Goal: Task Accomplishment & Management: Use online tool/utility

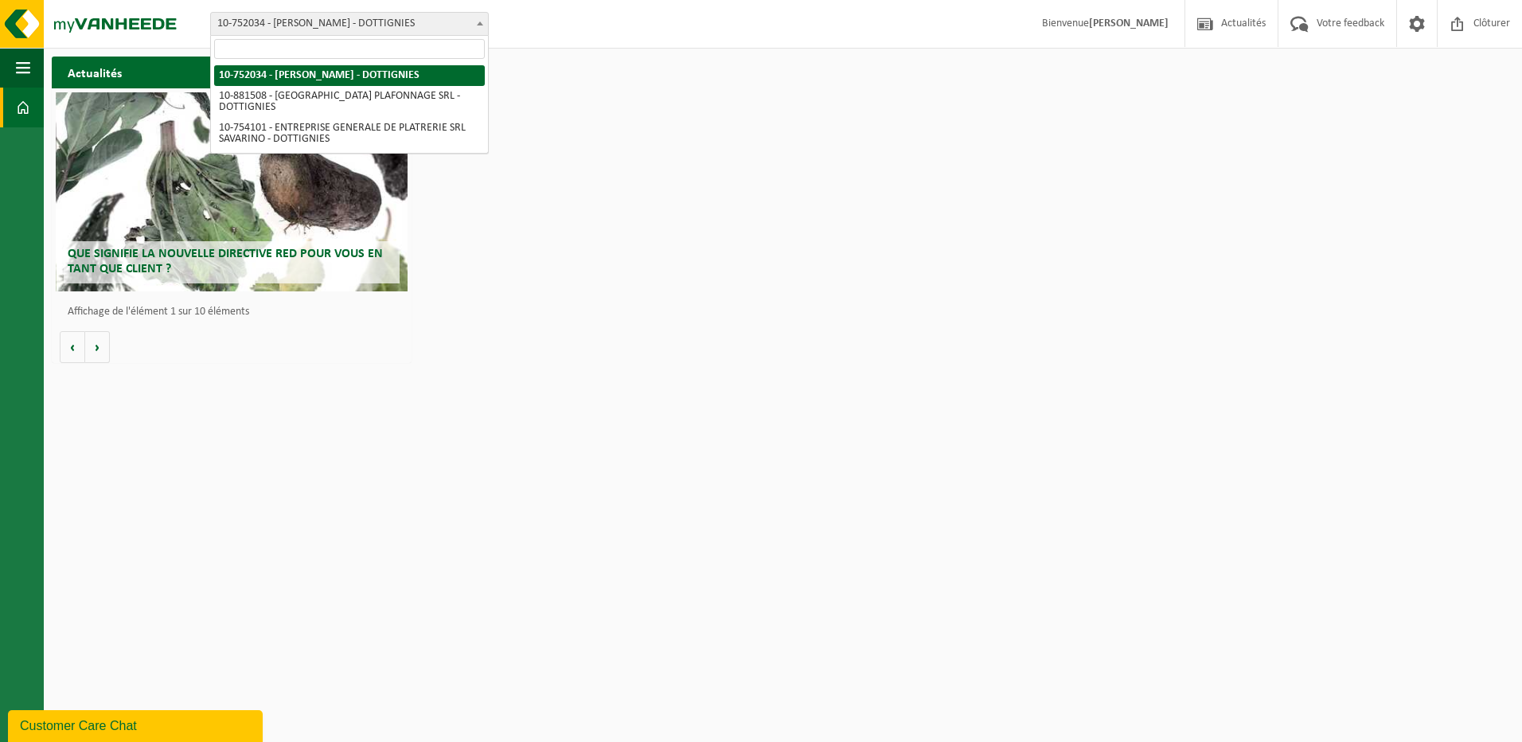
click at [319, 18] on span "10-752034 - [PERSON_NAME] - DOTTIGNIES" at bounding box center [349, 24] width 277 height 22
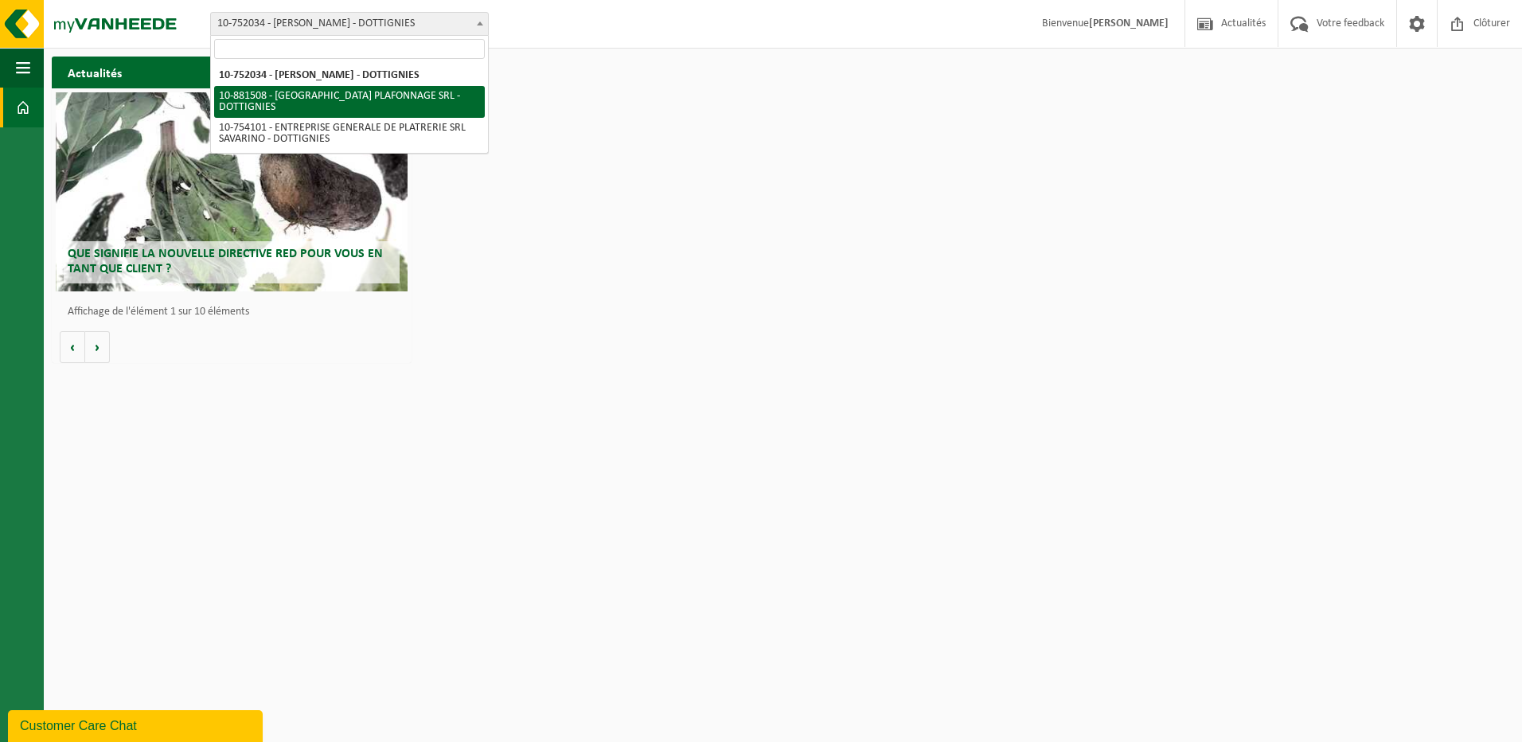
select select "110556"
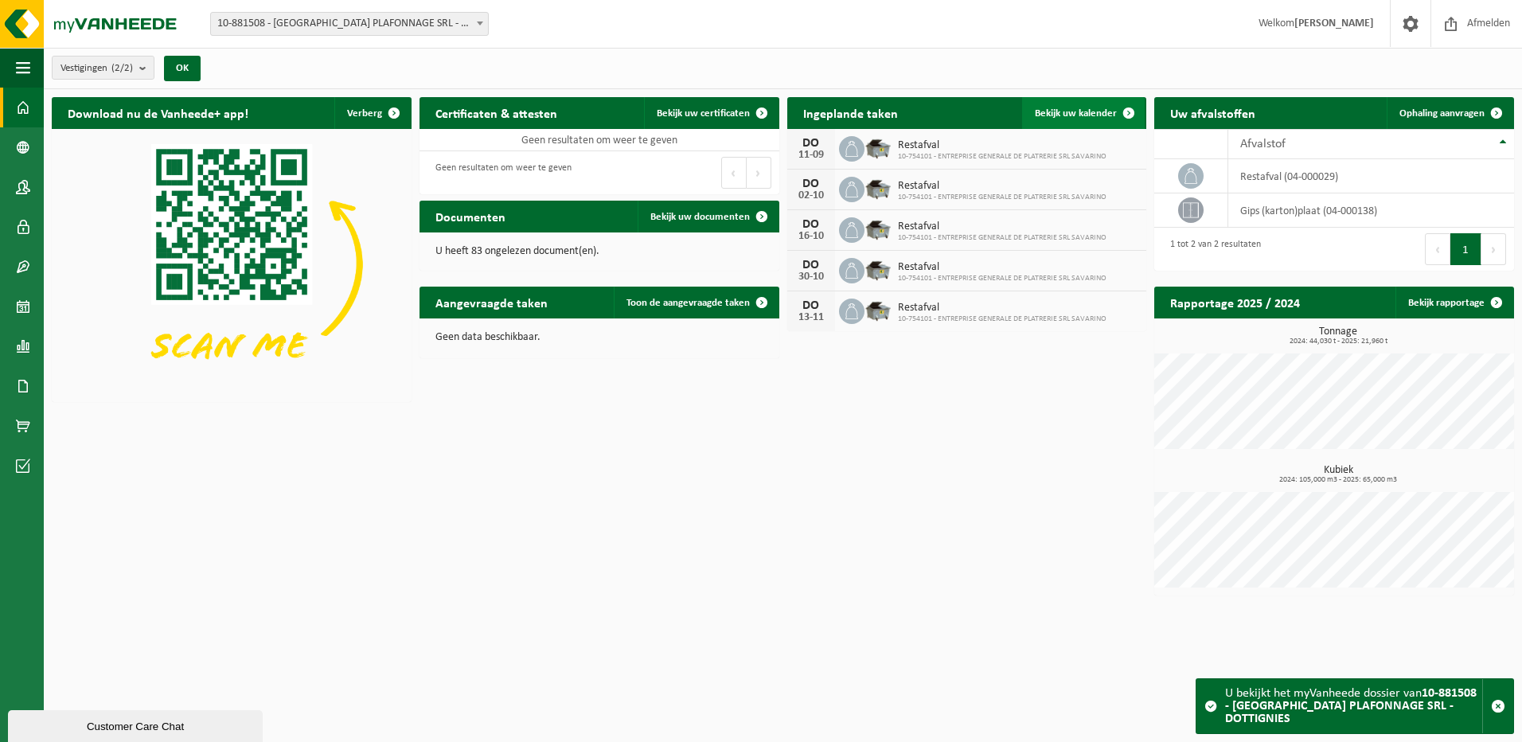
click at [1098, 116] on span "Bekijk uw kalender" at bounding box center [1076, 113] width 82 height 10
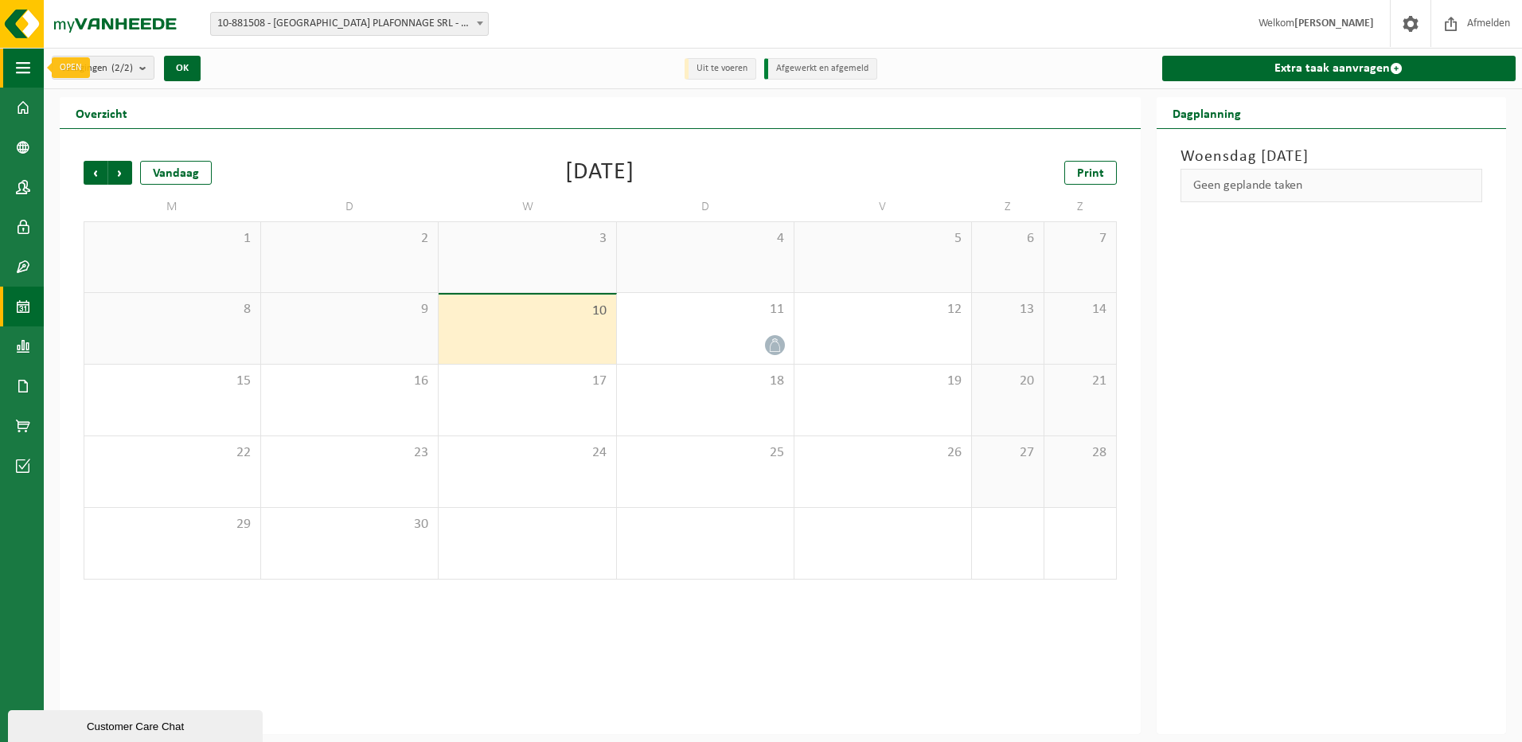
click at [22, 65] on span "button" at bounding box center [23, 68] width 14 height 40
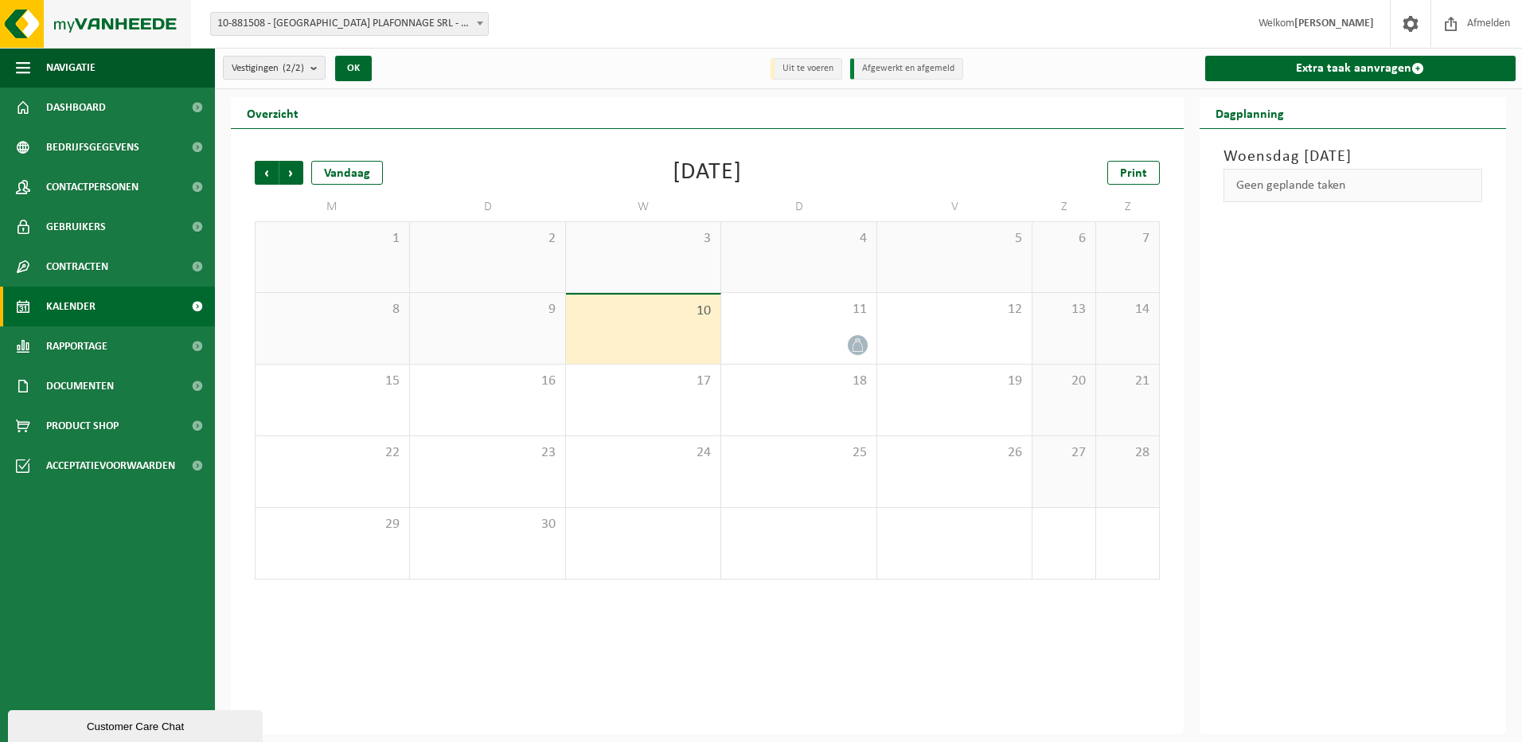
click at [19, 25] on img at bounding box center [95, 24] width 191 height 48
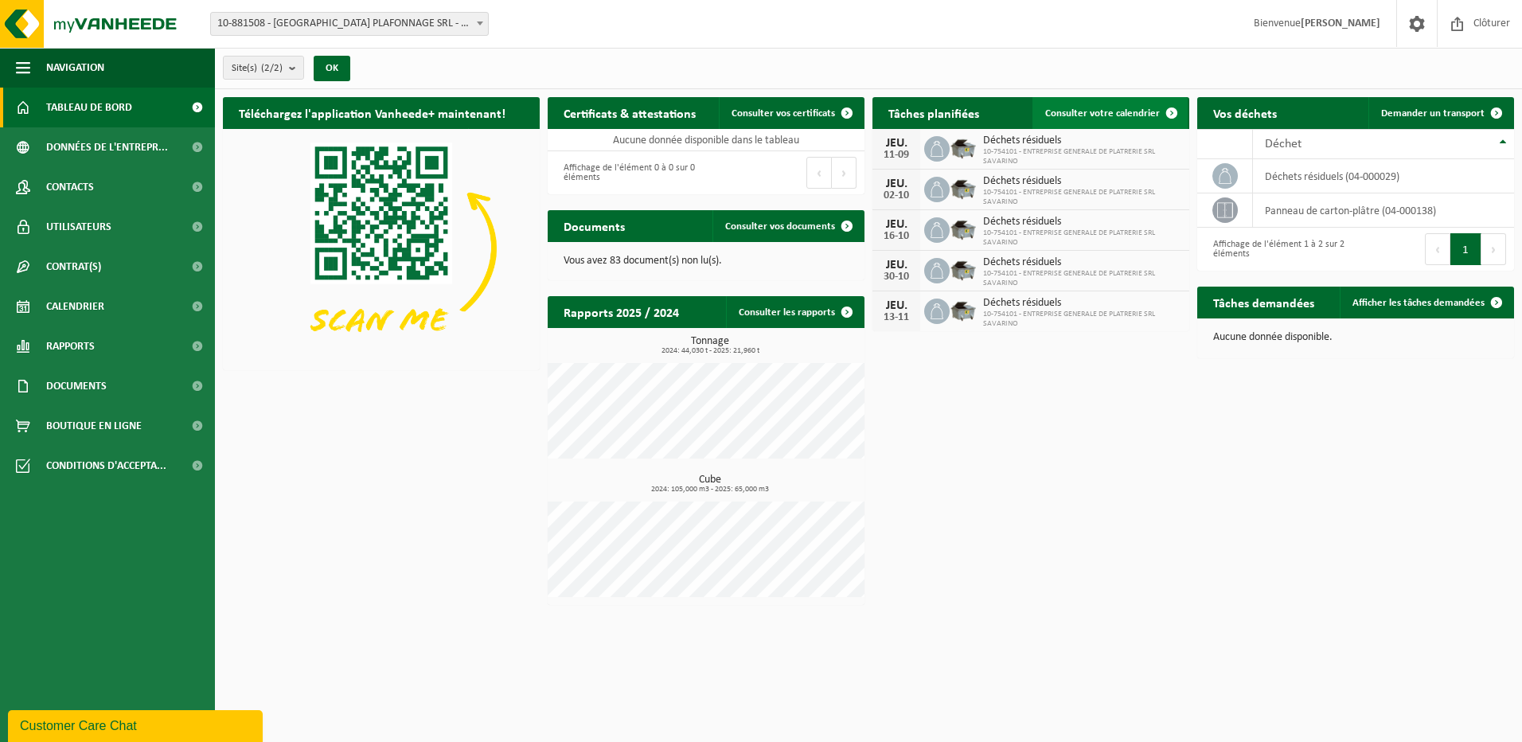
click at [1129, 106] on link "Consulter votre calendrier" at bounding box center [1109, 113] width 155 height 32
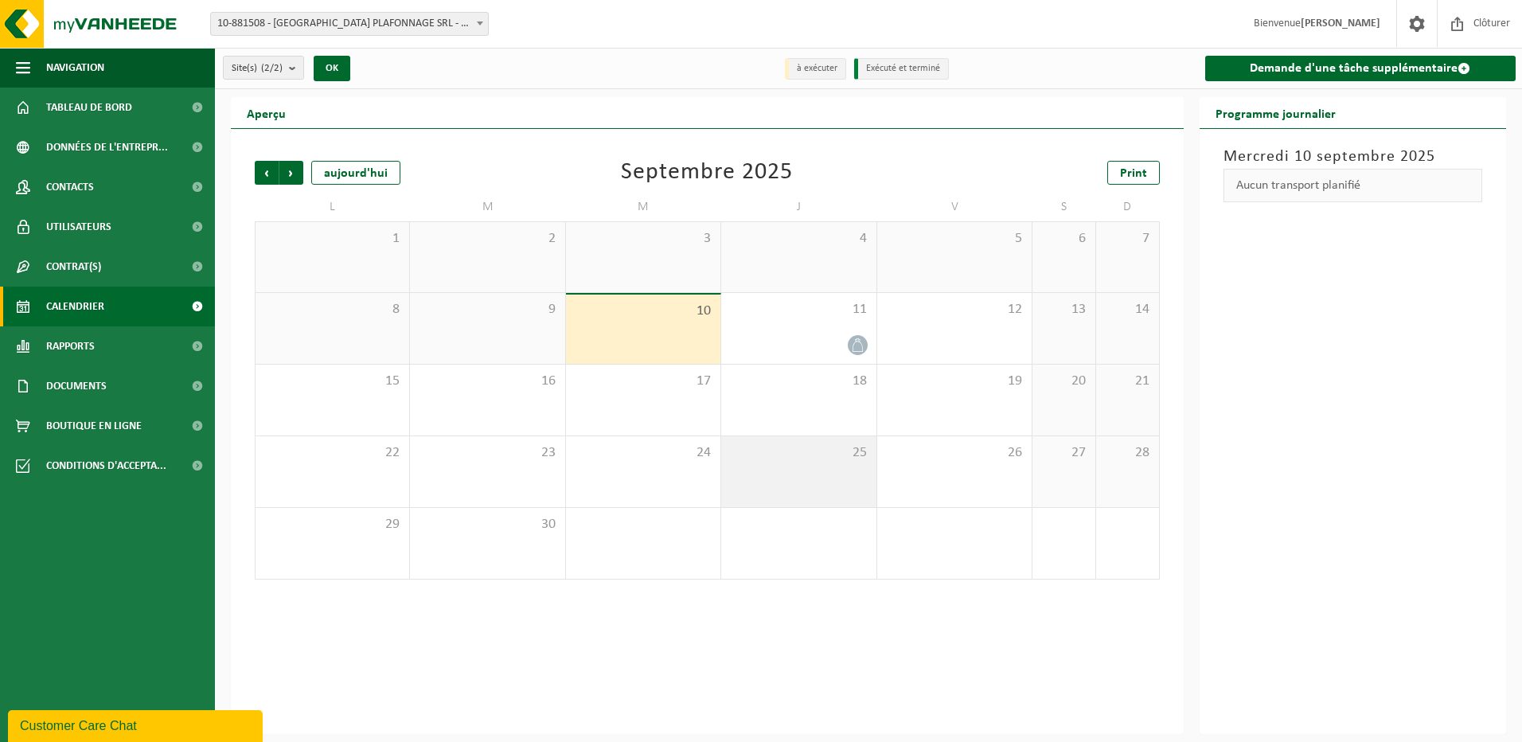
click at [800, 473] on div "25" at bounding box center [798, 471] width 154 height 71
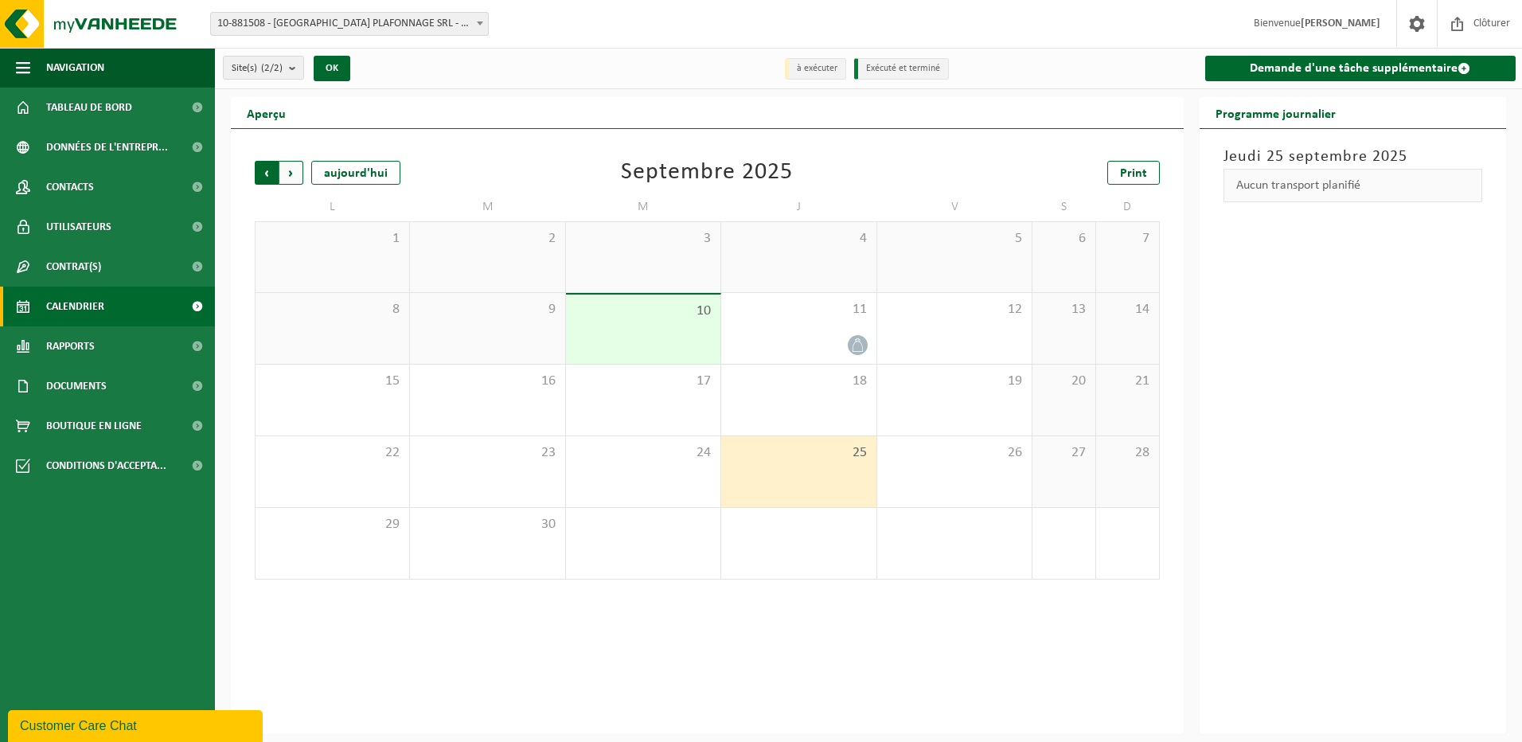
click at [286, 172] on span "Suivant" at bounding box center [291, 173] width 24 height 24
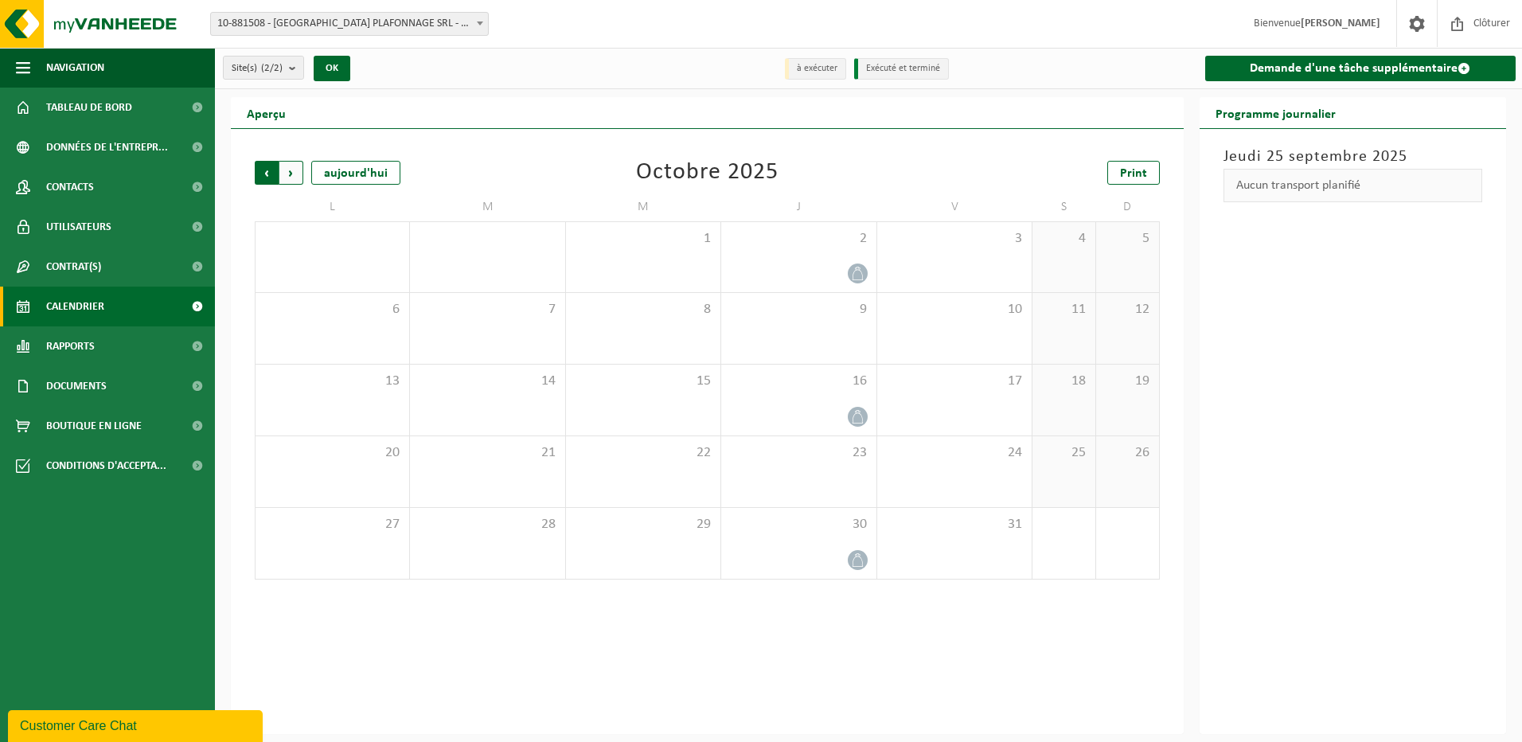
click at [289, 173] on span "Suivant" at bounding box center [291, 173] width 24 height 24
click at [267, 173] on span "Précédent" at bounding box center [267, 173] width 24 height 24
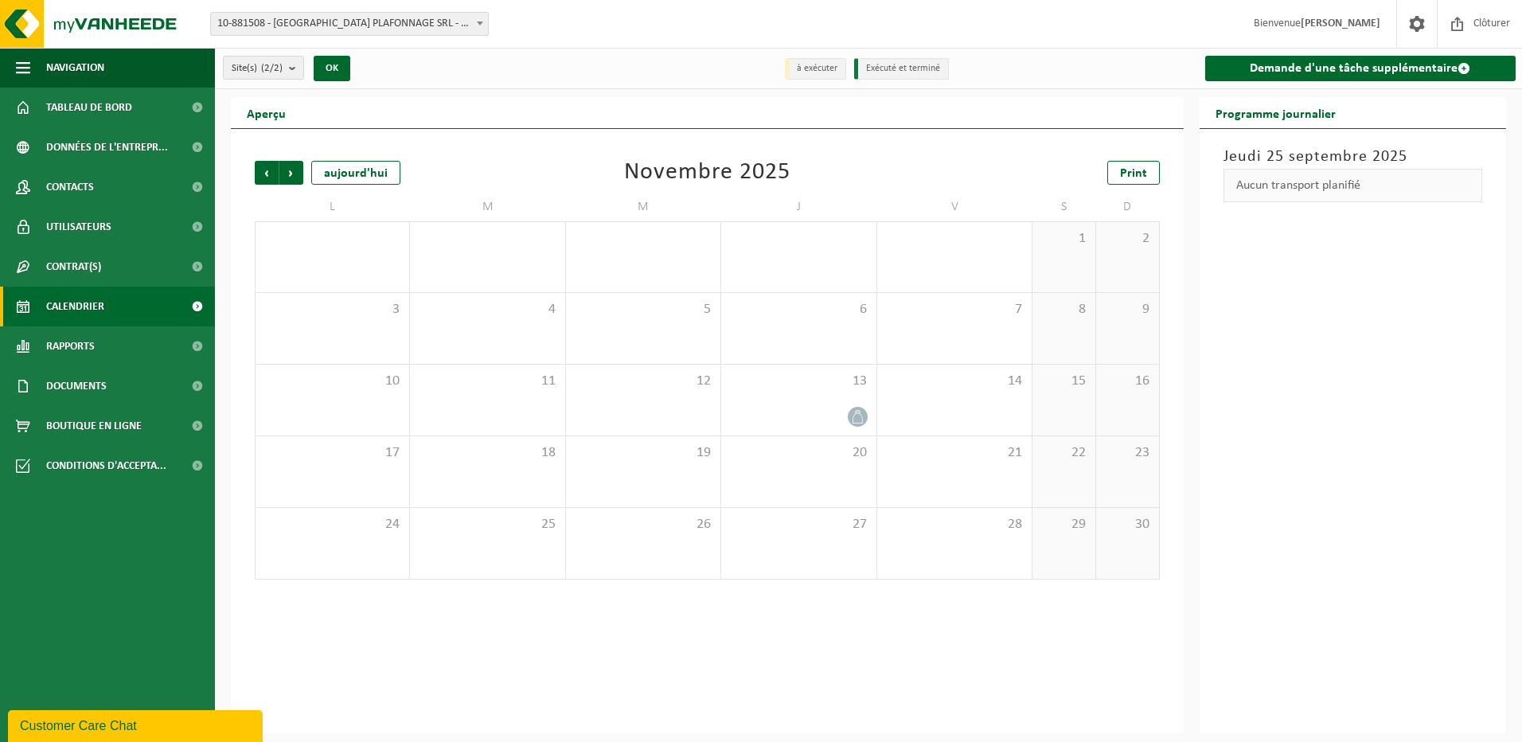
click at [267, 173] on span "Précédent" at bounding box center [267, 173] width 24 height 24
click at [837, 260] on div "2" at bounding box center [798, 257] width 154 height 70
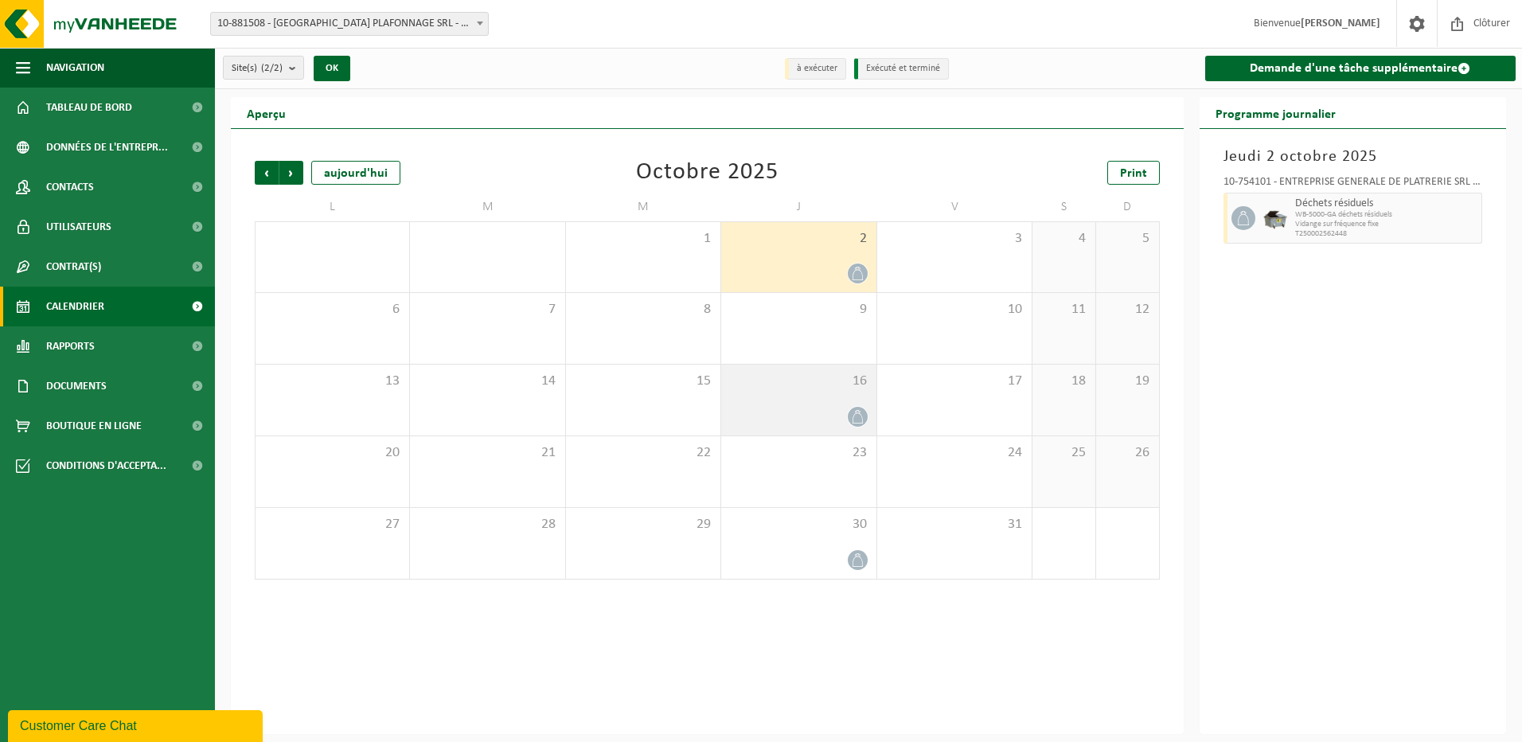
click at [853, 416] on icon at bounding box center [857, 417] width 10 height 14
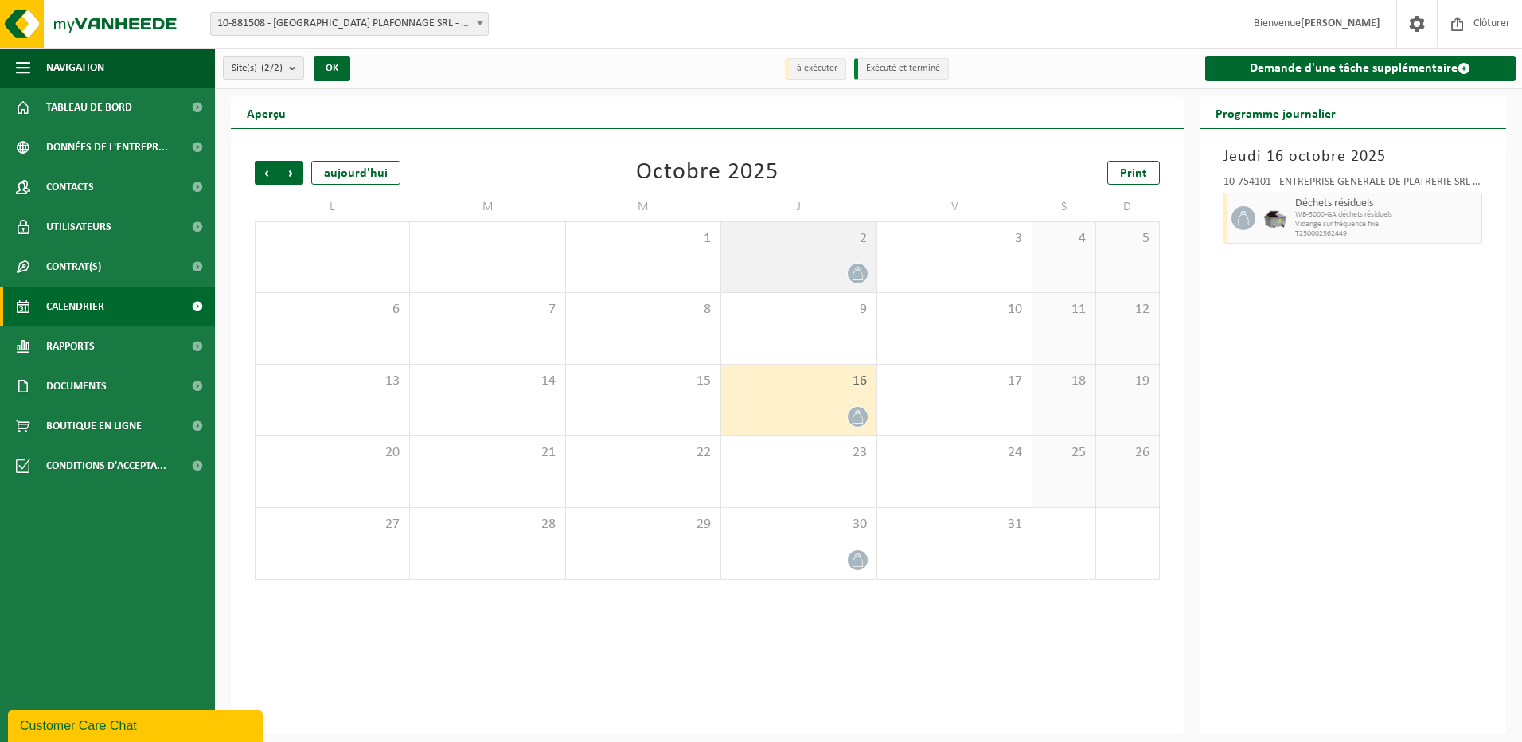
click at [836, 268] on div at bounding box center [798, 273] width 138 height 21
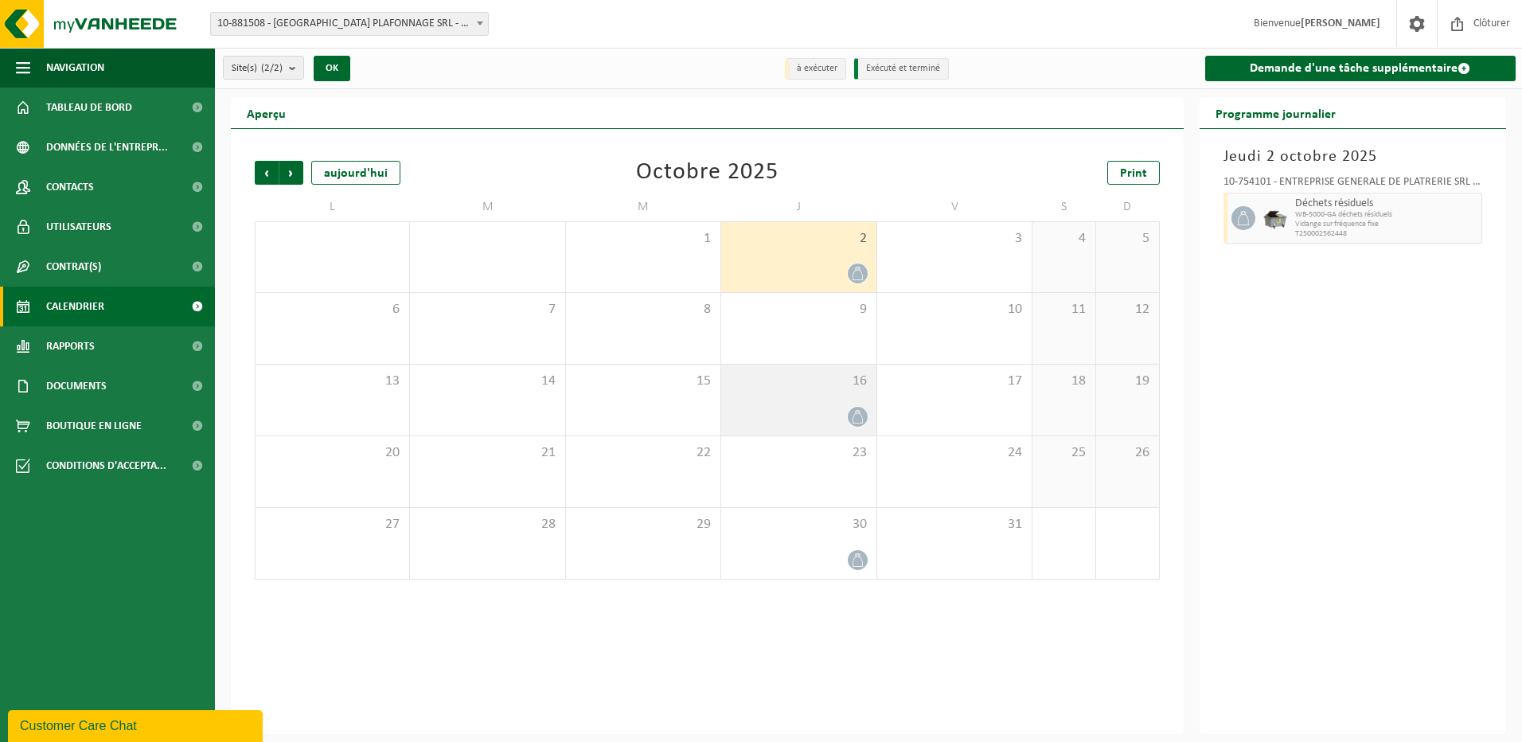
click at [819, 398] on div "16" at bounding box center [798, 400] width 154 height 71
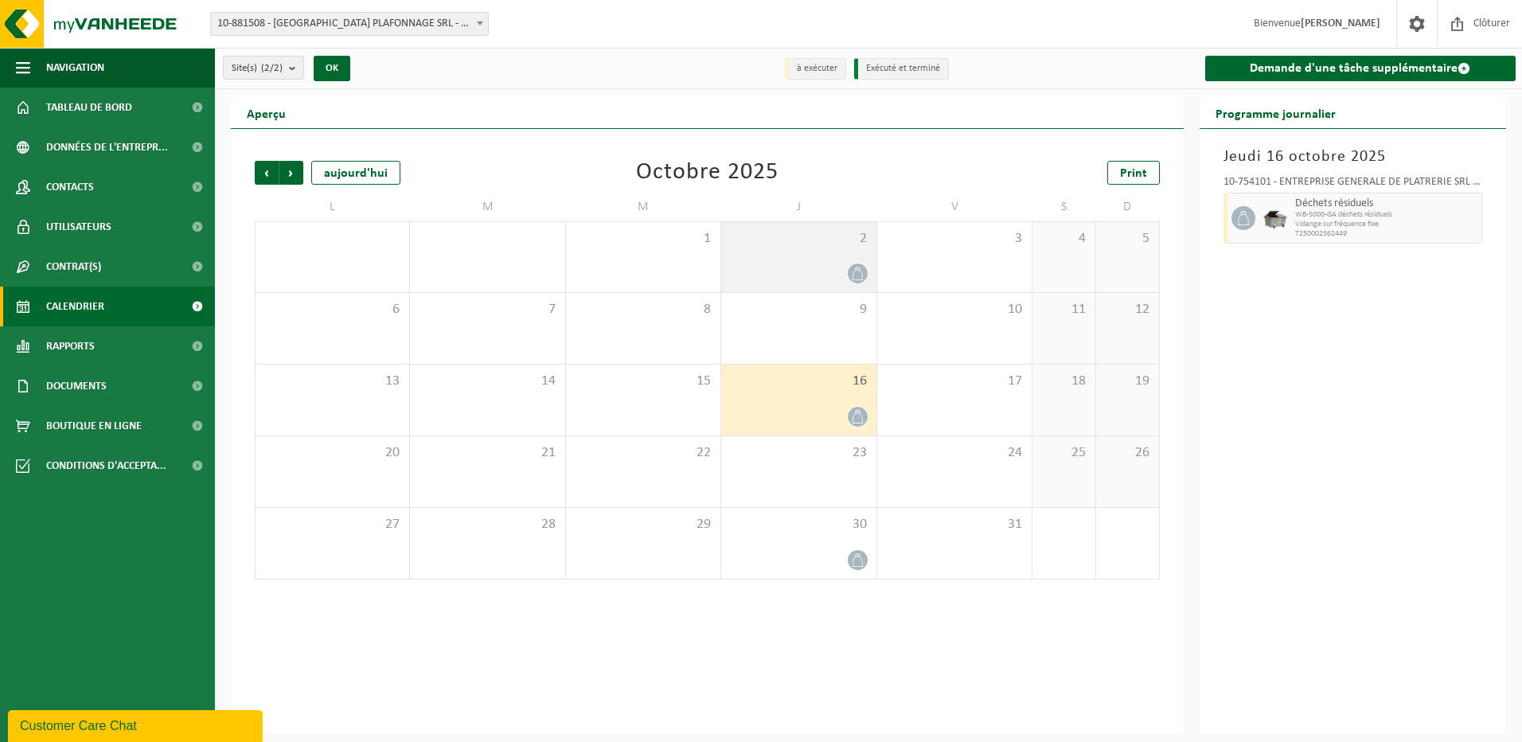
click at [801, 263] on div at bounding box center [798, 273] width 138 height 21
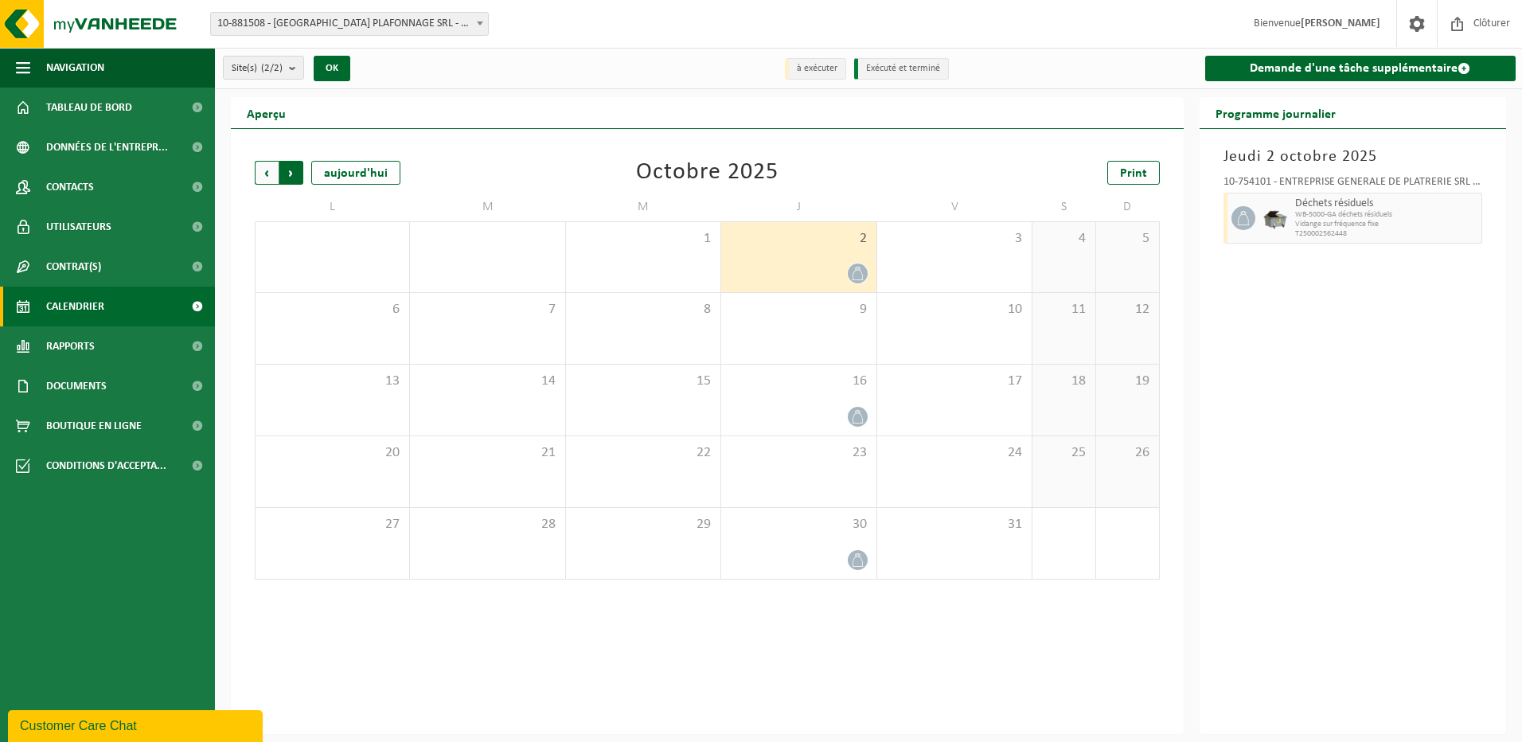
click at [271, 172] on span "Précédent" at bounding box center [267, 173] width 24 height 24
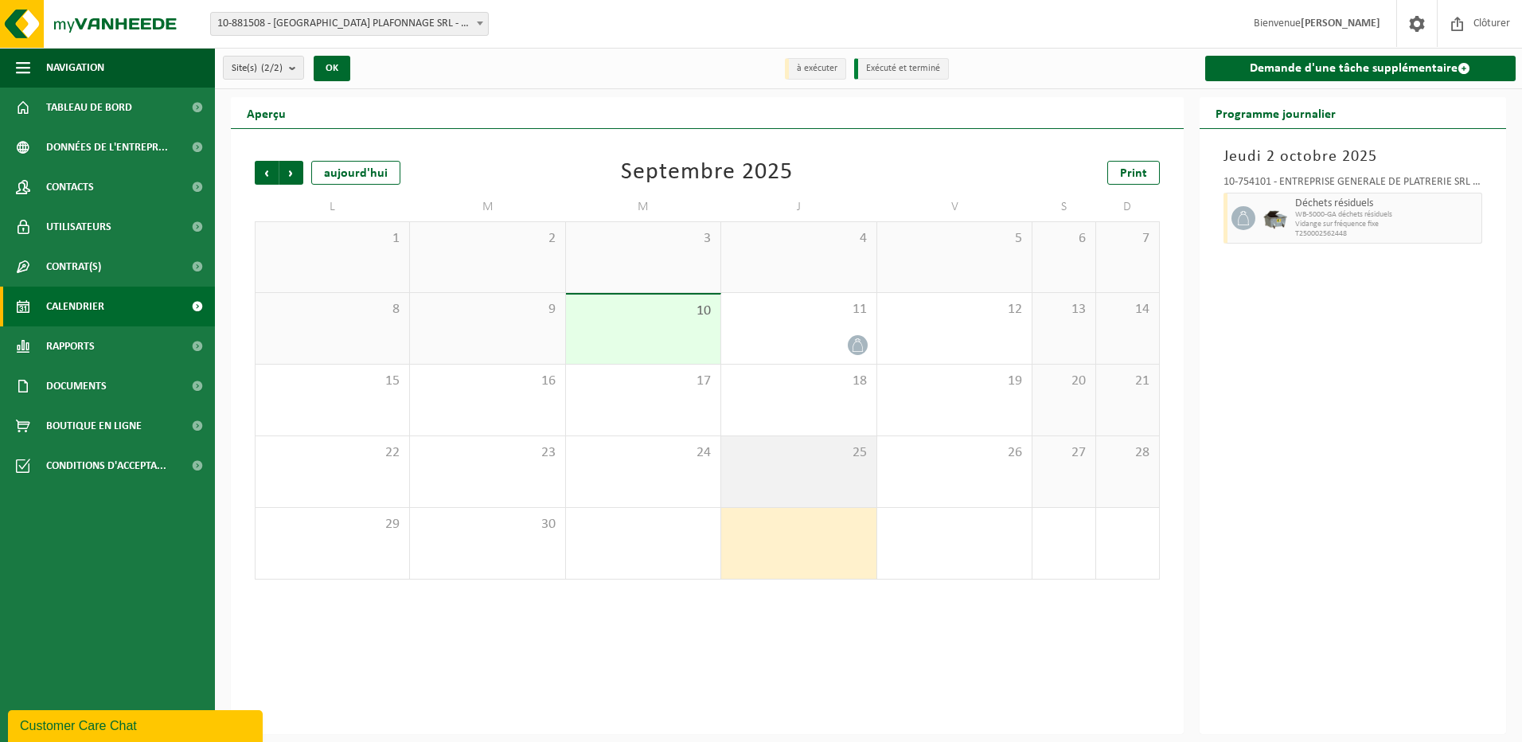
click at [848, 446] on span "25" at bounding box center [798, 453] width 138 height 18
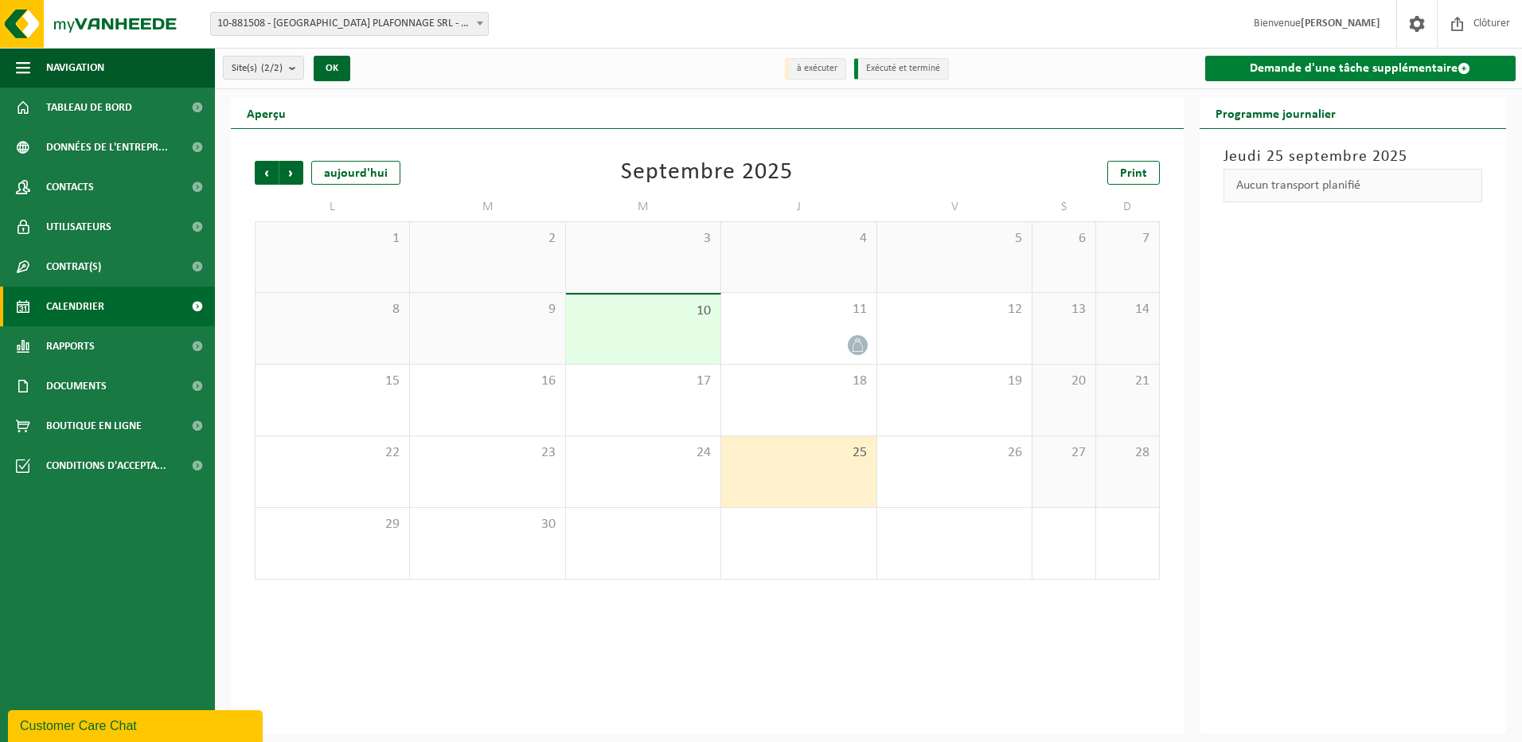
click at [1249, 71] on link "Demande d'une tâche supplémentaire" at bounding box center [1360, 68] width 311 height 25
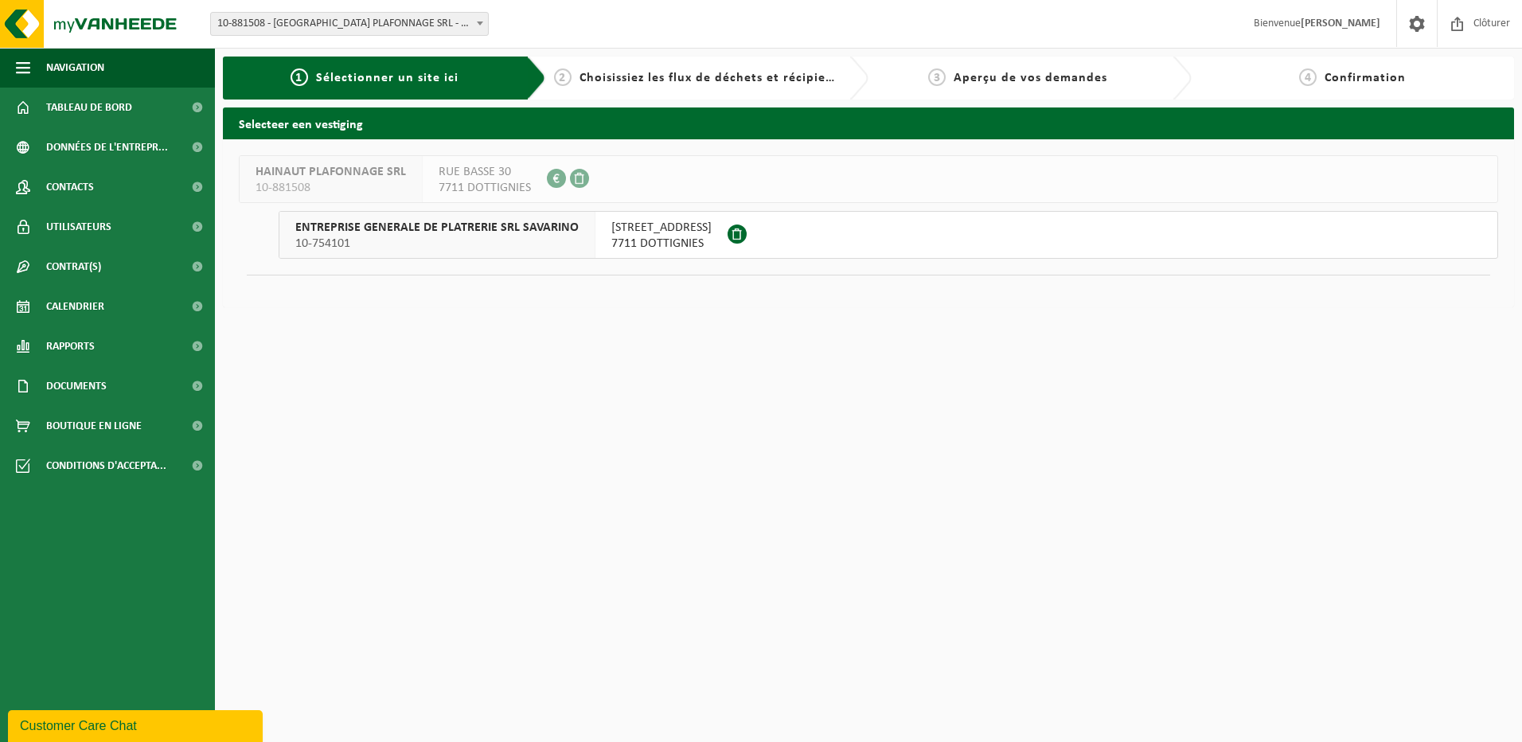
click at [708, 224] on span "[STREET_ADDRESS]" at bounding box center [661, 228] width 100 height 16
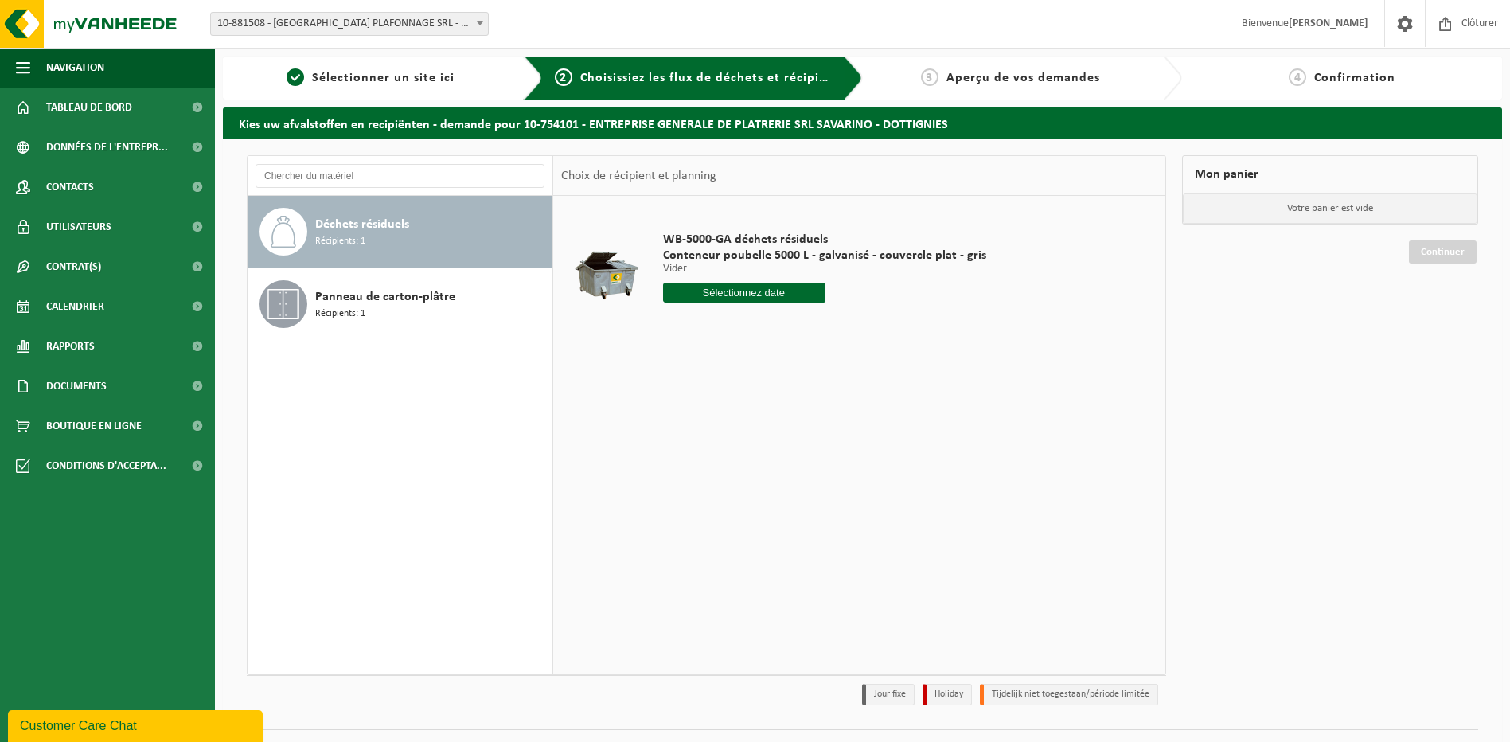
click at [725, 291] on input "text" at bounding box center [744, 293] width 162 height 20
click at [762, 455] on div "25" at bounding box center [761, 458] width 28 height 25
type input "à partir de [DATE]"
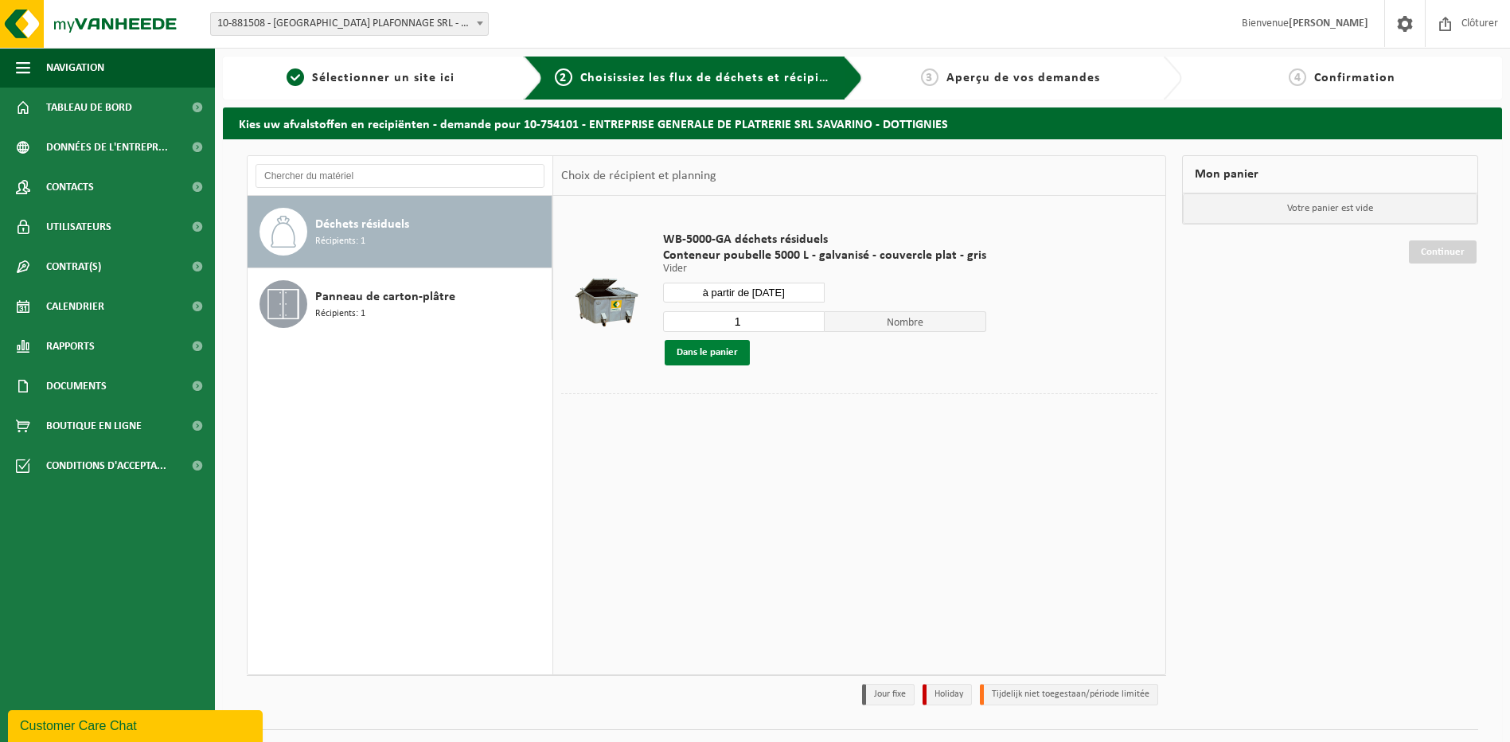
click at [724, 350] on button "Dans le panier" at bounding box center [707, 352] width 85 height 25
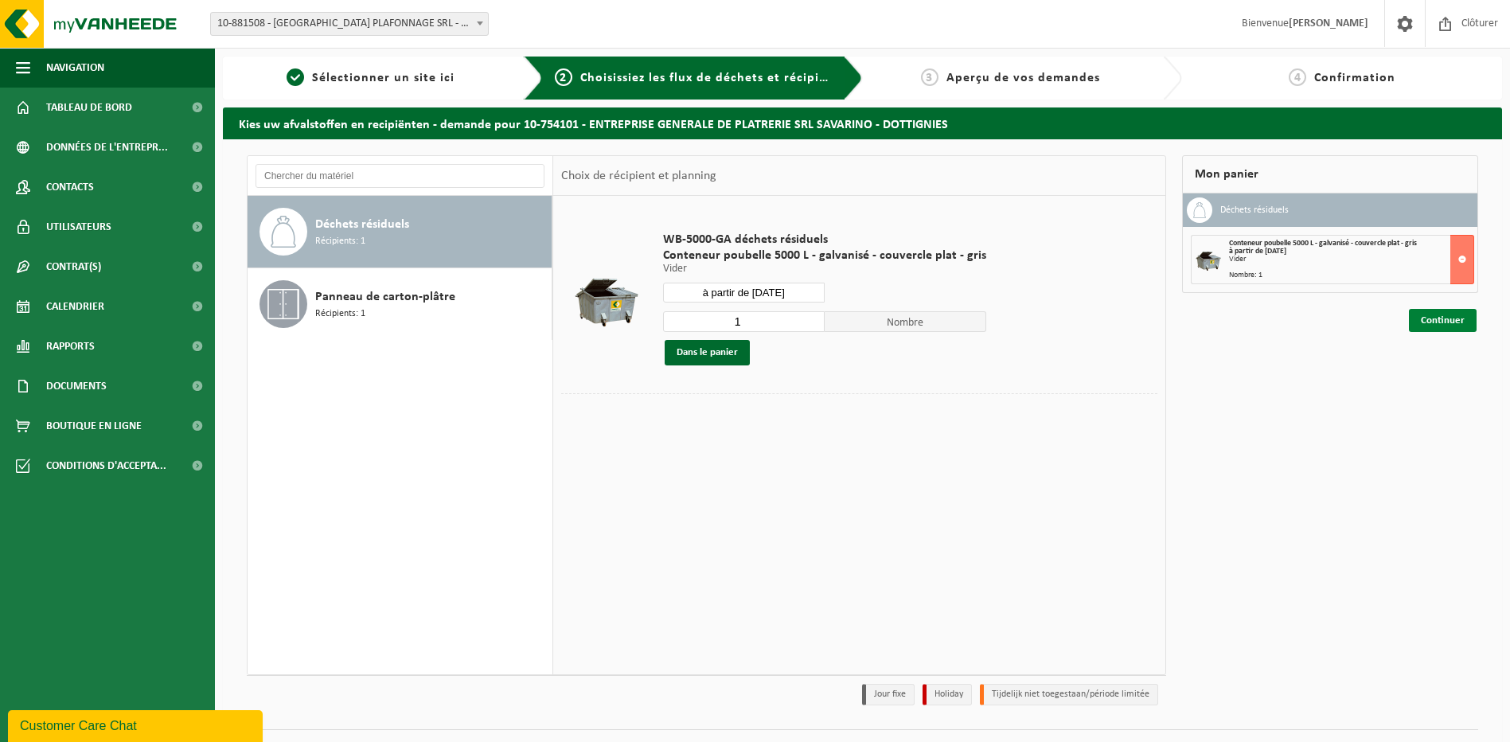
click at [1451, 324] on link "Continuer" at bounding box center [1443, 320] width 68 height 23
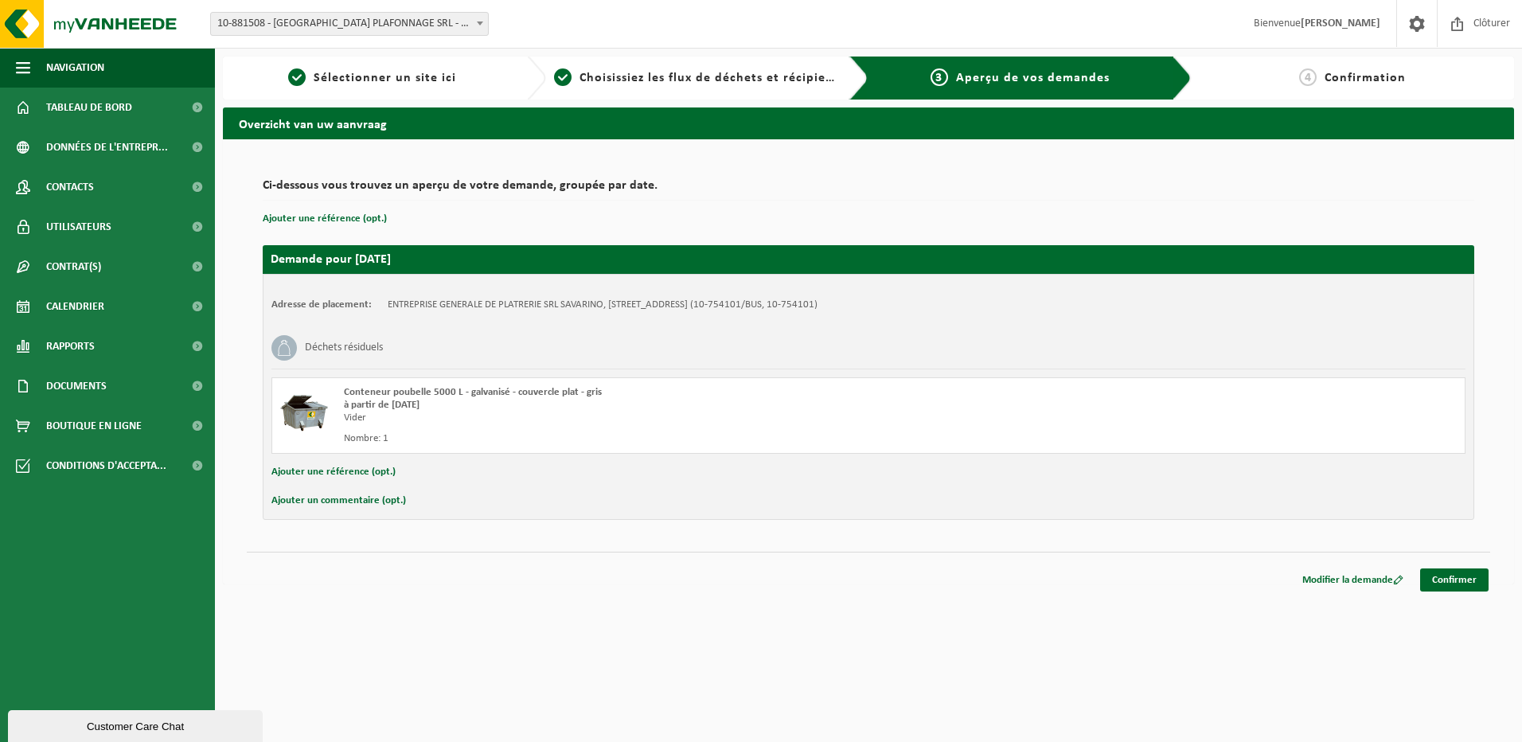
click at [411, 502] on div "Ajouter un commentaire (opt.)" at bounding box center [868, 500] width 1194 height 21
click at [389, 501] on button "Ajouter un commentaire (opt.)" at bounding box center [338, 500] width 135 height 21
click at [390, 501] on input "text" at bounding box center [893, 502] width 1111 height 24
drag, startPoint x: 725, startPoint y: 504, endPoint x: 296, endPoint y: 505, distance: 429.0
click at [296, 505] on div "Annuler Rue en travaux, accès par le bas de le rue du pont bleu, prévenir Yohan…" at bounding box center [868, 502] width 1194 height 24
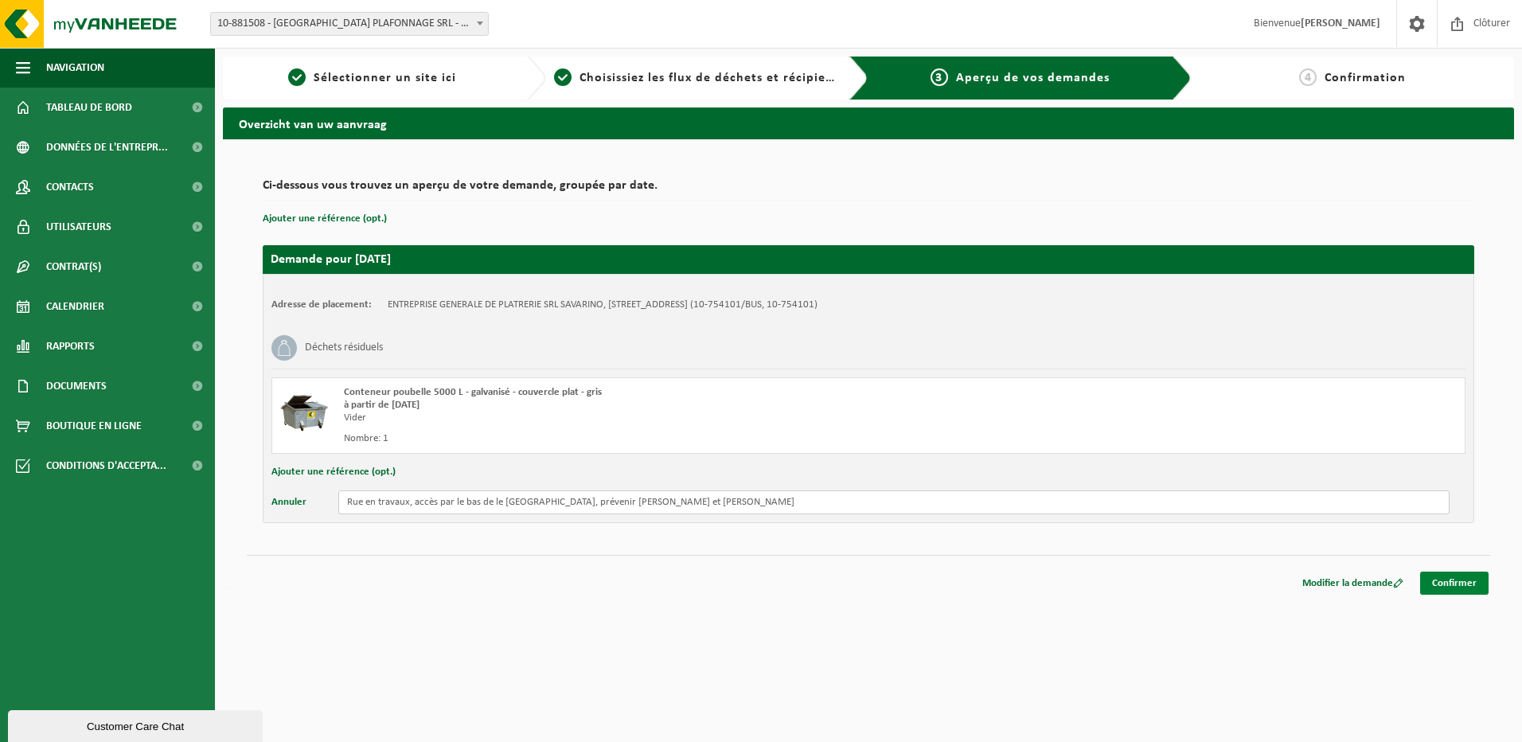
type input "Rue en travaux, accès par le bas de le rue du pont bleu, prévenir Yohan et Dimi…"
click at [1465, 583] on link "Confirmer" at bounding box center [1454, 582] width 68 height 23
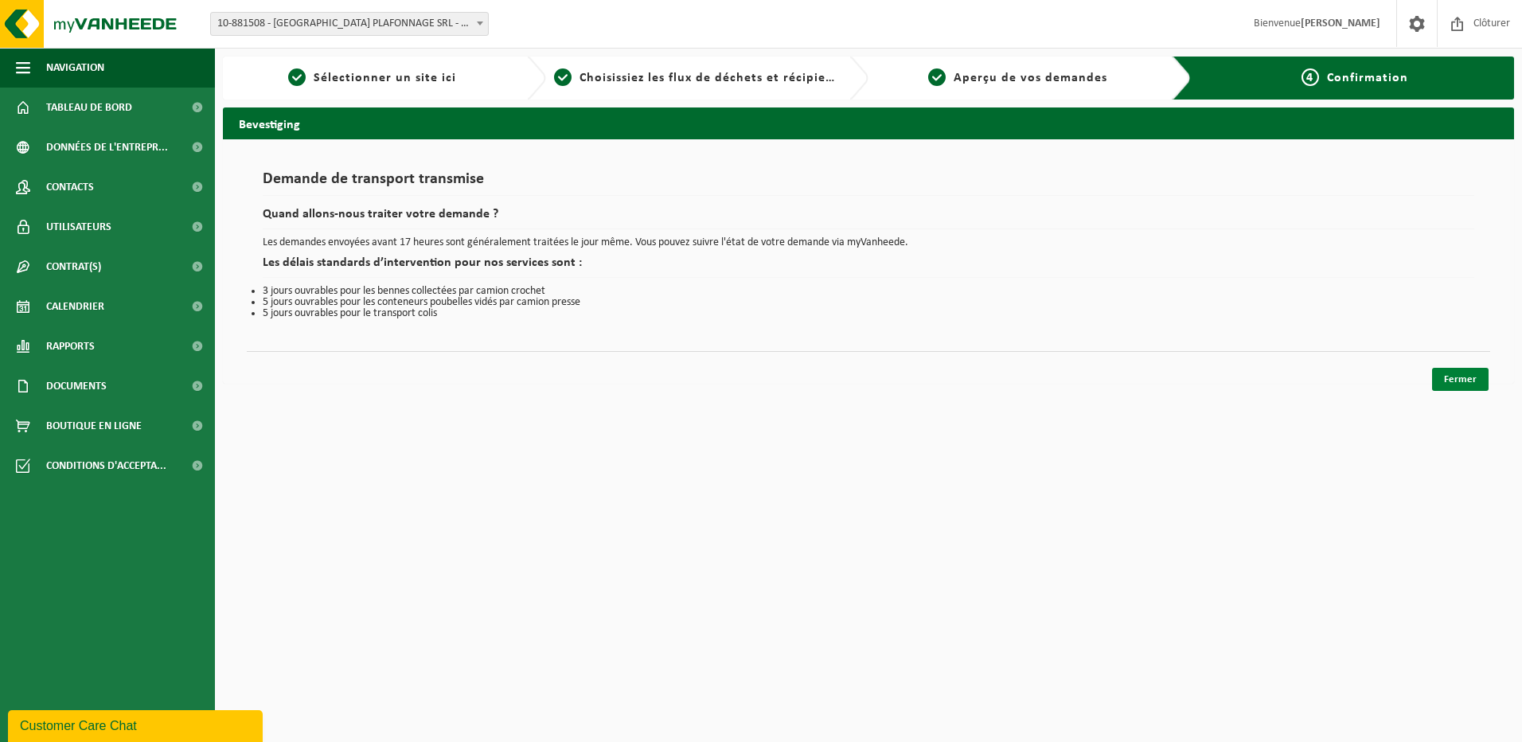
click at [1452, 376] on link "Fermer" at bounding box center [1460, 379] width 57 height 23
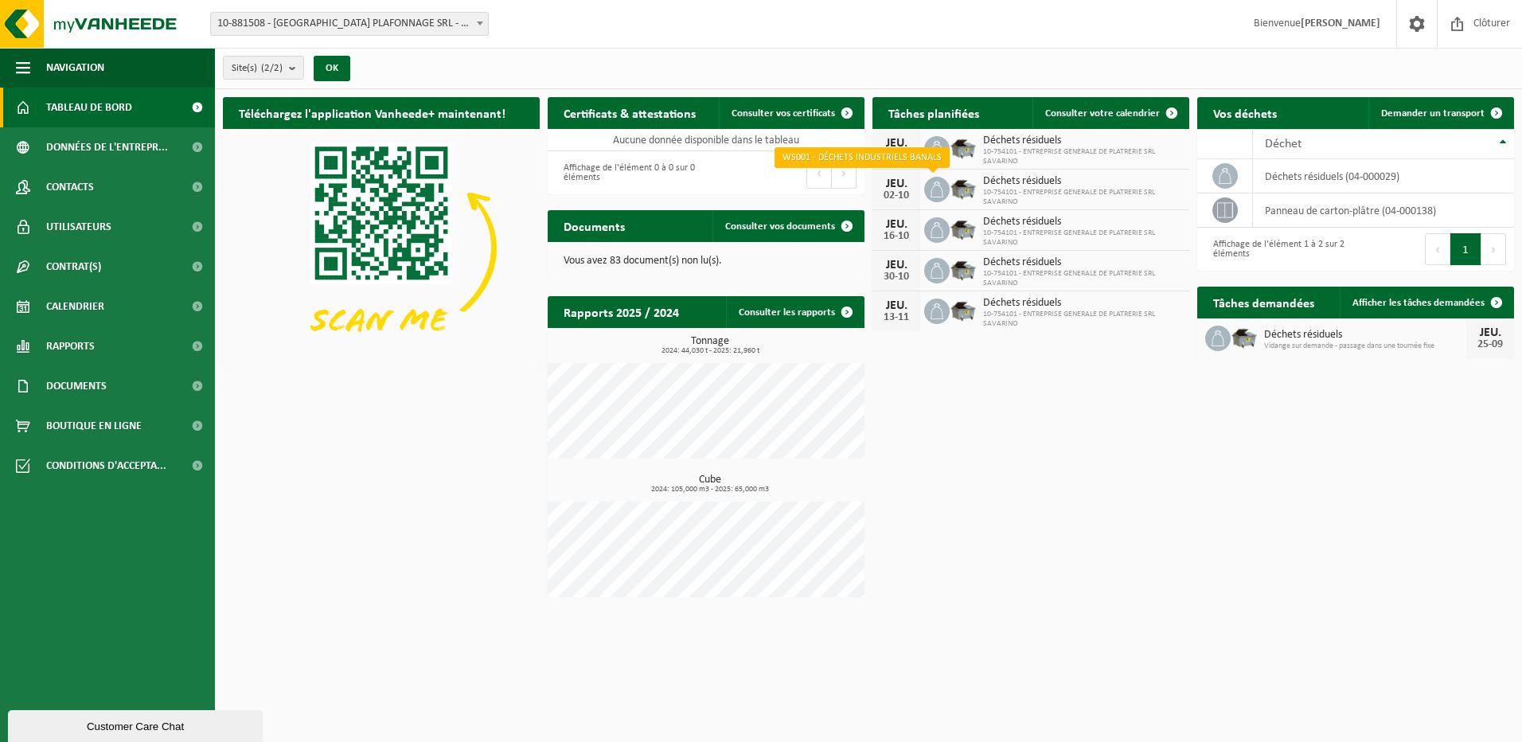
click at [926, 193] on span at bounding box center [936, 189] width 25 height 25
click at [1097, 110] on span "Consulter votre calendrier" at bounding box center [1102, 113] width 115 height 10
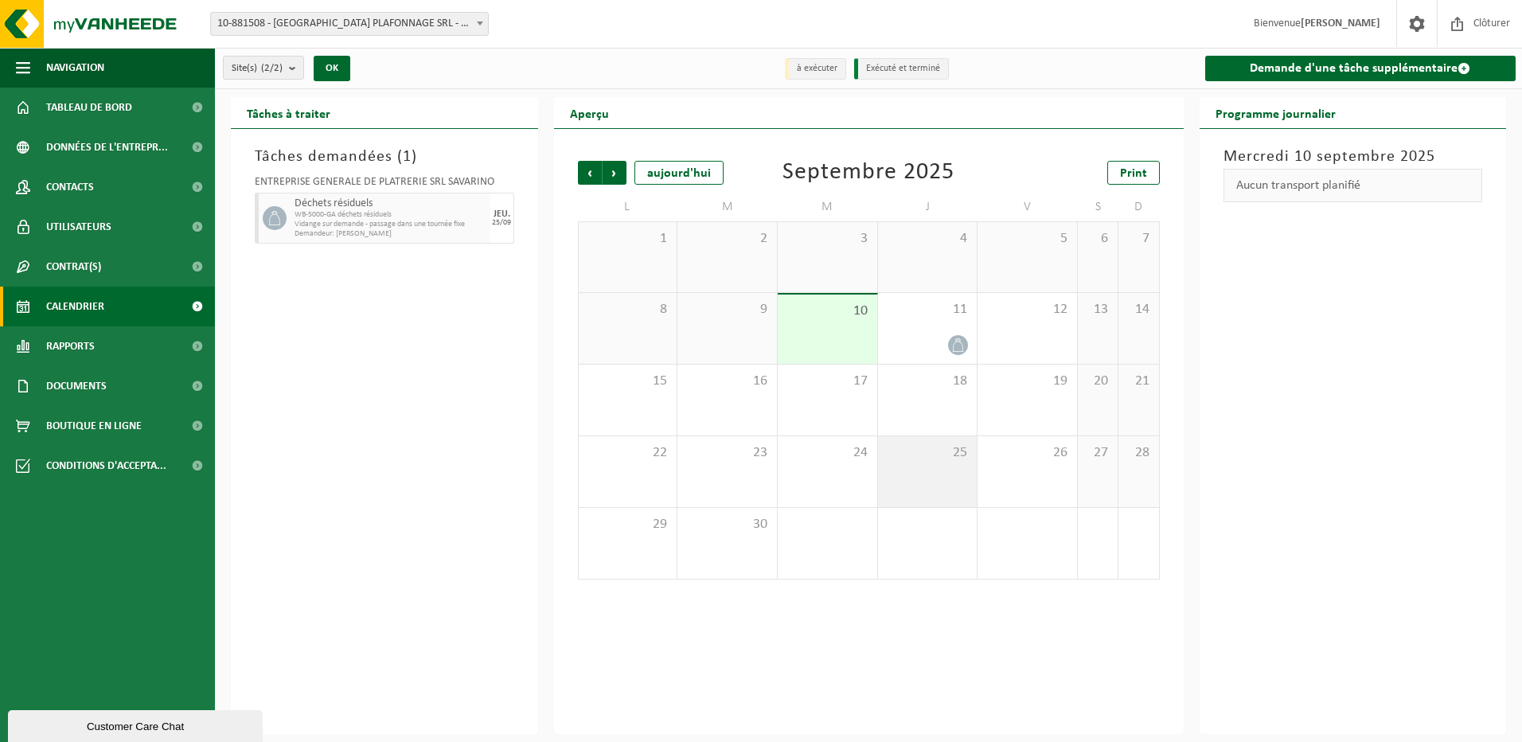
click at [933, 448] on span "25" at bounding box center [928, 453] width 84 height 18
click at [622, 170] on span "Suivant" at bounding box center [614, 173] width 24 height 24
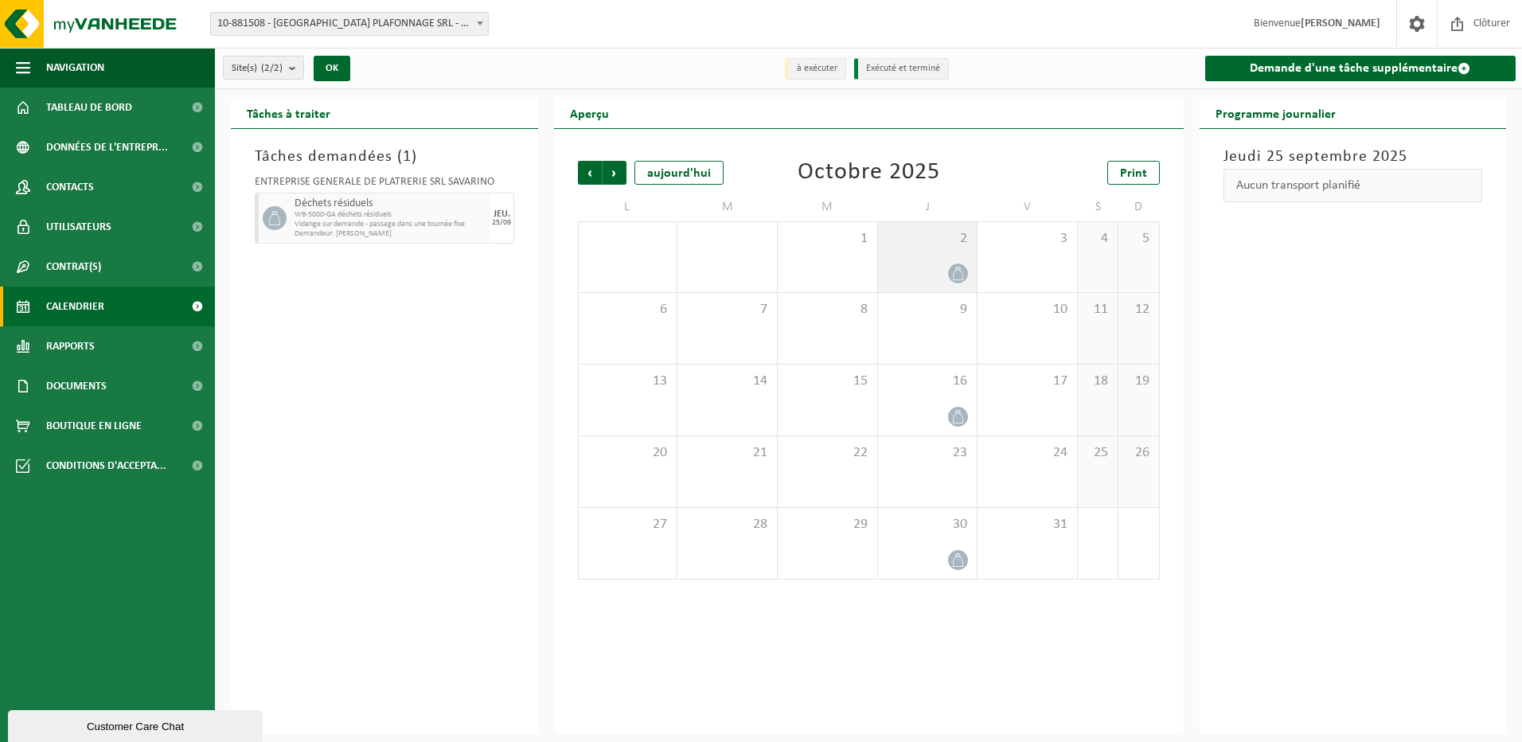
click at [950, 274] on span at bounding box center [958, 273] width 20 height 20
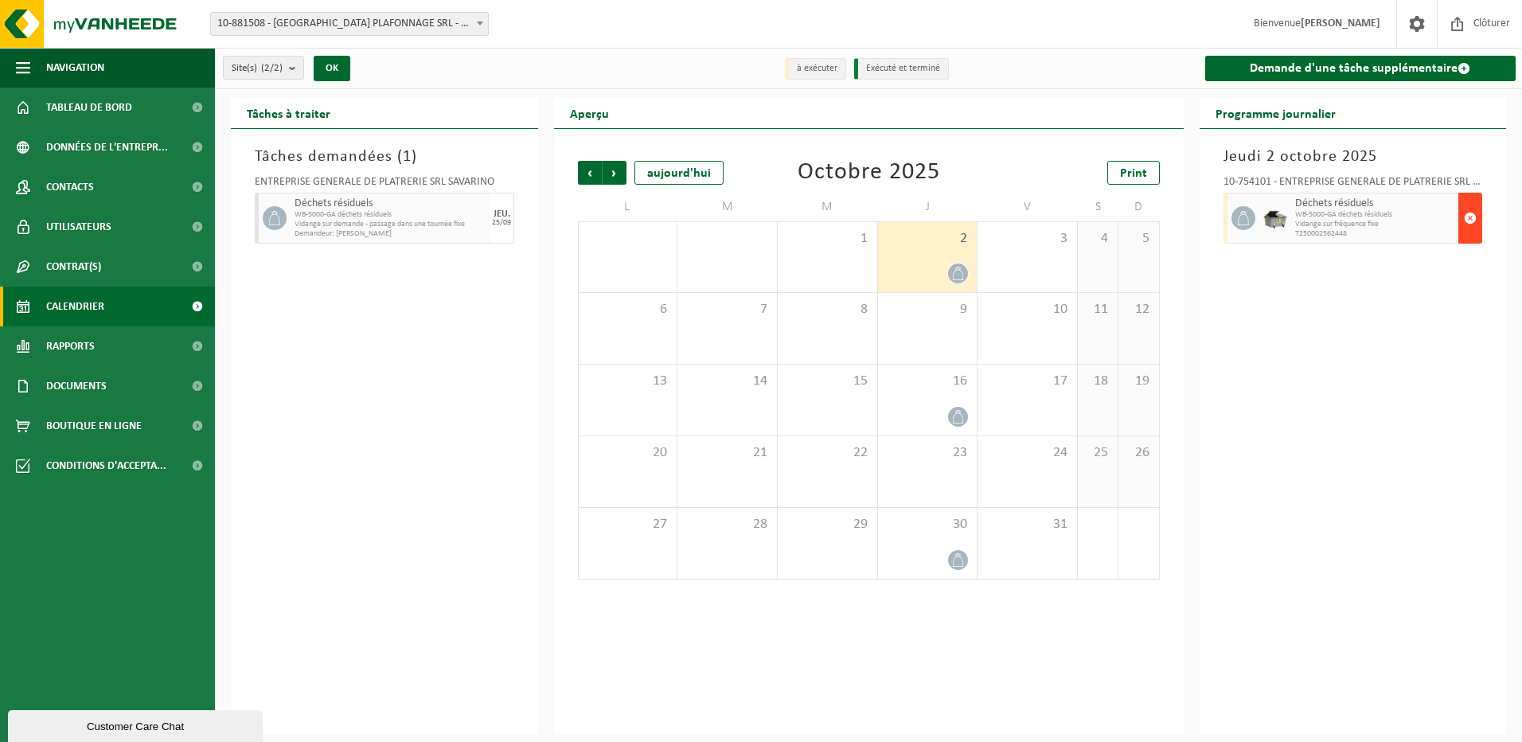
click at [1460, 212] on button "button" at bounding box center [1470, 218] width 24 height 51
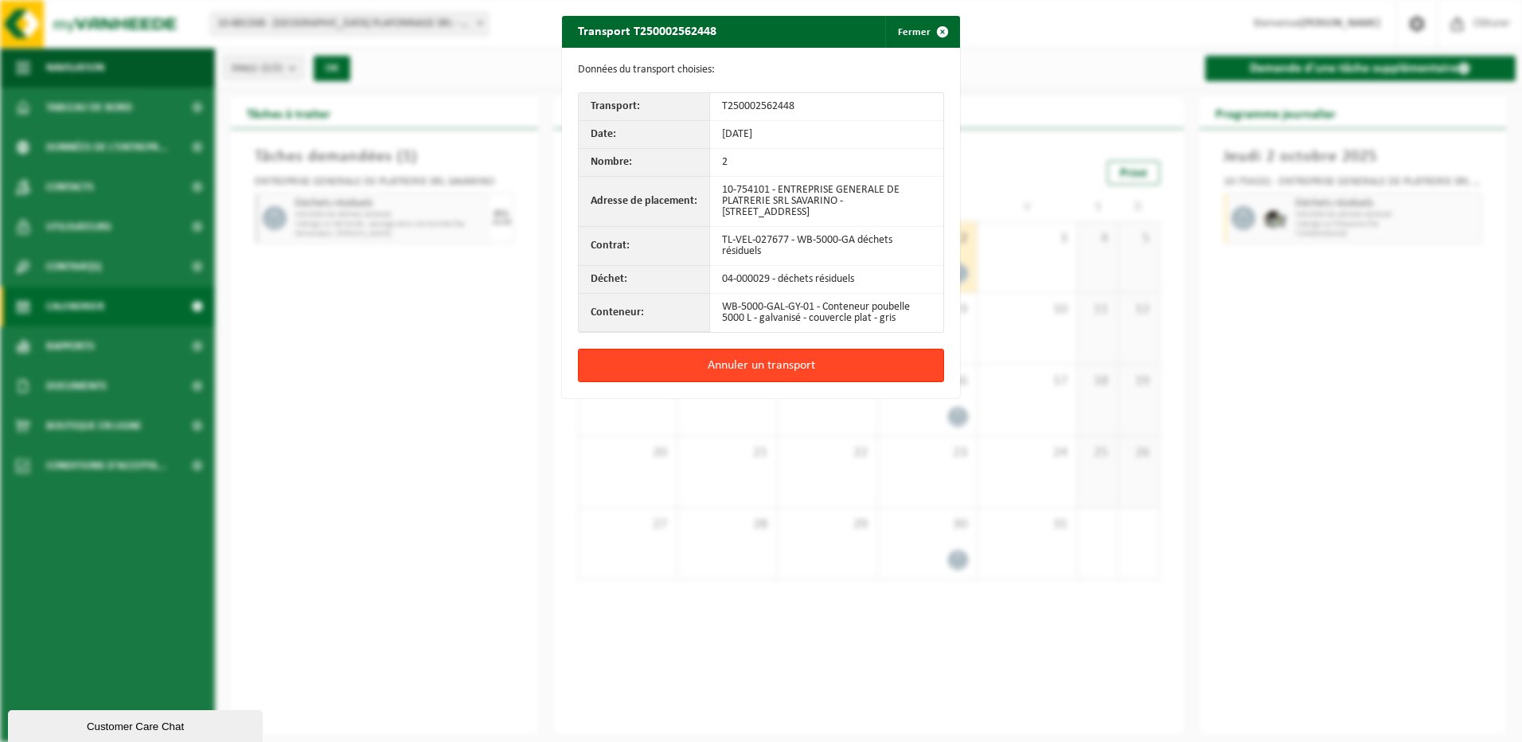
click at [814, 361] on button "Annuler un transport" at bounding box center [761, 365] width 366 height 33
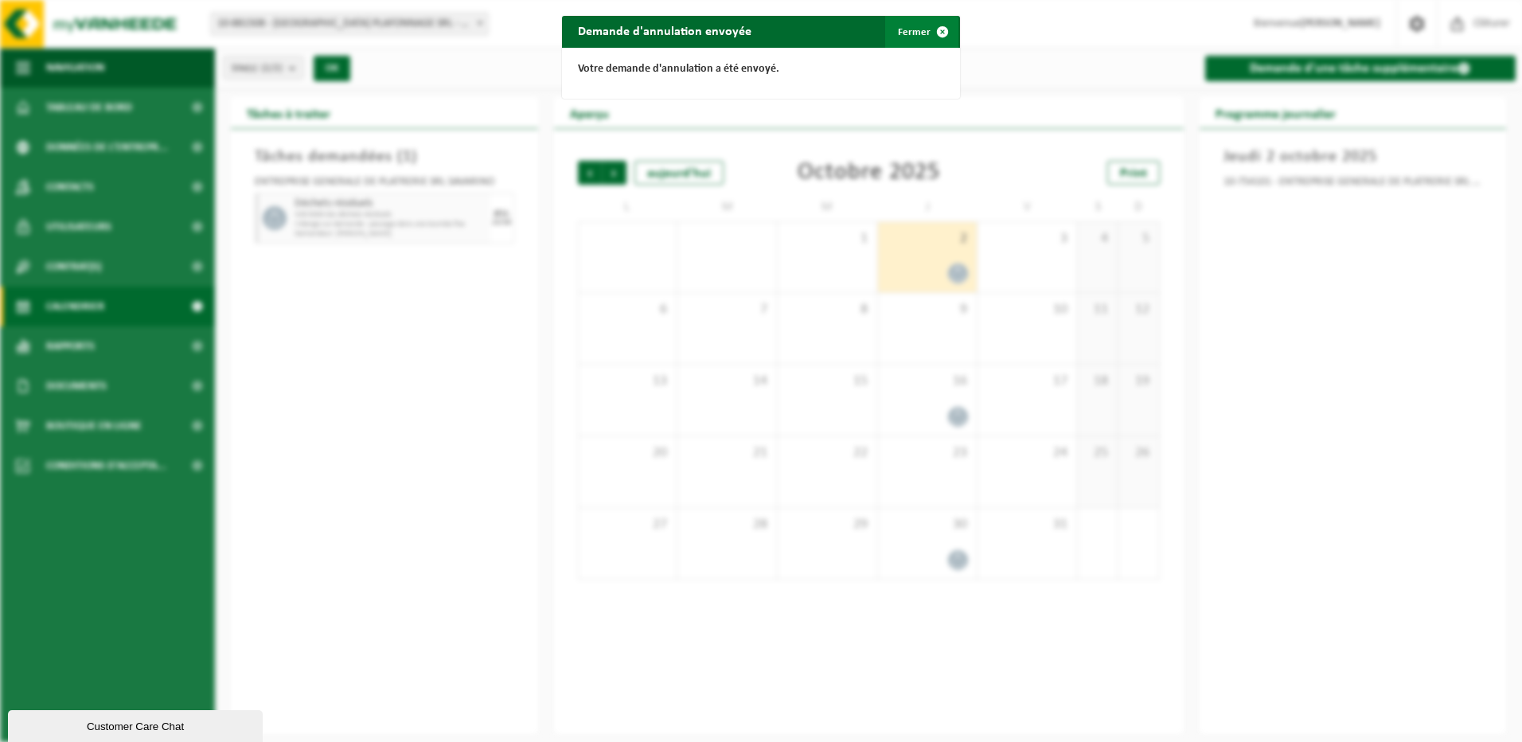
click at [926, 32] on span "button" at bounding box center [942, 32] width 32 height 32
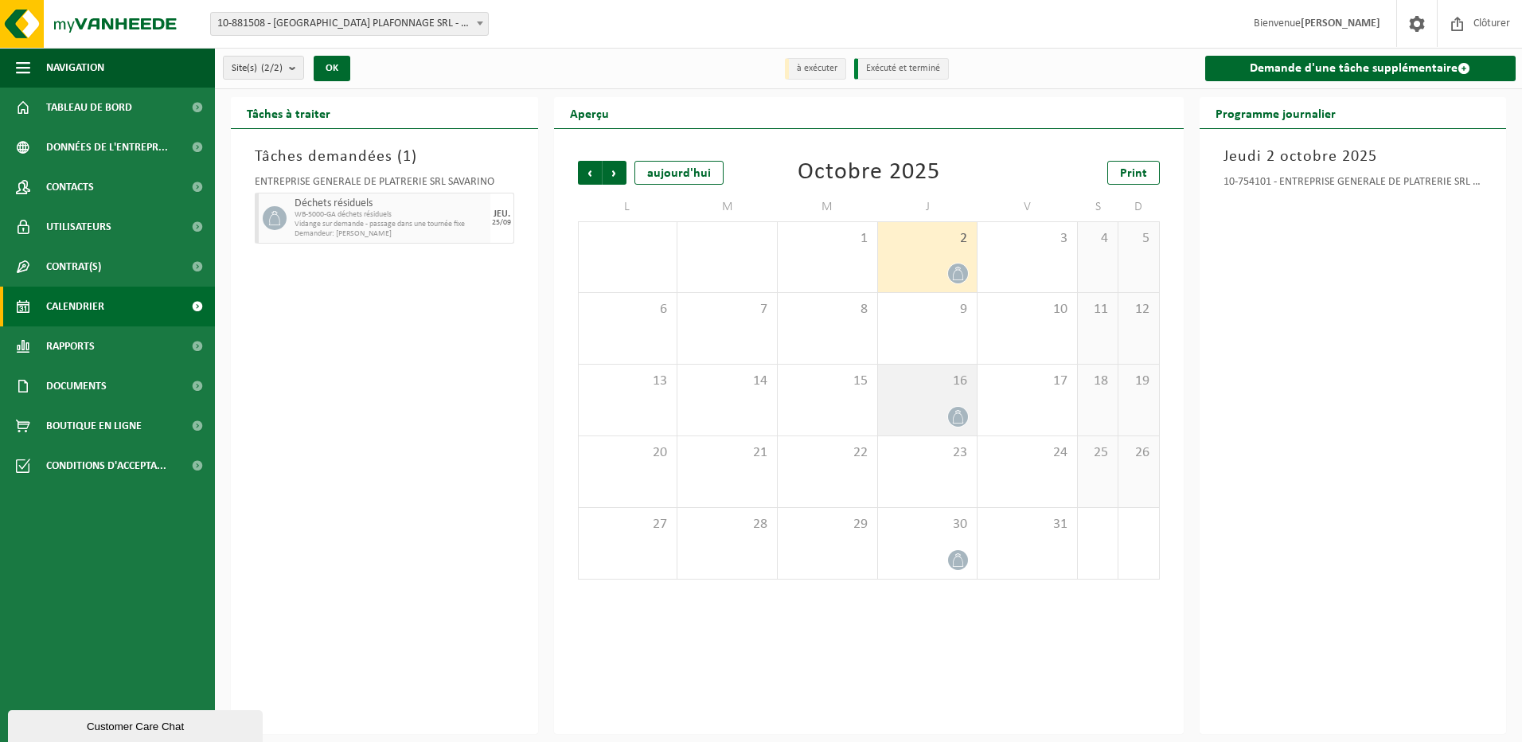
drag, startPoint x: 942, startPoint y: 406, endPoint x: 946, endPoint y: 388, distance: 18.7
click at [942, 406] on div at bounding box center [928, 416] width 84 height 21
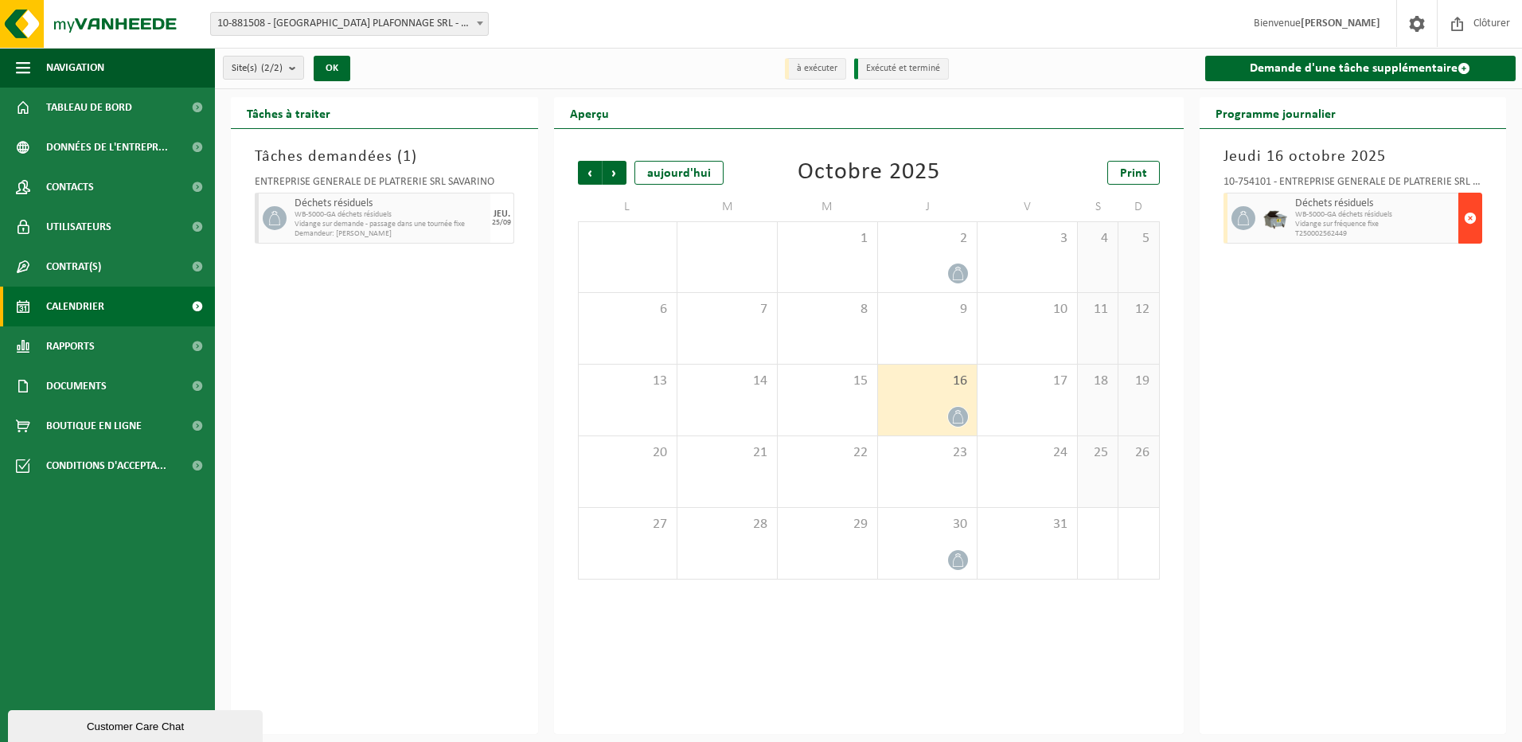
click at [1476, 220] on span "button" at bounding box center [1470, 218] width 13 height 32
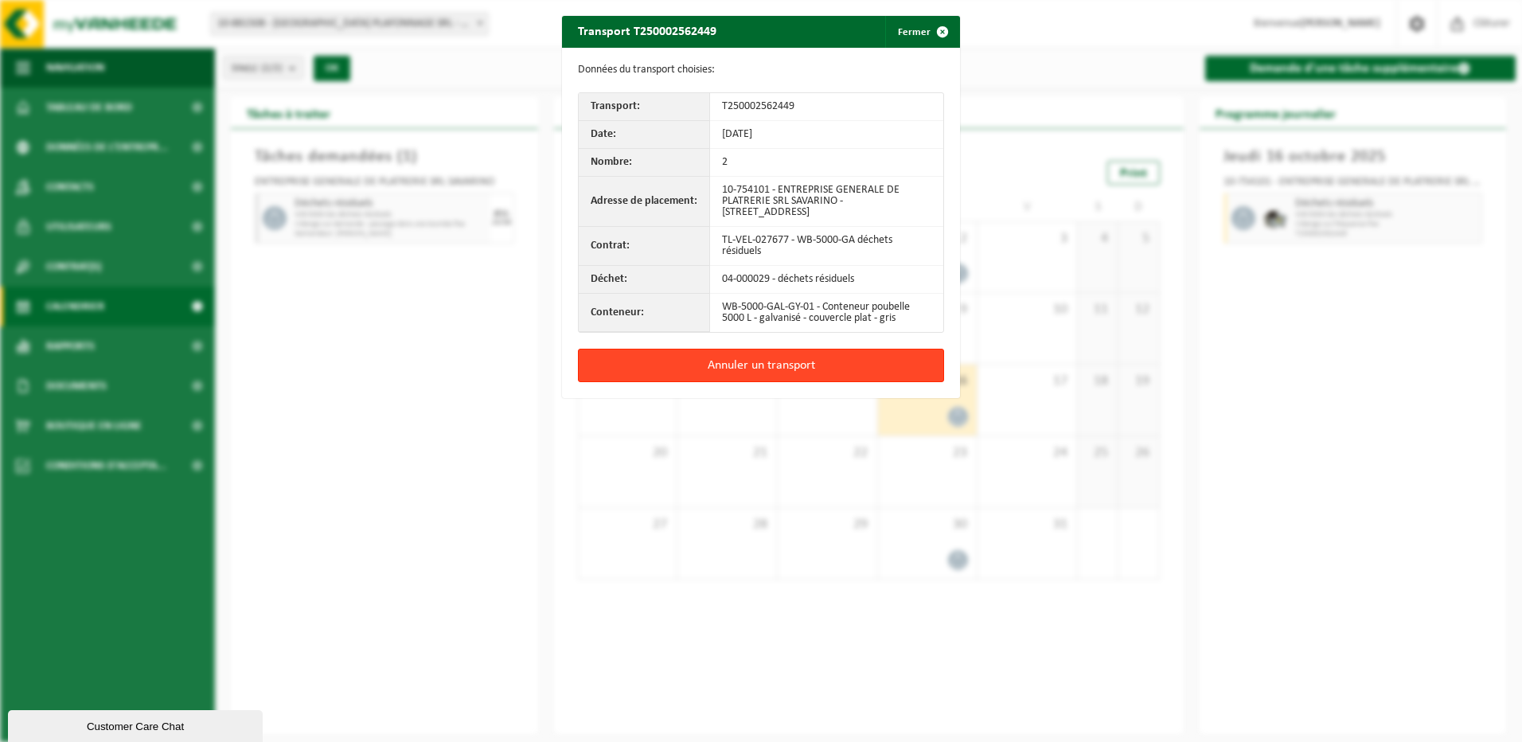
click at [845, 368] on button "Annuler un transport" at bounding box center [761, 365] width 366 height 33
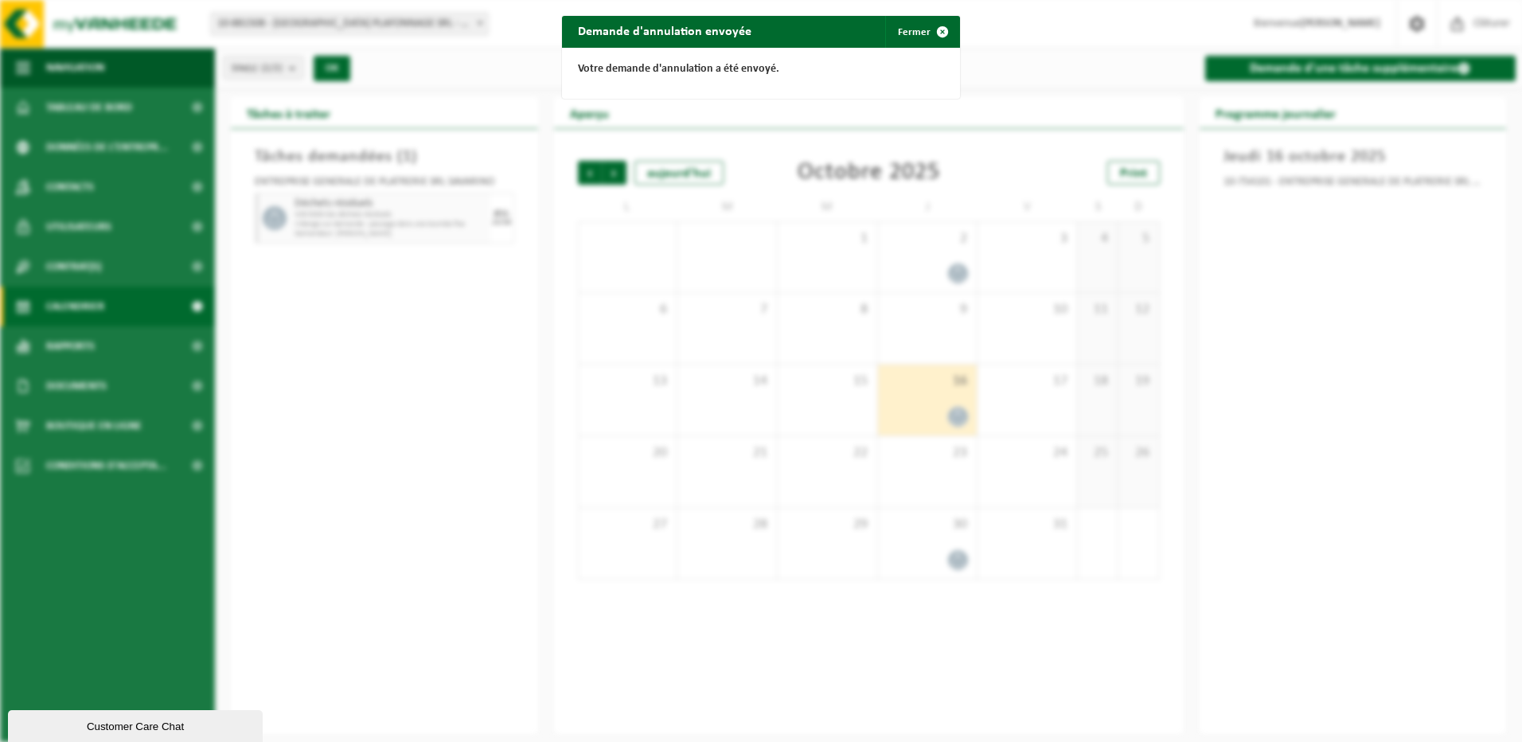
click at [945, 559] on div "Demande d'annulation envoyée Fermer Votre demande d'annulation a été envoyé." at bounding box center [761, 371] width 1522 height 742
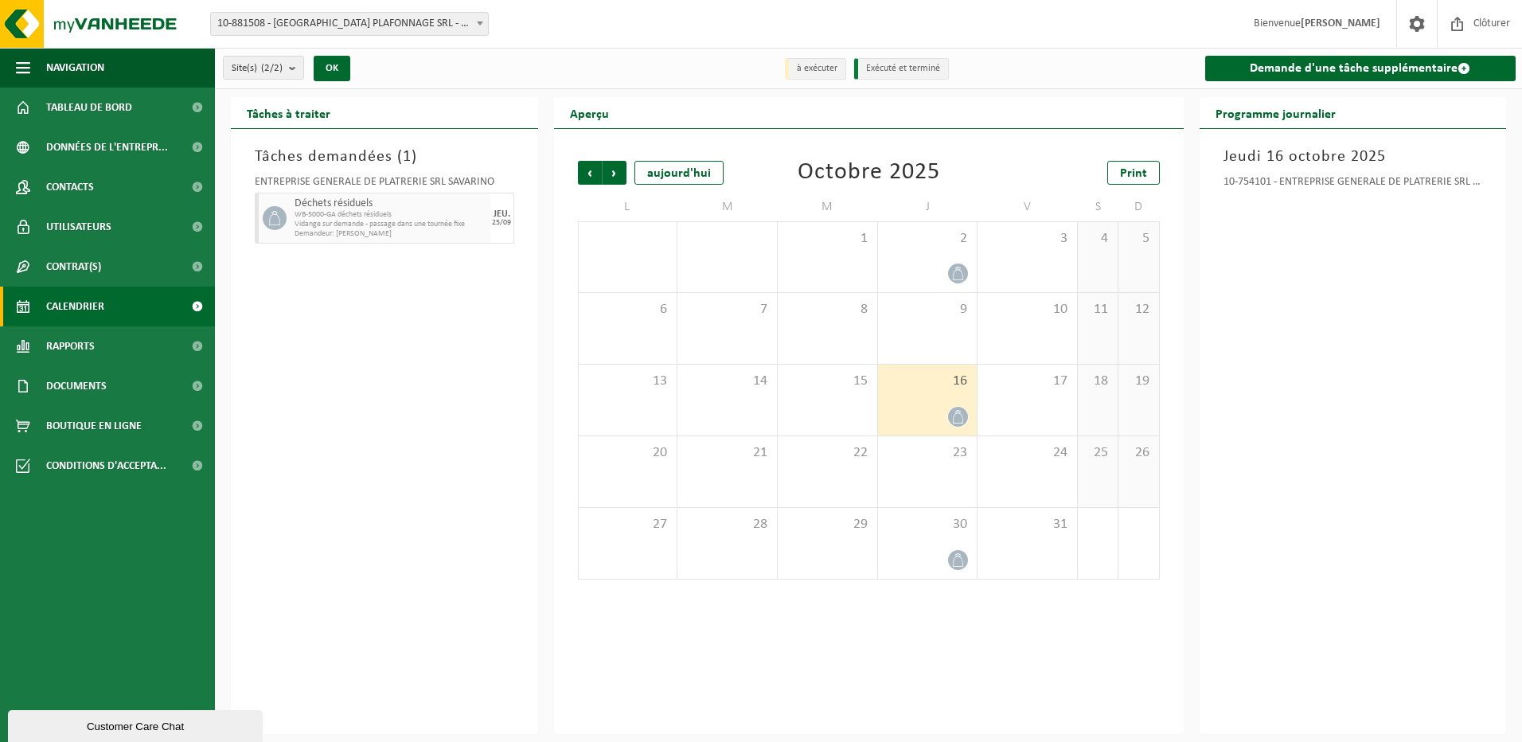
click at [945, 559] on div at bounding box center [928, 559] width 84 height 21
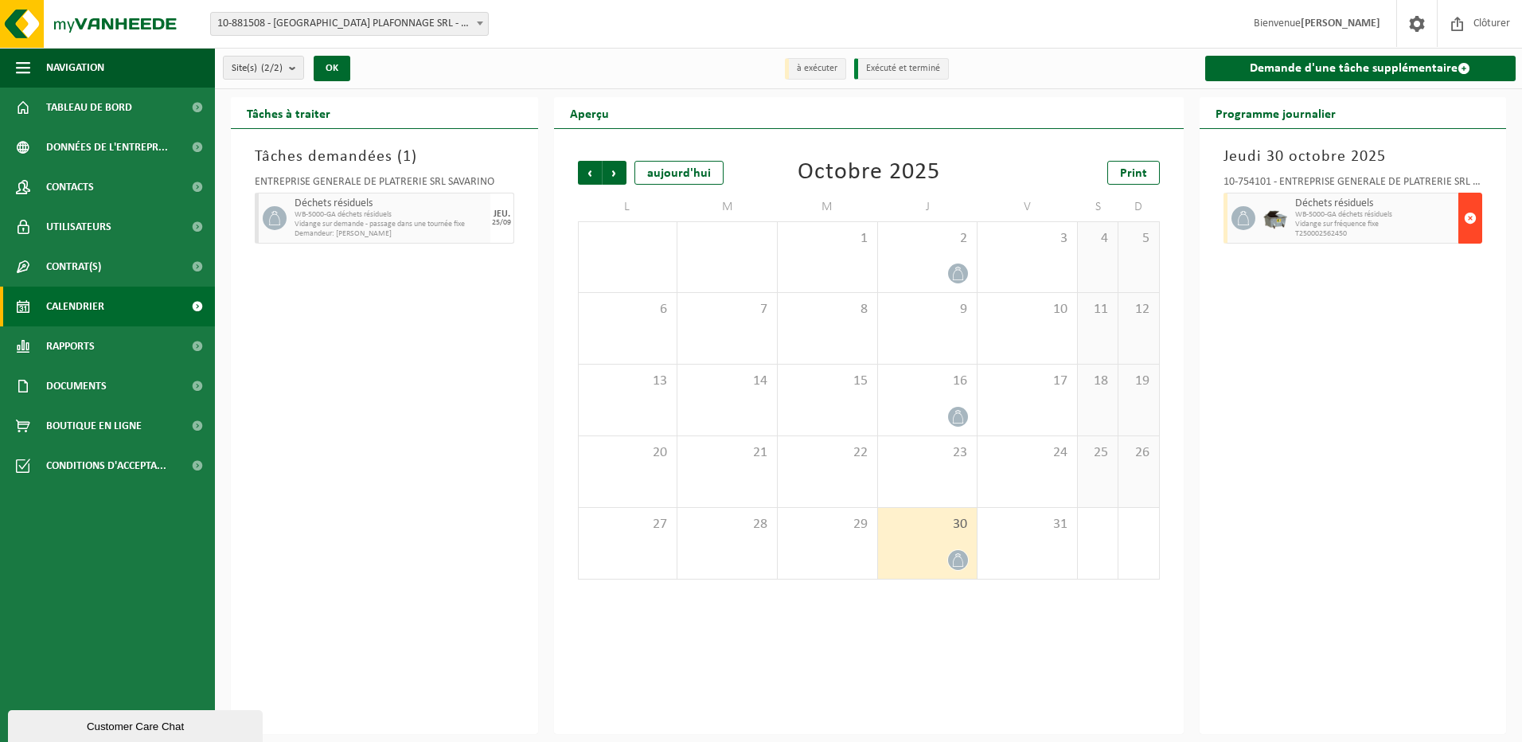
click at [1471, 222] on span "button" at bounding box center [1470, 218] width 13 height 32
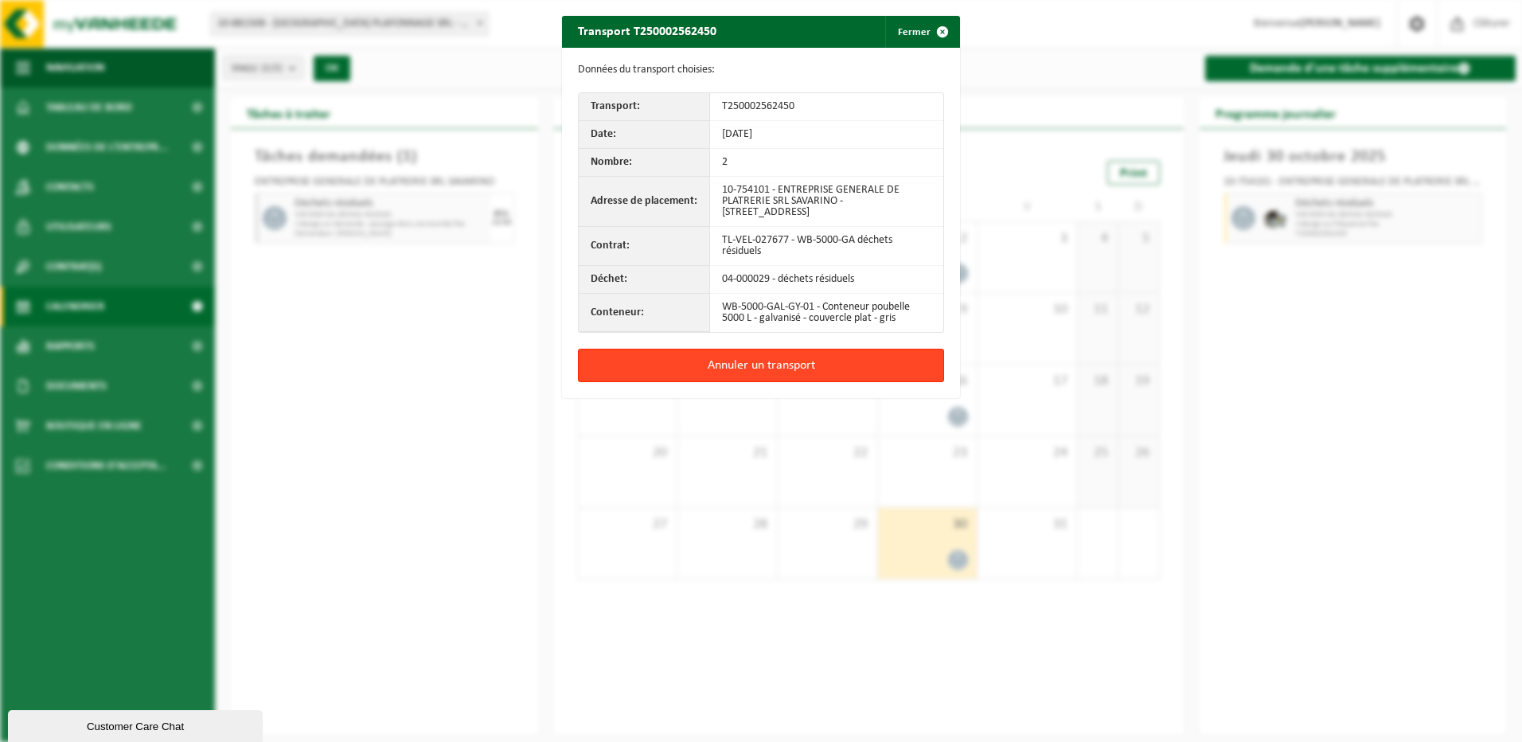
click at [799, 362] on button "Annuler un transport" at bounding box center [761, 365] width 366 height 33
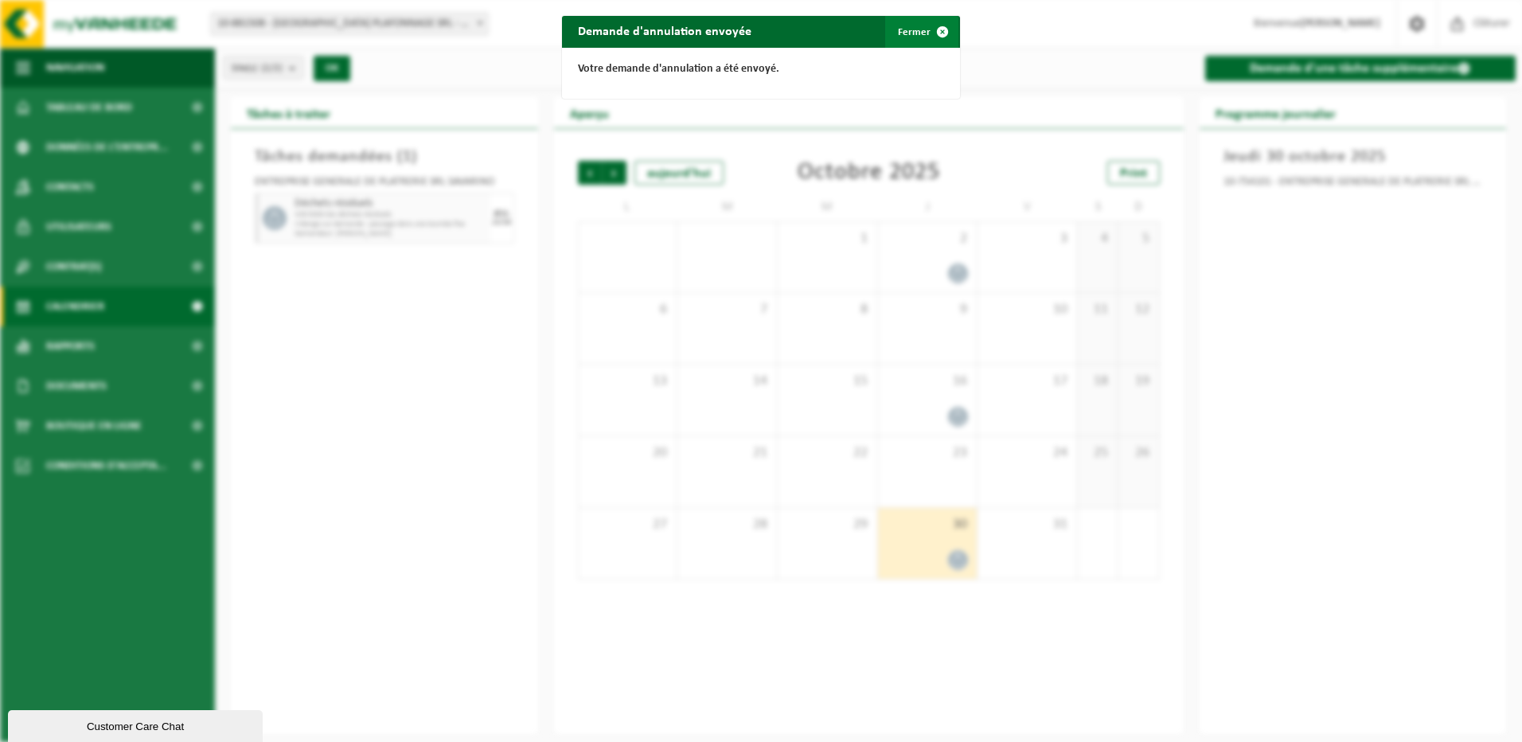
click at [926, 20] on span "button" at bounding box center [942, 32] width 32 height 32
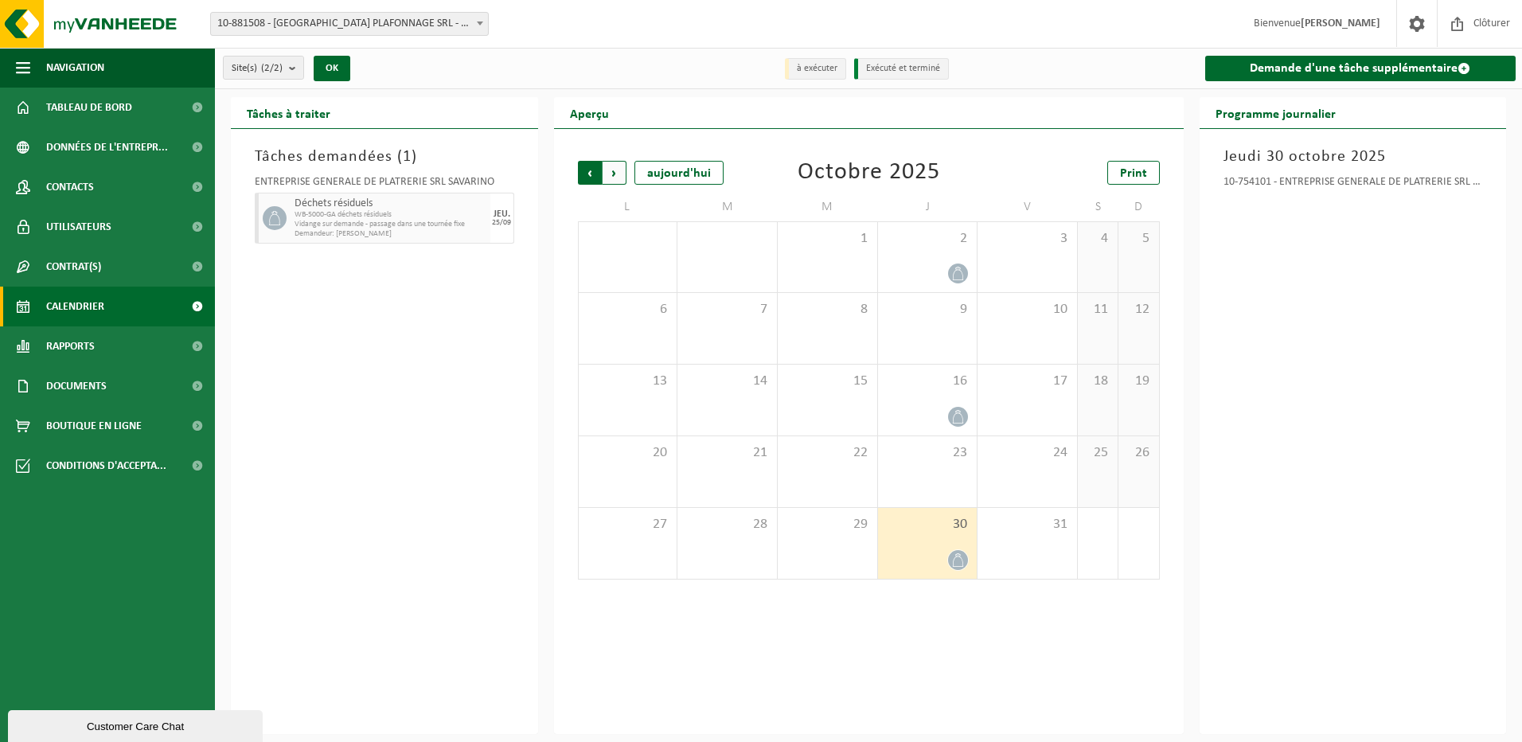
click at [614, 171] on span "Suivant" at bounding box center [614, 173] width 24 height 24
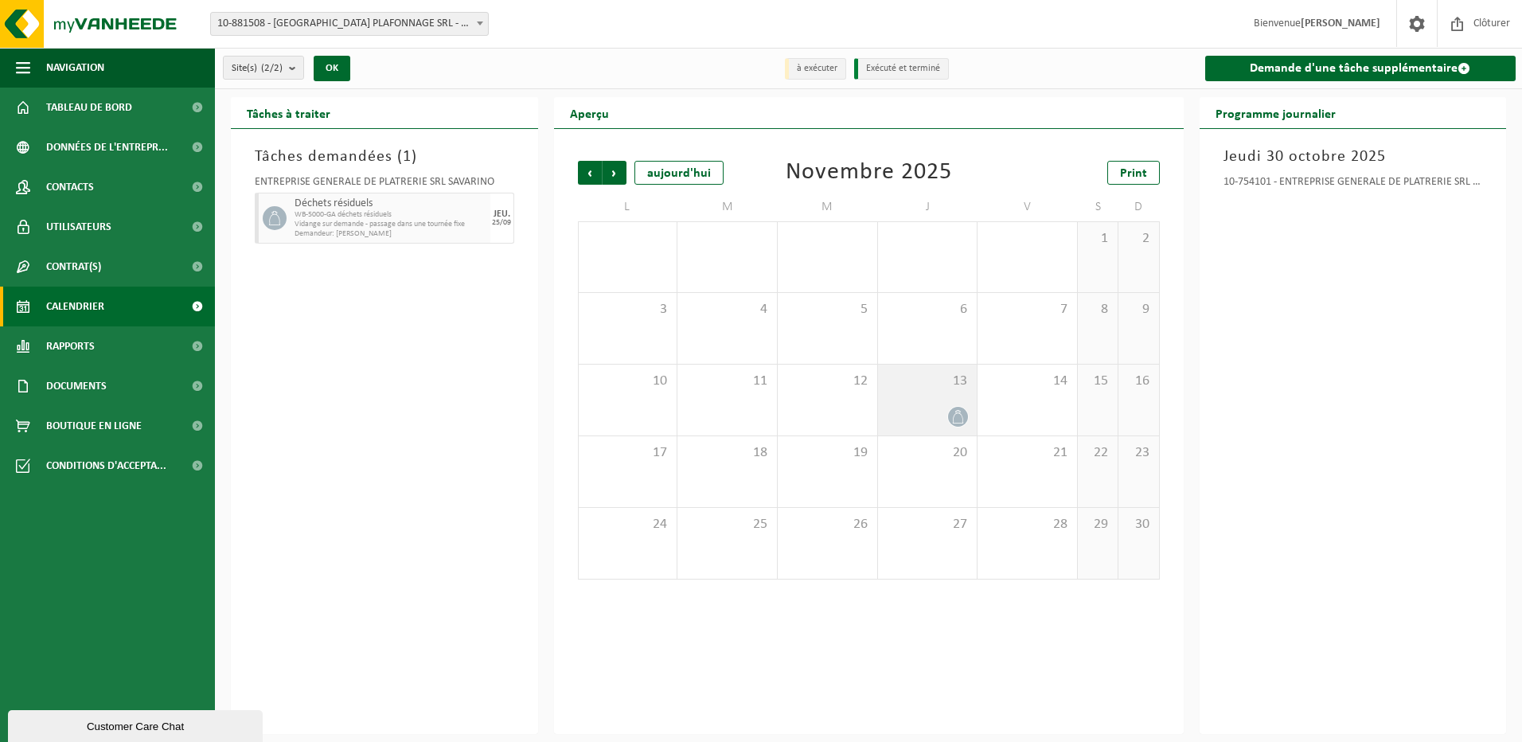
click at [926, 403] on div "13" at bounding box center [927, 400] width 99 height 71
click at [927, 401] on div "13" at bounding box center [927, 400] width 99 height 71
click at [939, 401] on div "13" at bounding box center [927, 400] width 99 height 71
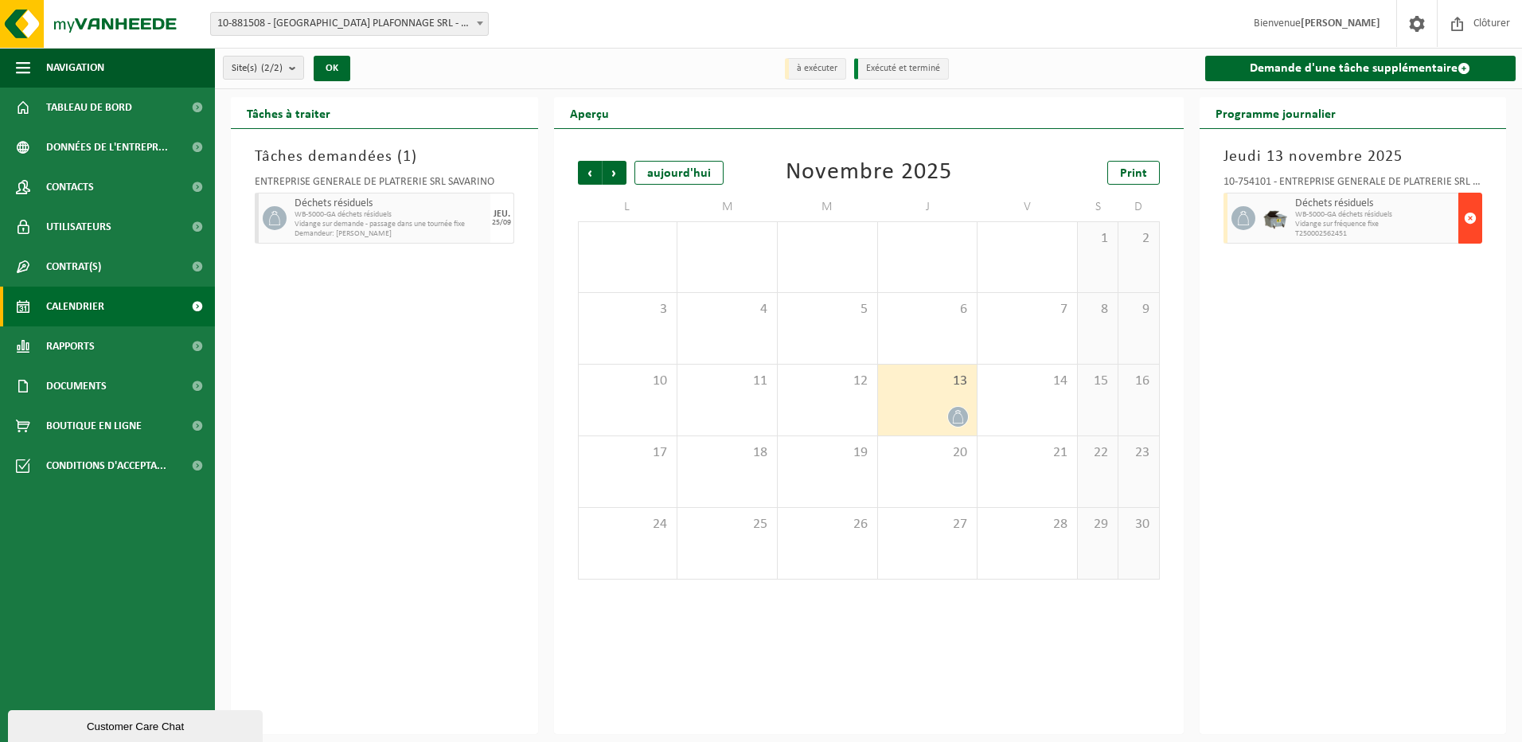
click at [1480, 220] on button "button" at bounding box center [1470, 218] width 24 height 51
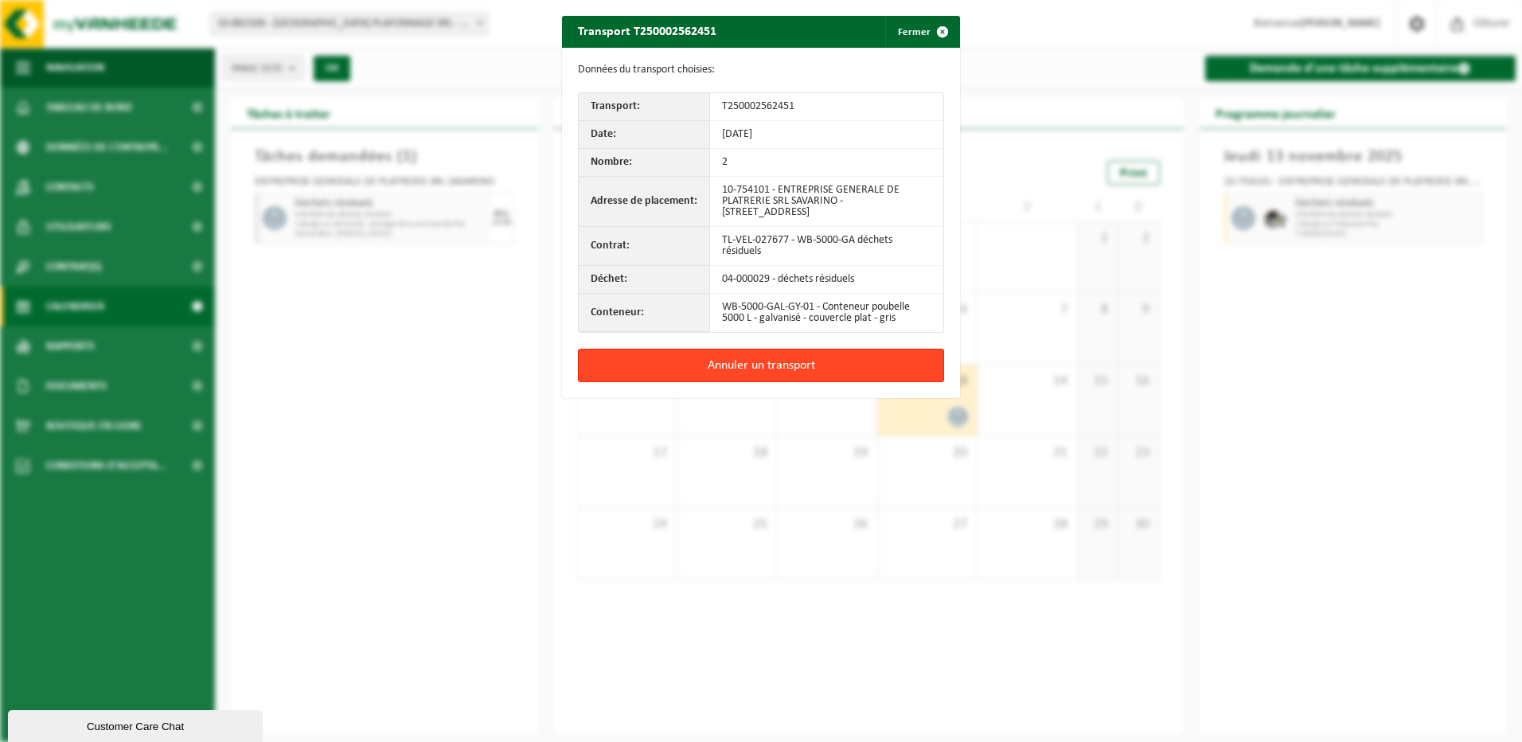
click at [896, 372] on button "Annuler un transport" at bounding box center [761, 365] width 366 height 33
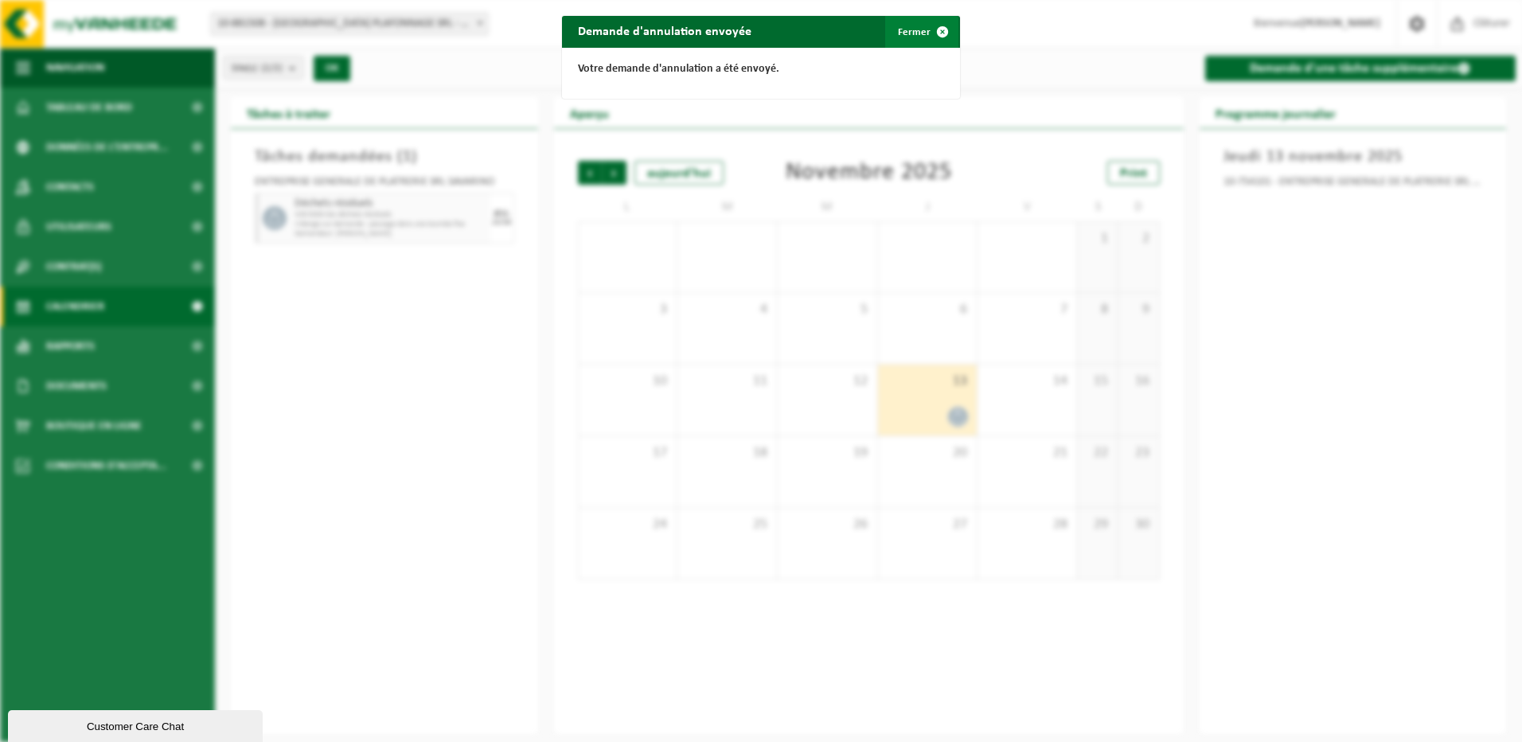
click at [910, 26] on button "Fermer" at bounding box center [921, 32] width 73 height 32
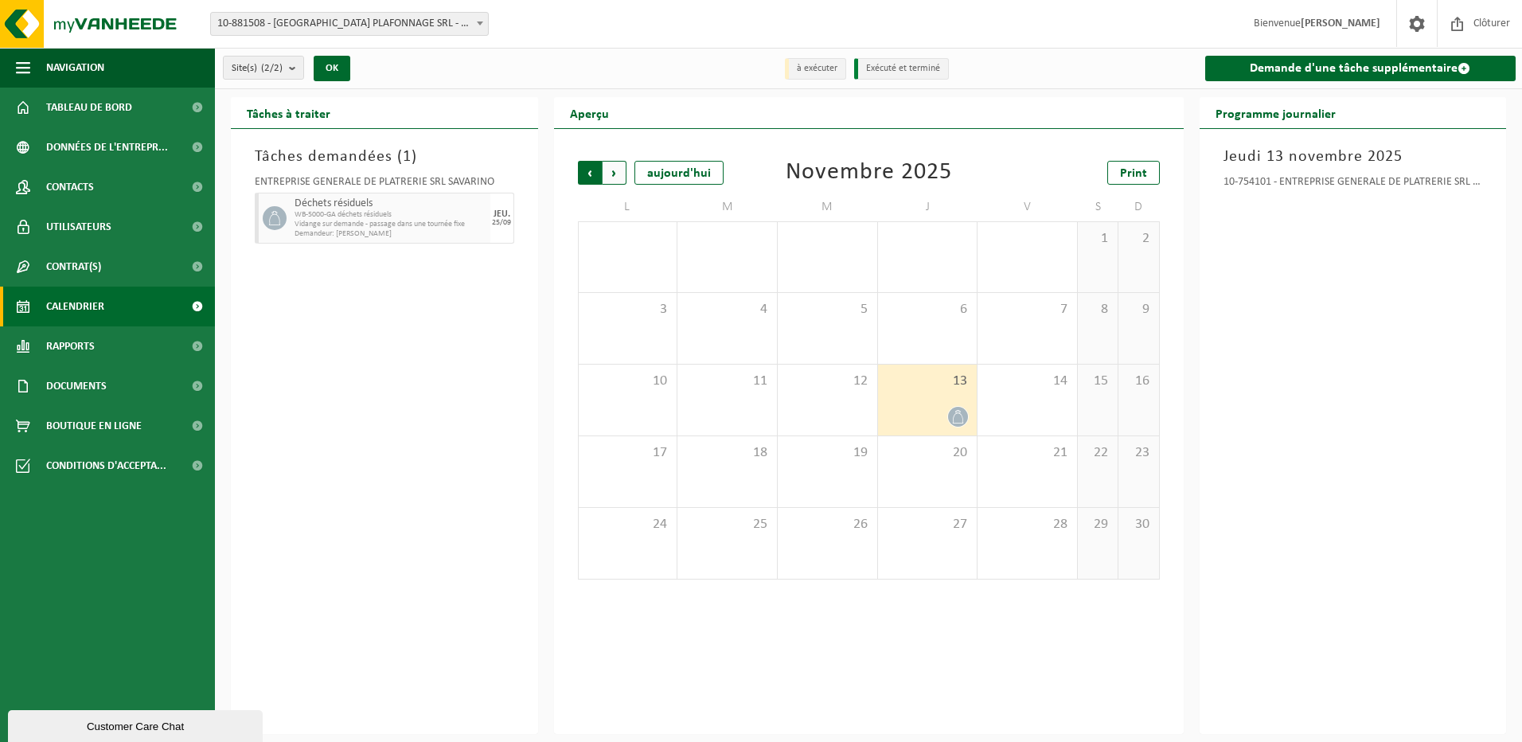
click at [610, 169] on span "Suivant" at bounding box center [614, 173] width 24 height 24
click at [581, 170] on span "Précédent" at bounding box center [590, 173] width 24 height 24
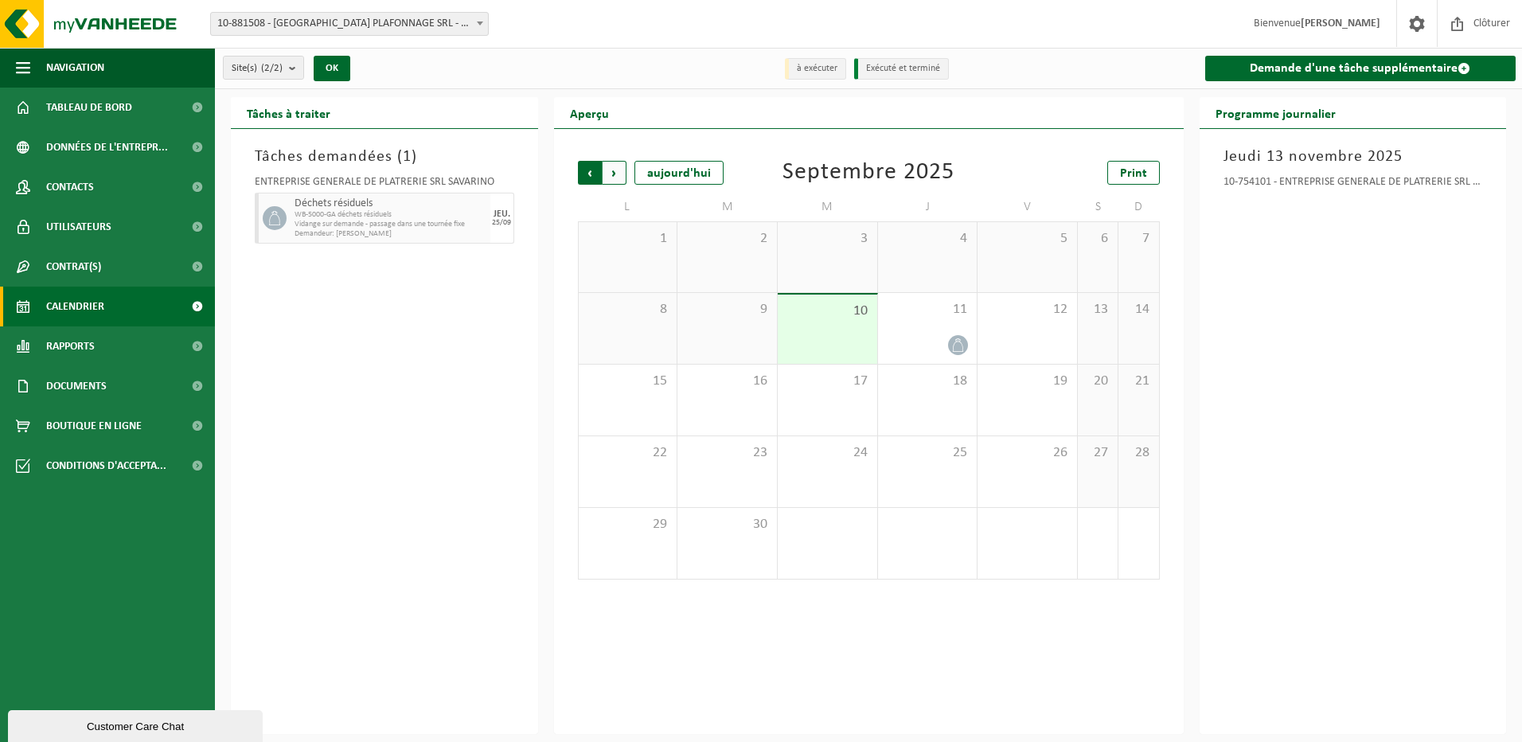
click at [610, 170] on span "Suivant" at bounding box center [614, 173] width 24 height 24
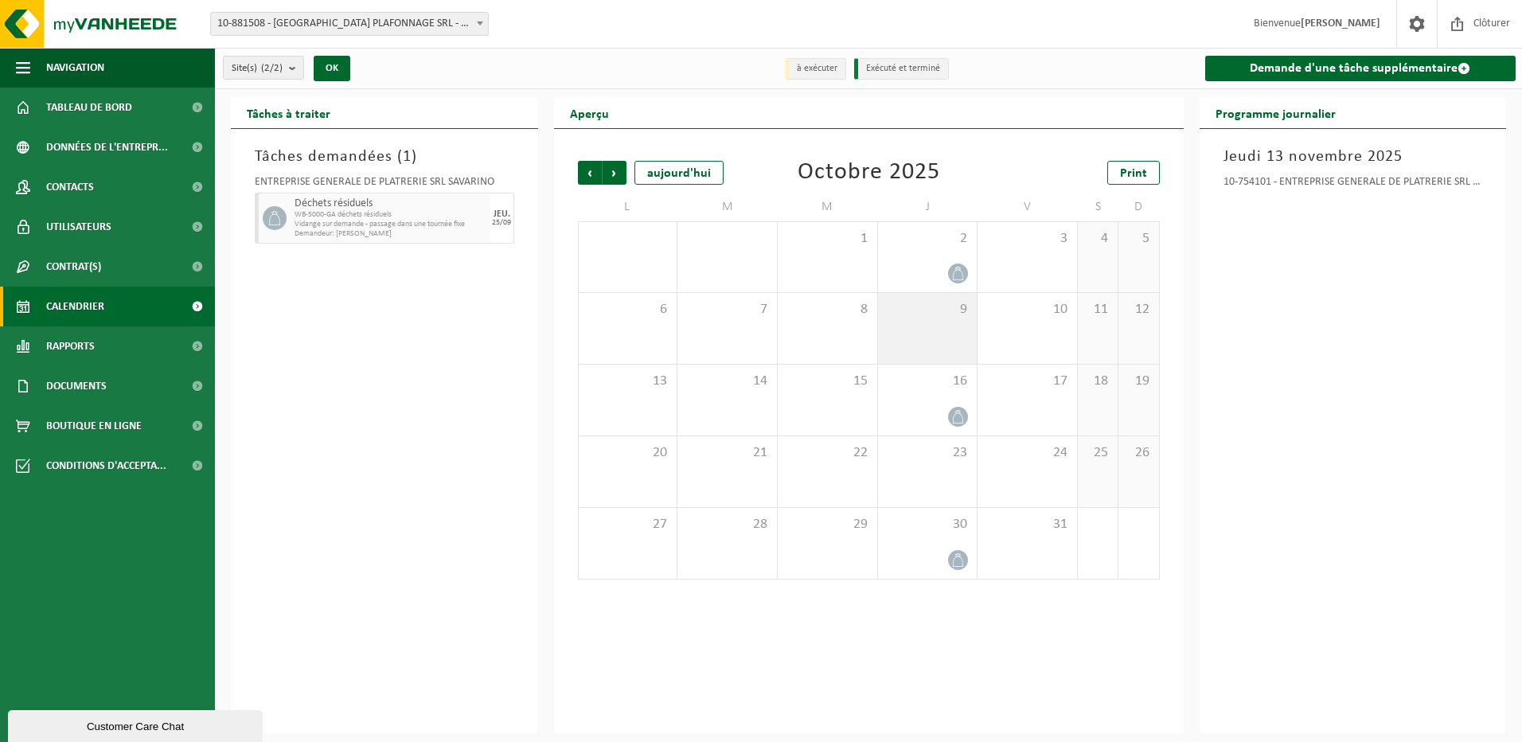
click at [952, 335] on div "9" at bounding box center [927, 328] width 99 height 71
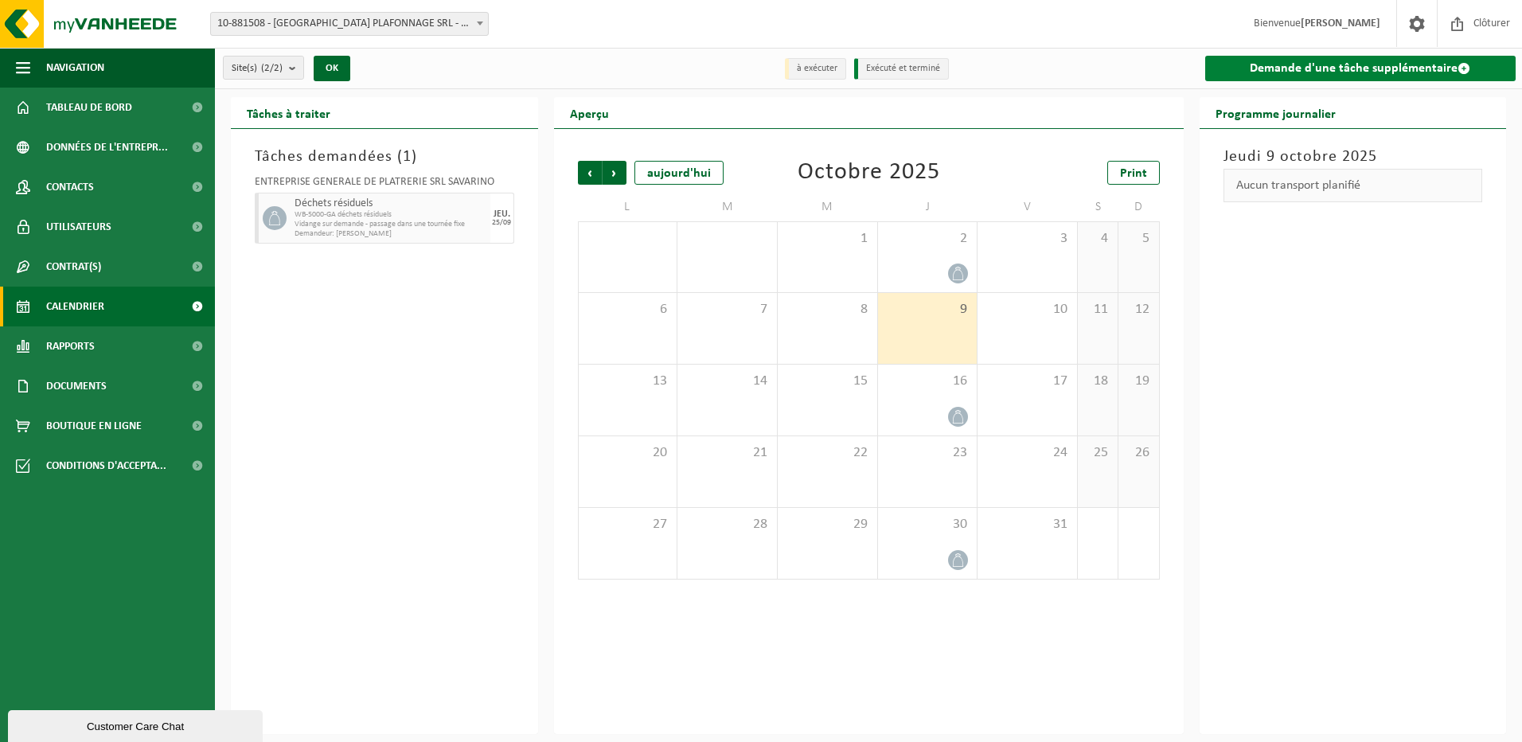
click at [1355, 68] on link "Demande d'une tâche supplémentaire" at bounding box center [1360, 68] width 311 height 25
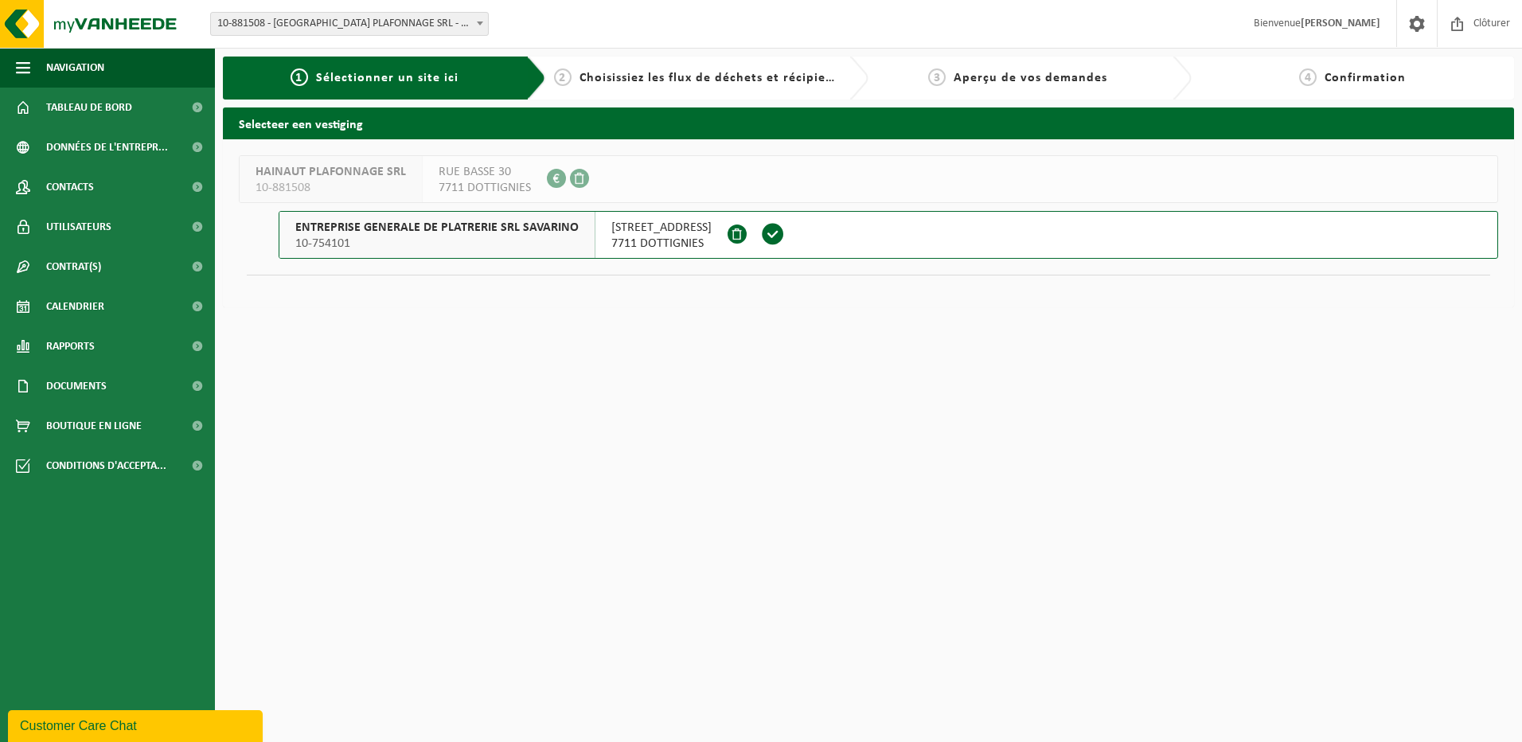
click at [712, 220] on span "RUE DU PONT BLEU 10" at bounding box center [661, 228] width 100 height 16
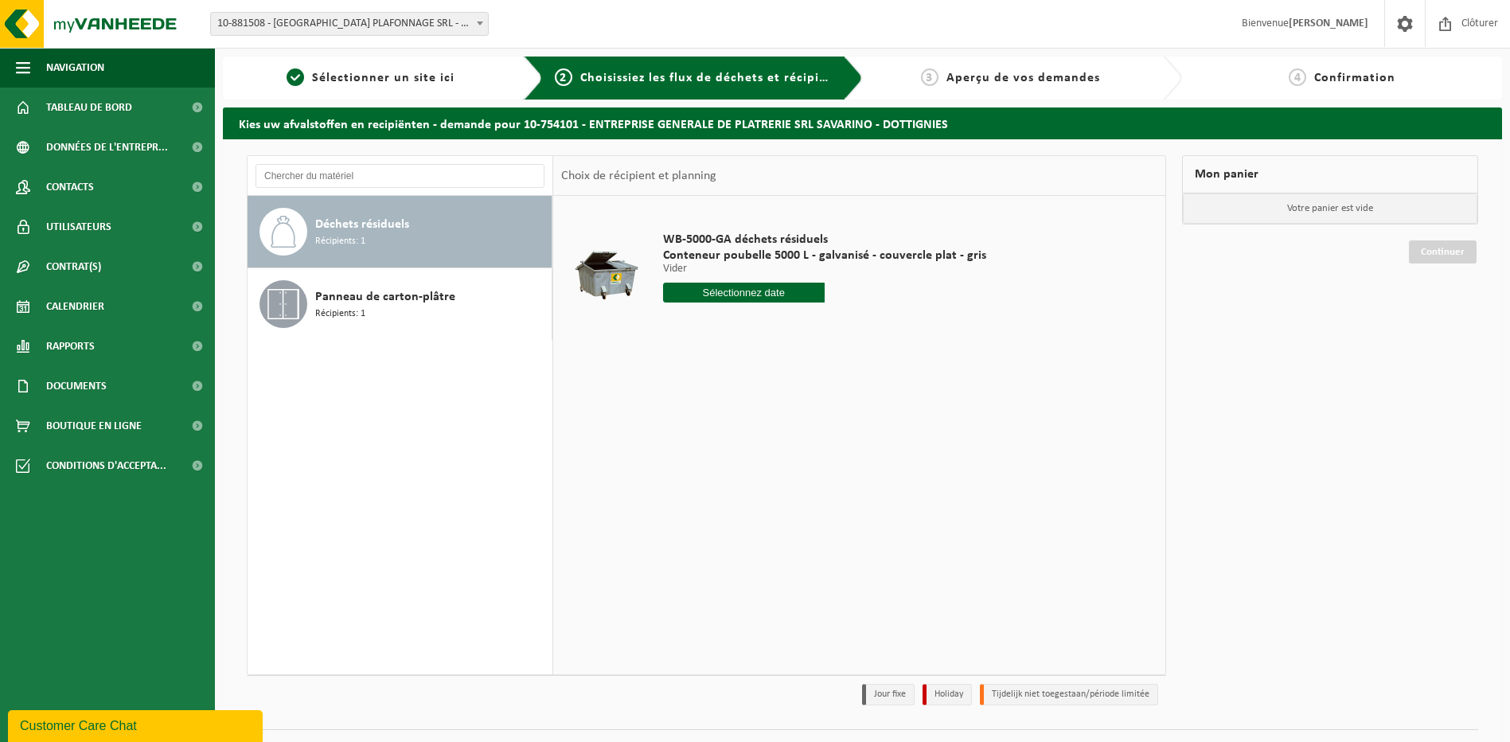
click at [743, 289] on input "text" at bounding box center [744, 293] width 162 height 20
click at [842, 329] on icon at bounding box center [843, 328] width 25 height 25
click at [760, 406] on div "9" at bounding box center [761, 408] width 28 height 25
type input "à partir de [DATE]"
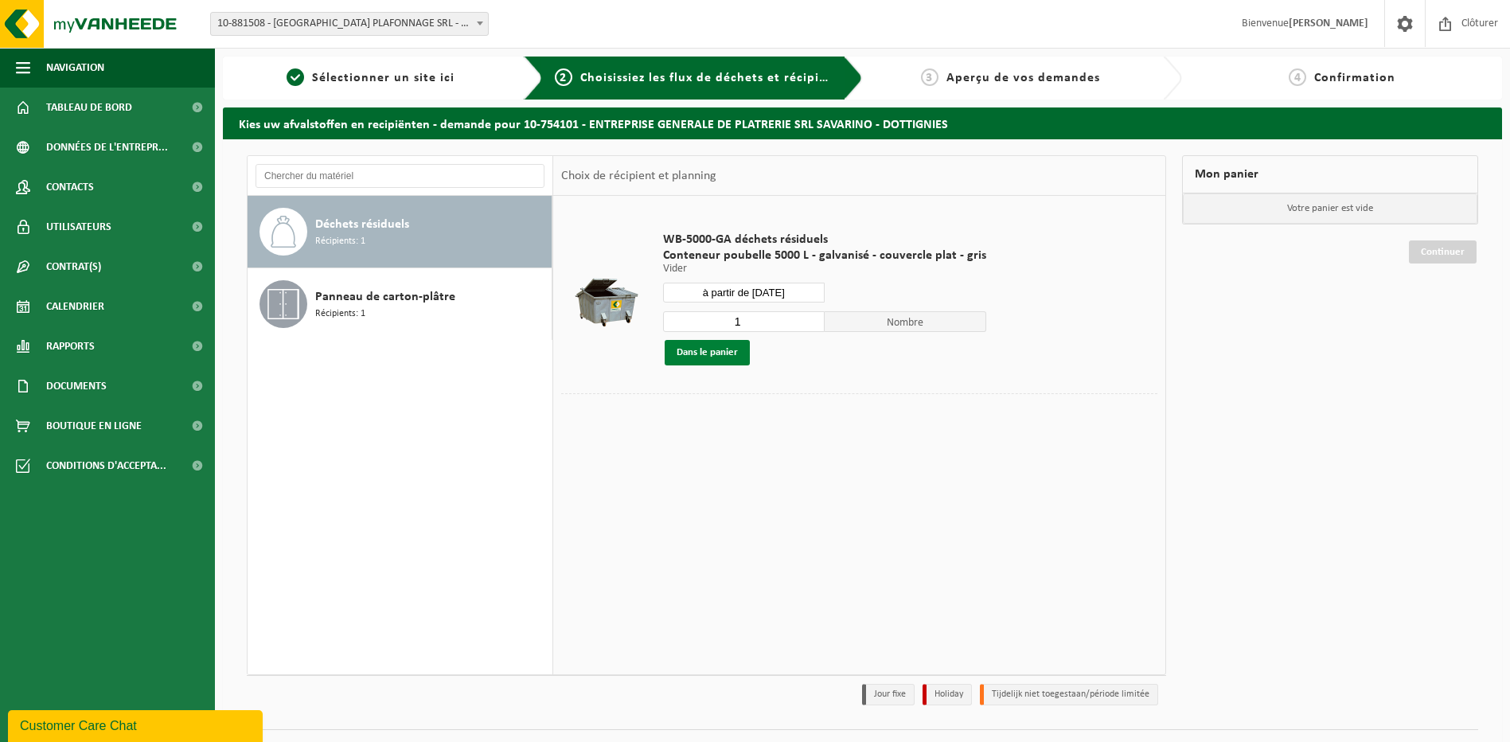
click at [719, 353] on button "Dans le panier" at bounding box center [707, 352] width 85 height 25
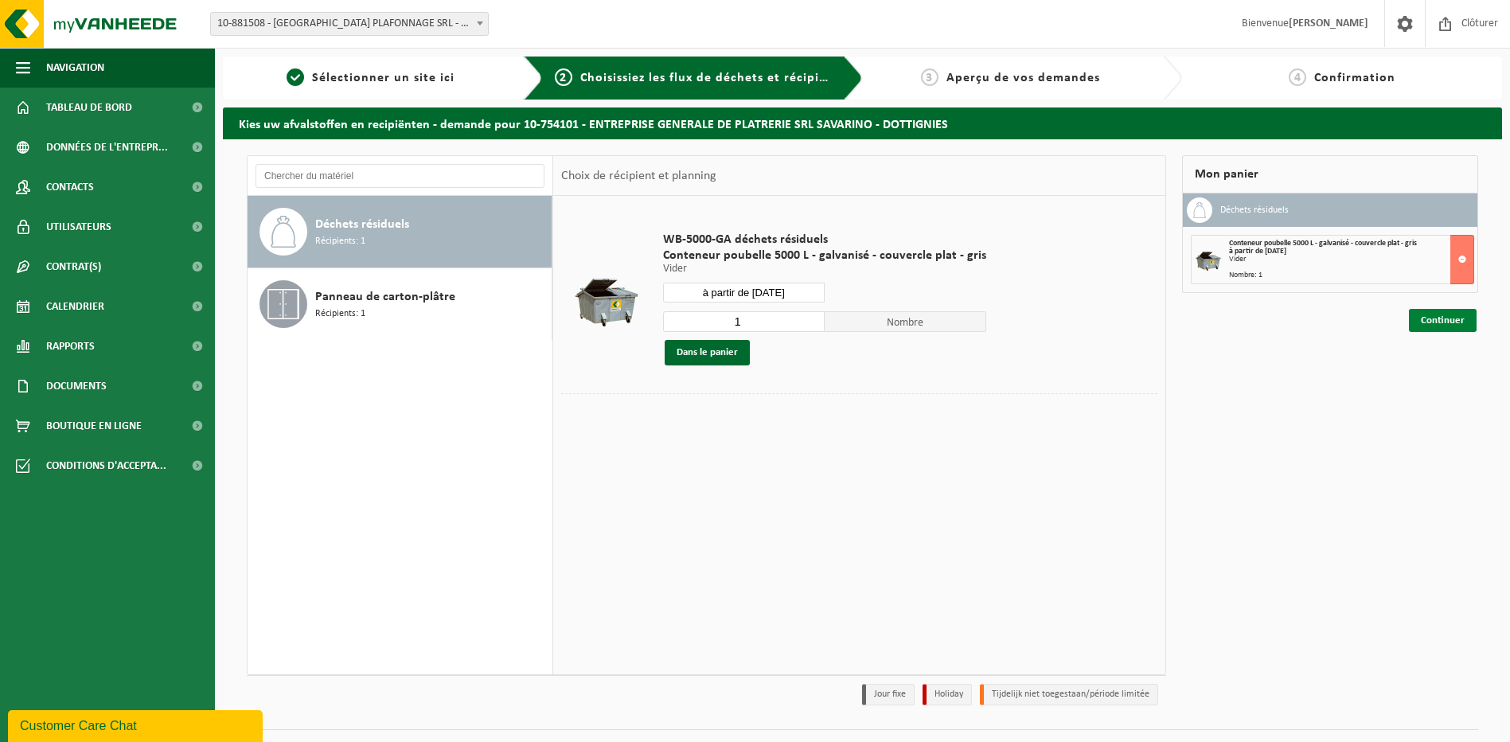
click at [1449, 320] on link "Continuer" at bounding box center [1443, 320] width 68 height 23
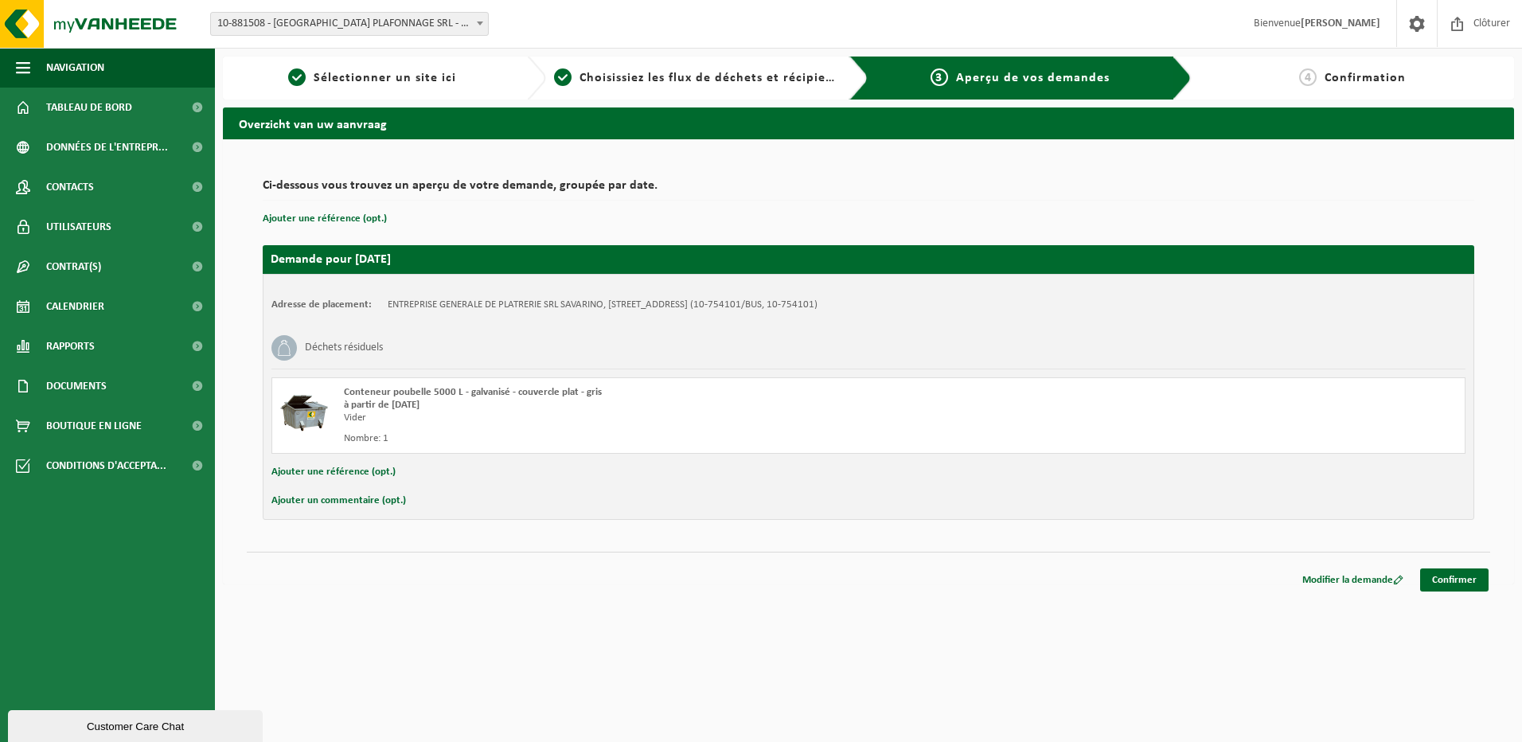
click at [347, 501] on button "Ajouter un commentaire (opt.)" at bounding box center [338, 500] width 135 height 21
click at [351, 501] on input "text" at bounding box center [893, 502] width 1111 height 24
paste input "Rue en travaux, accès par le bas de le [GEOGRAPHIC_DATA], prévenir [PERSON_NAME…"
type input "Rue en travaux, accès par le bas de le [GEOGRAPHIC_DATA], prévenir [PERSON_NAME…"
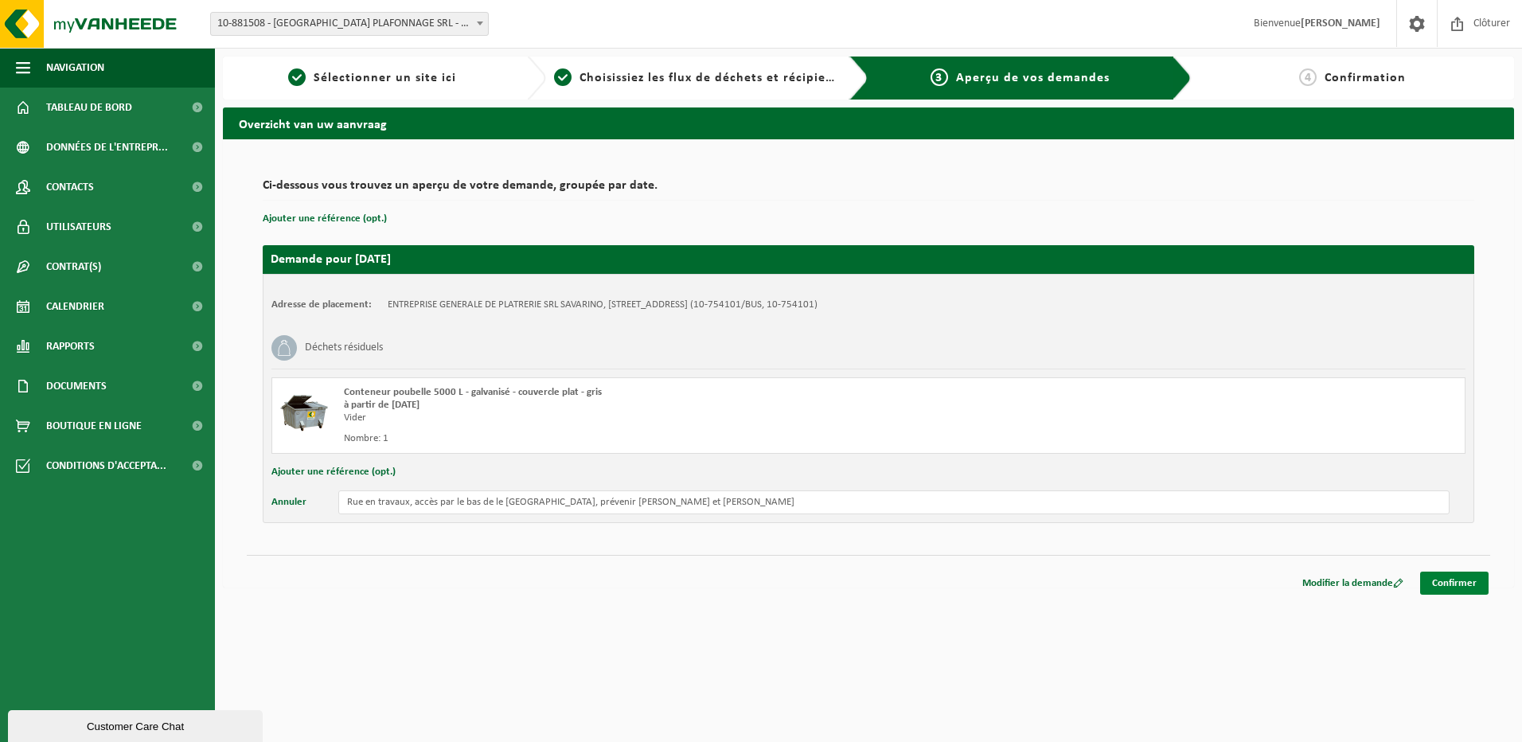
click at [1442, 580] on link "Confirmer" at bounding box center [1454, 582] width 68 height 23
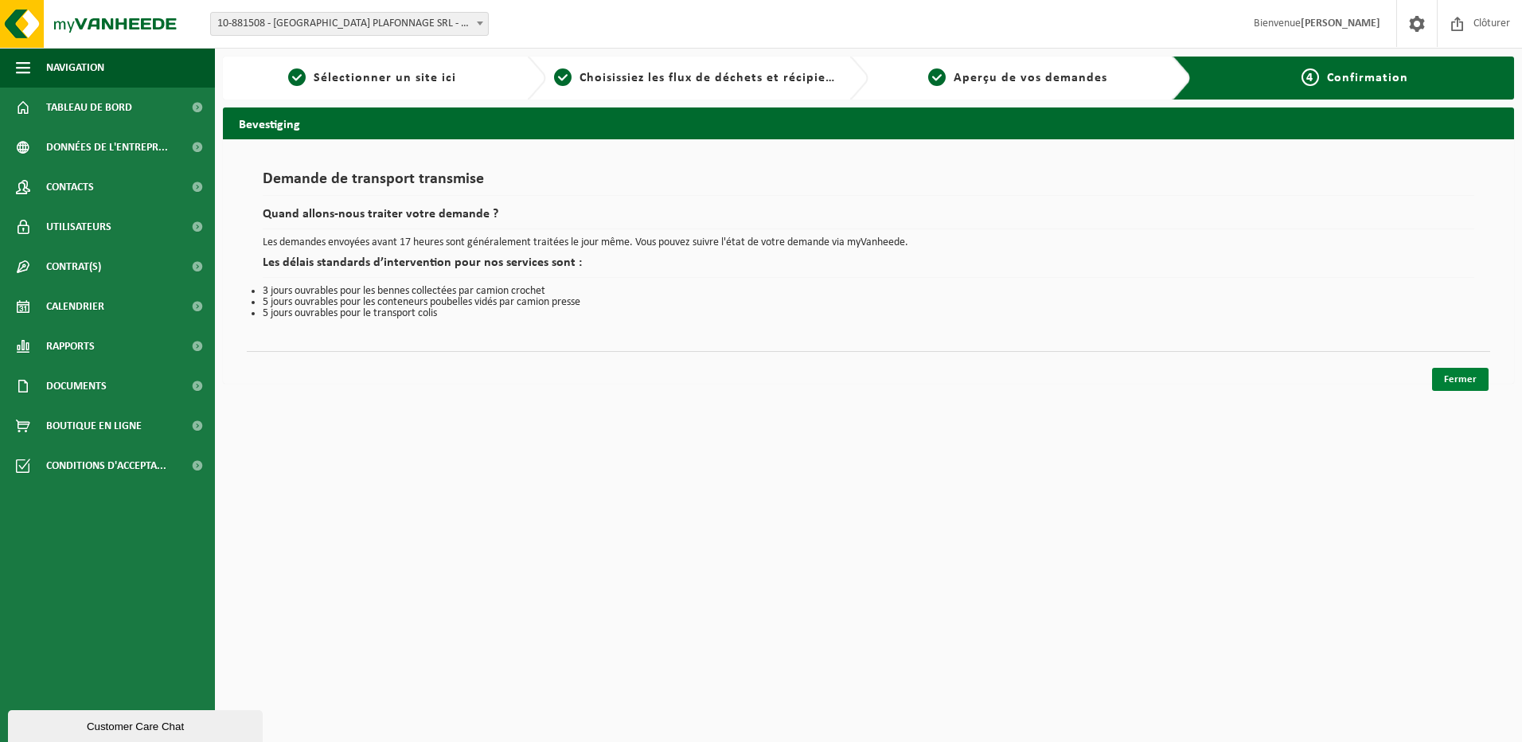
click at [1458, 374] on link "Fermer" at bounding box center [1460, 379] width 57 height 23
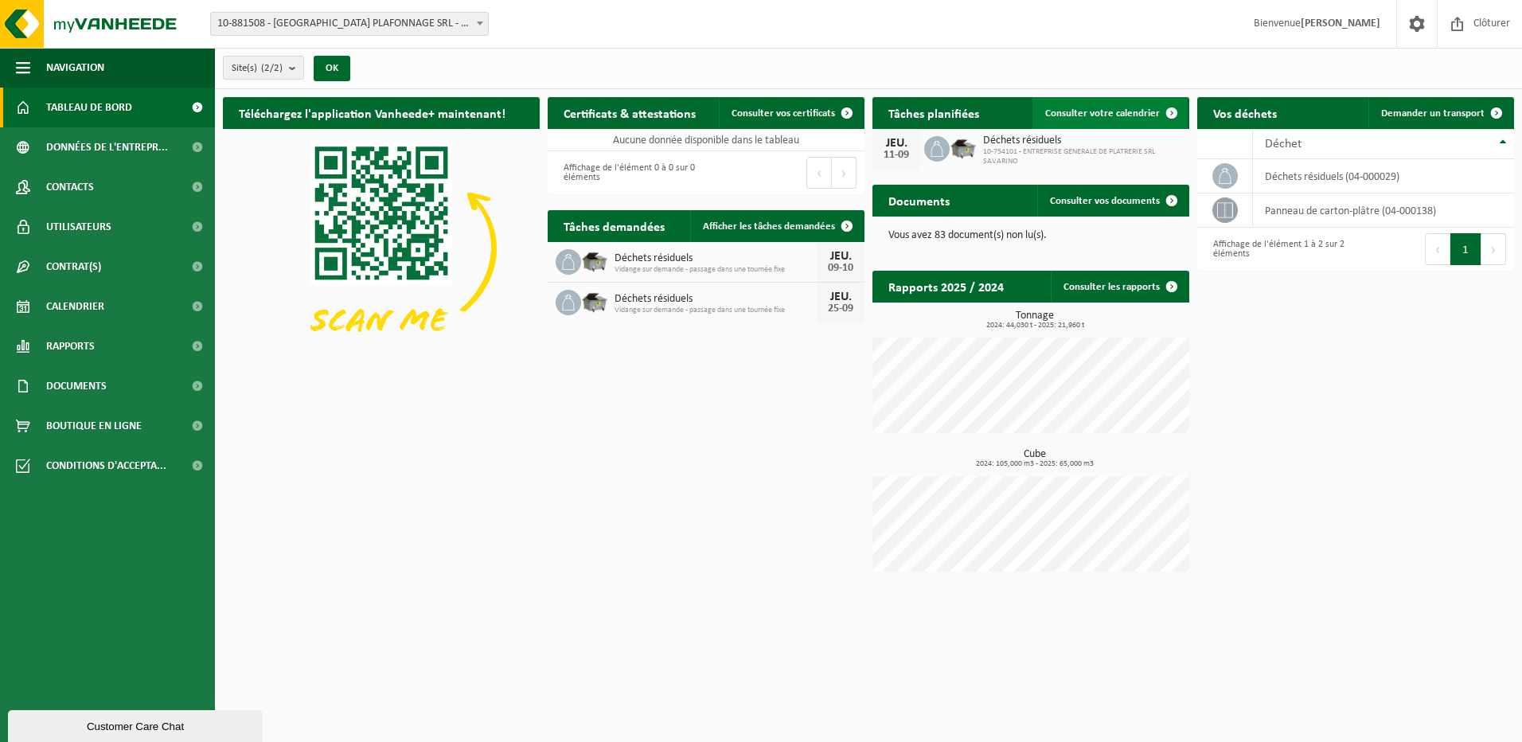
click at [1126, 104] on link "Consulter votre calendrier" at bounding box center [1109, 113] width 155 height 32
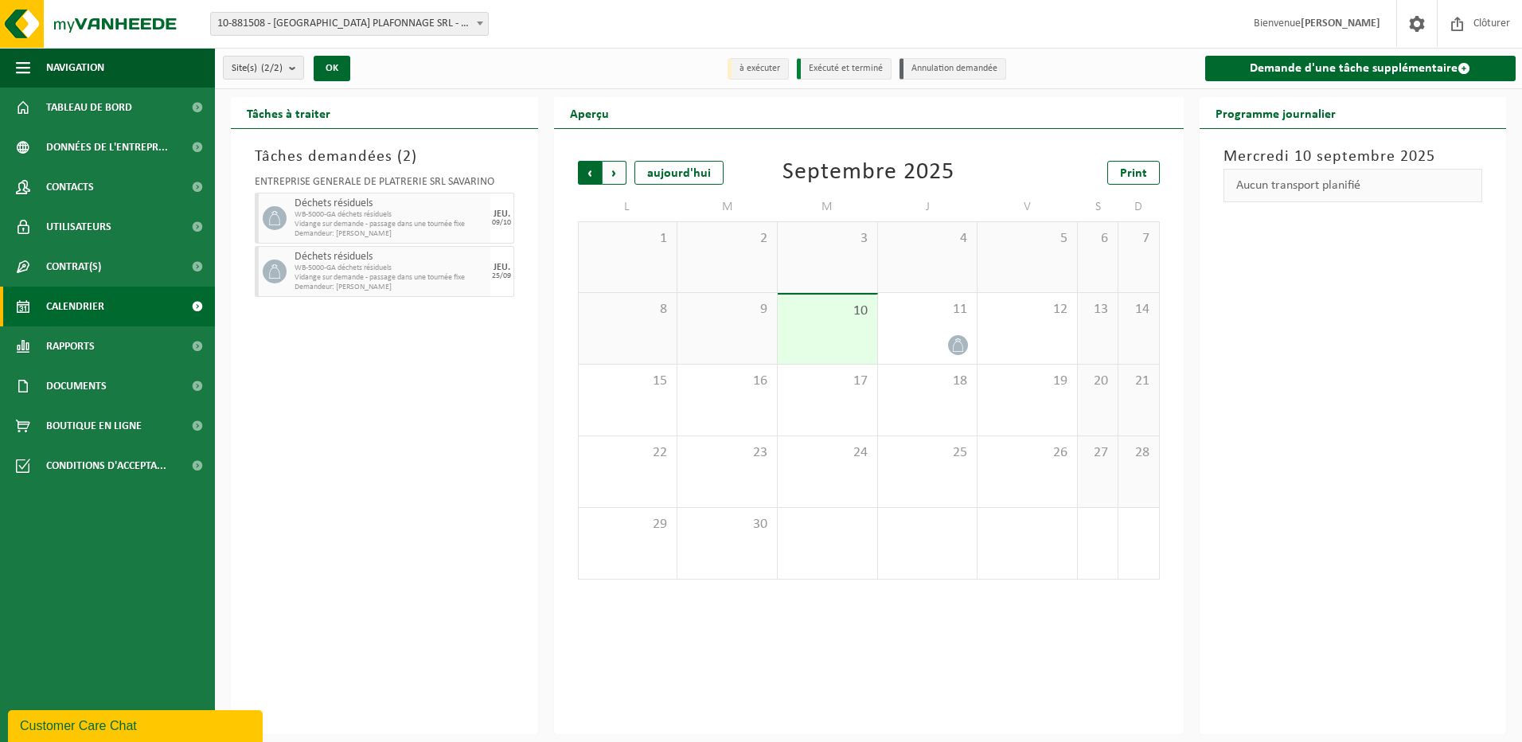
click at [617, 164] on span "Suivant" at bounding box center [614, 173] width 24 height 24
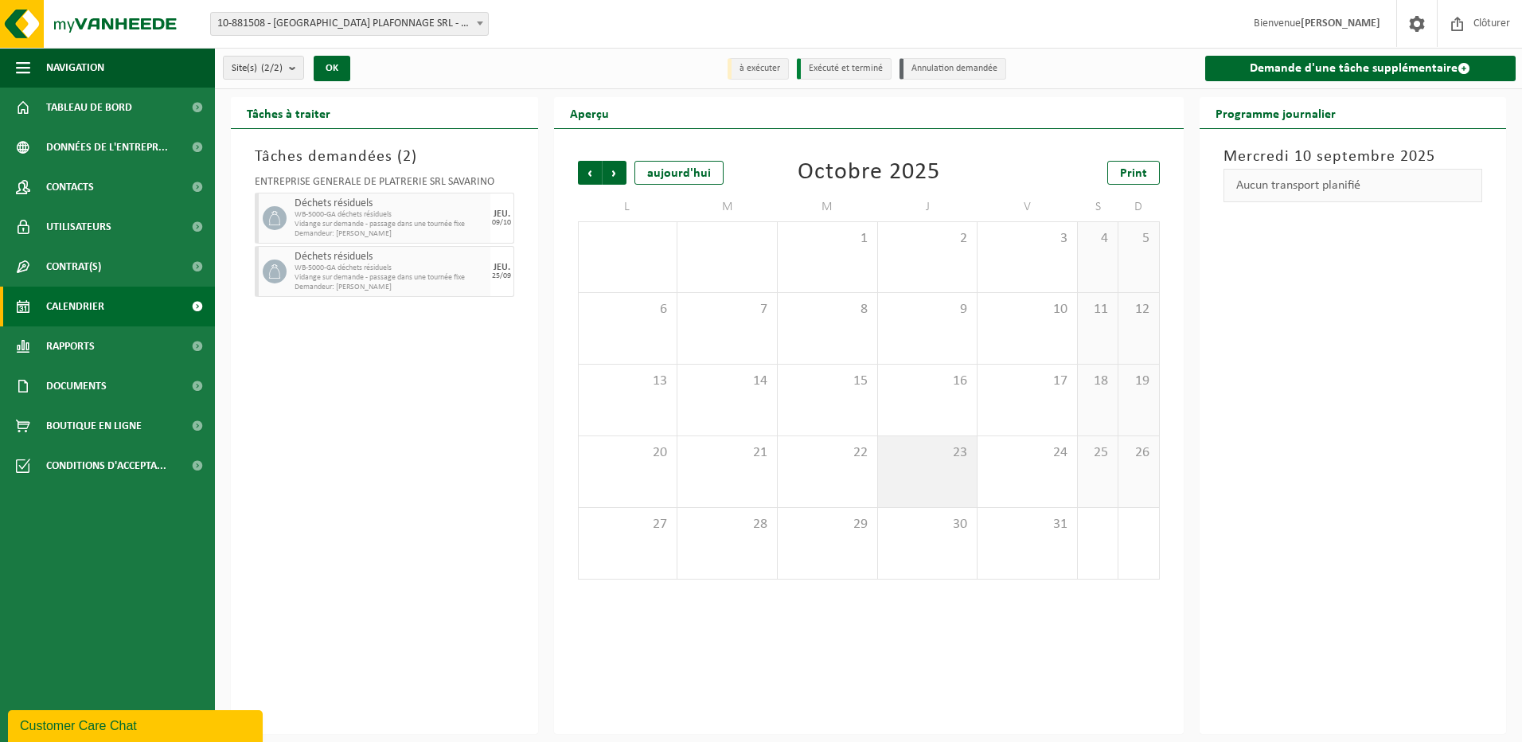
click at [946, 465] on div "23" at bounding box center [927, 471] width 99 height 71
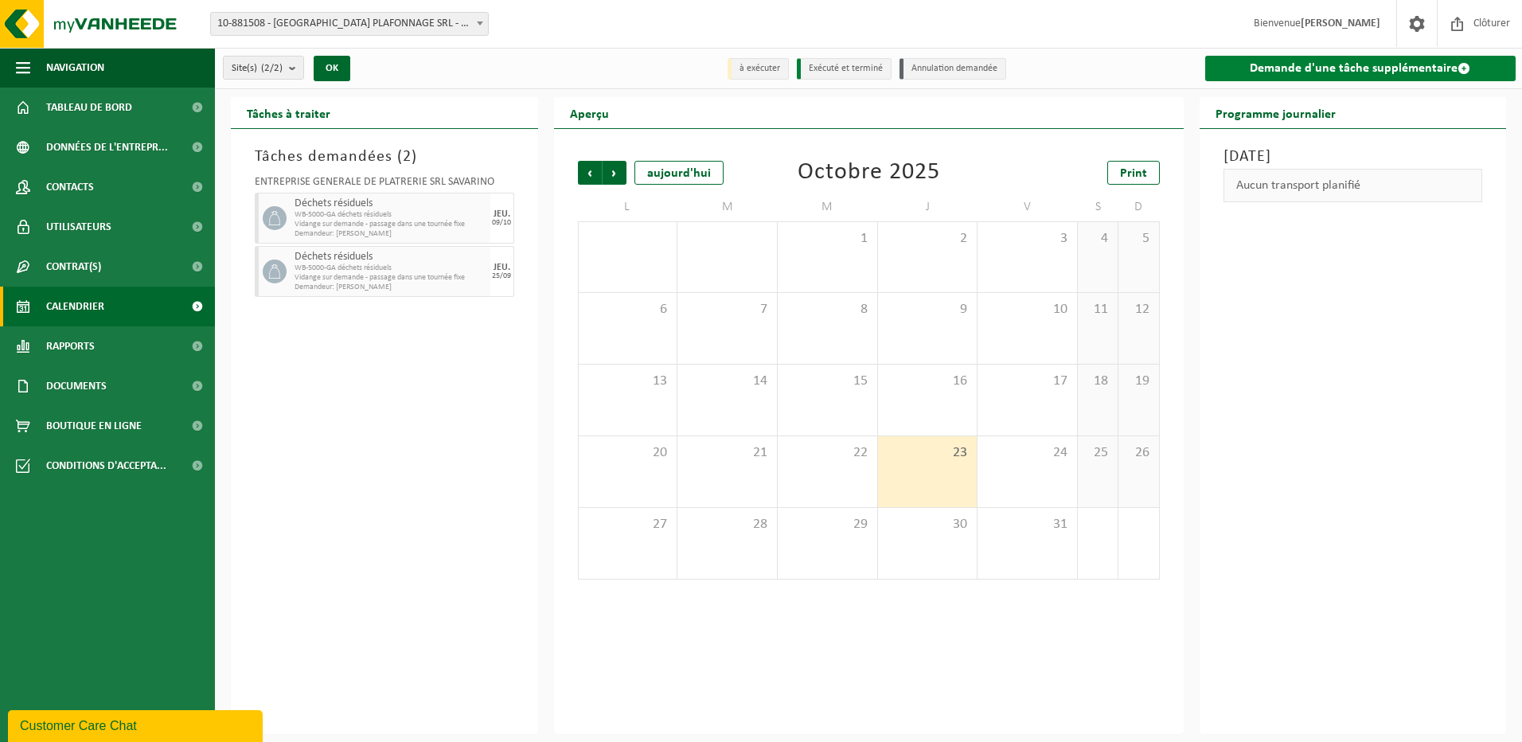
click at [1375, 62] on link "Demande d'une tâche supplémentaire" at bounding box center [1360, 68] width 311 height 25
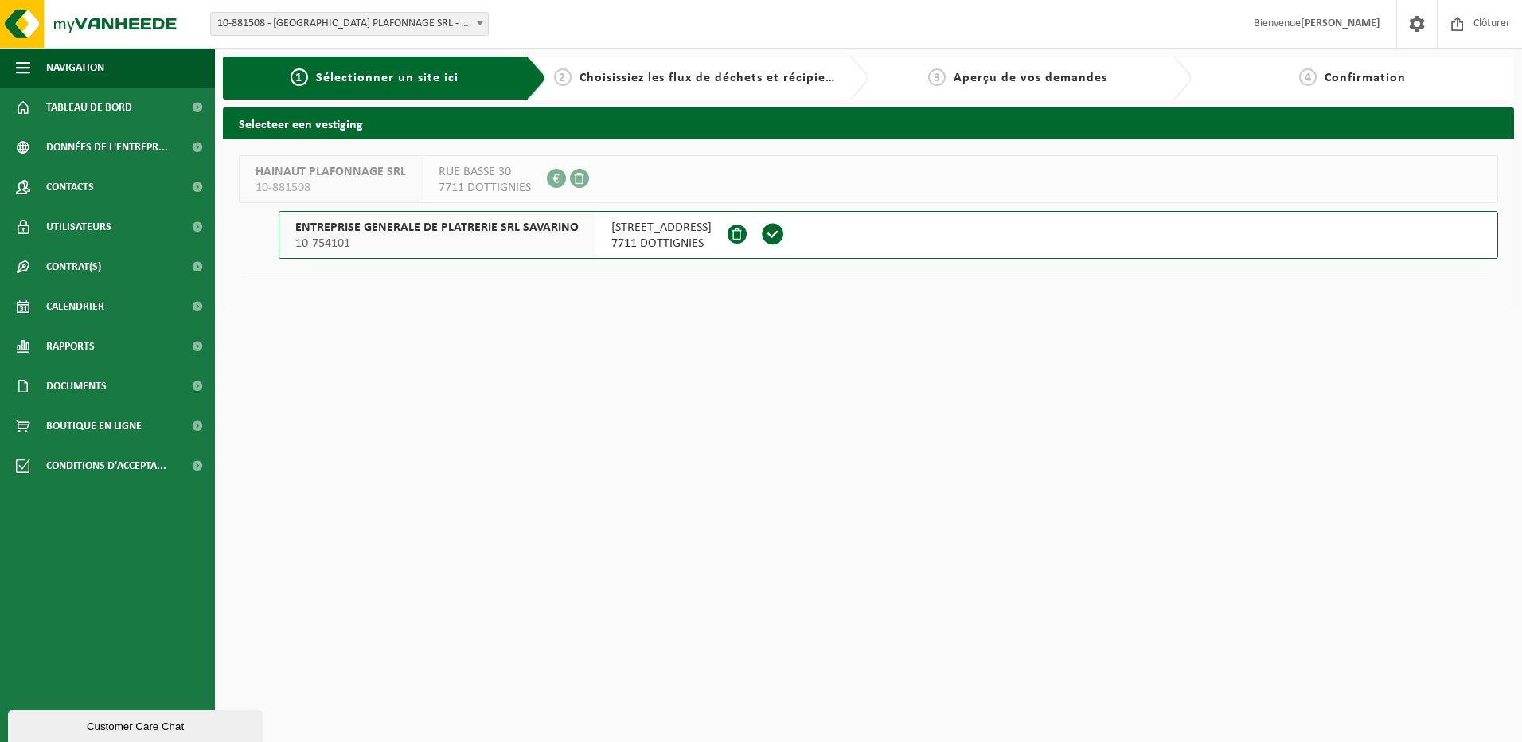
click at [1092, 230] on button "ENTREPRISE GENERALE DE PLATRERIE SRL SAVARINO 10-754101 [STREET_ADDRESS]" at bounding box center [888, 235] width 1219 height 48
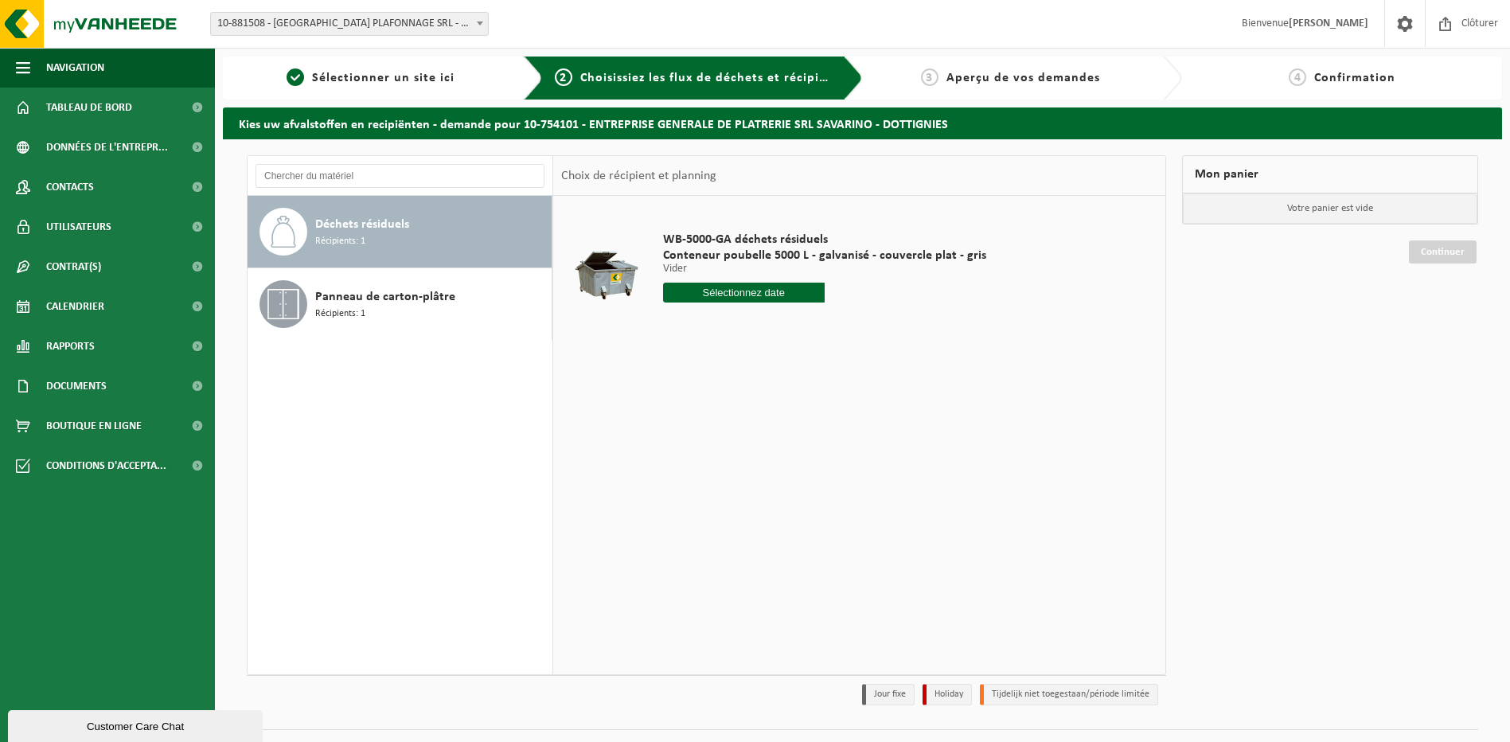
click at [725, 293] on input "text" at bounding box center [744, 293] width 162 height 20
click at [840, 328] on icon at bounding box center [843, 328] width 25 height 25
click at [770, 456] on div "23" at bounding box center [761, 458] width 28 height 25
type input "à partir de [DATE]"
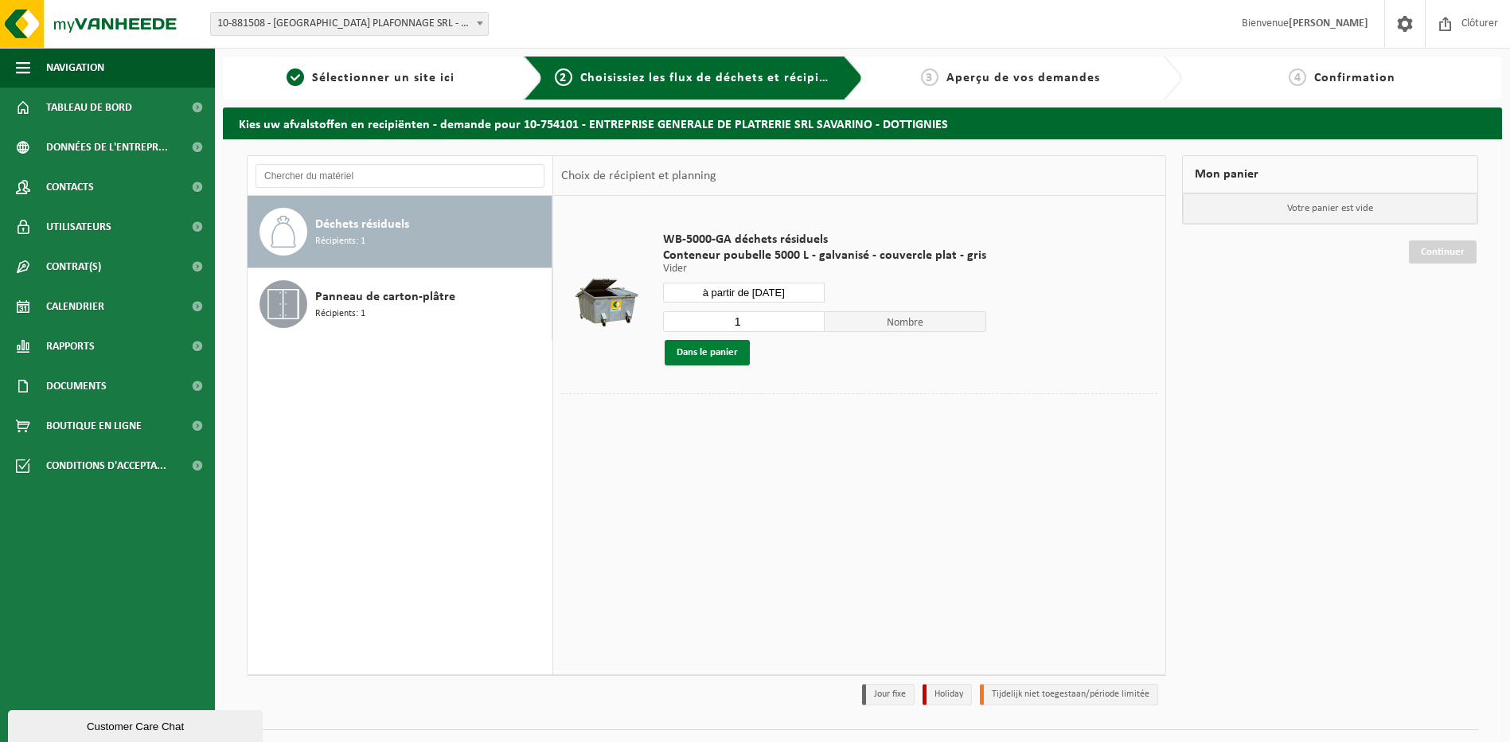
click at [719, 358] on button "Dans le panier" at bounding box center [707, 352] width 85 height 25
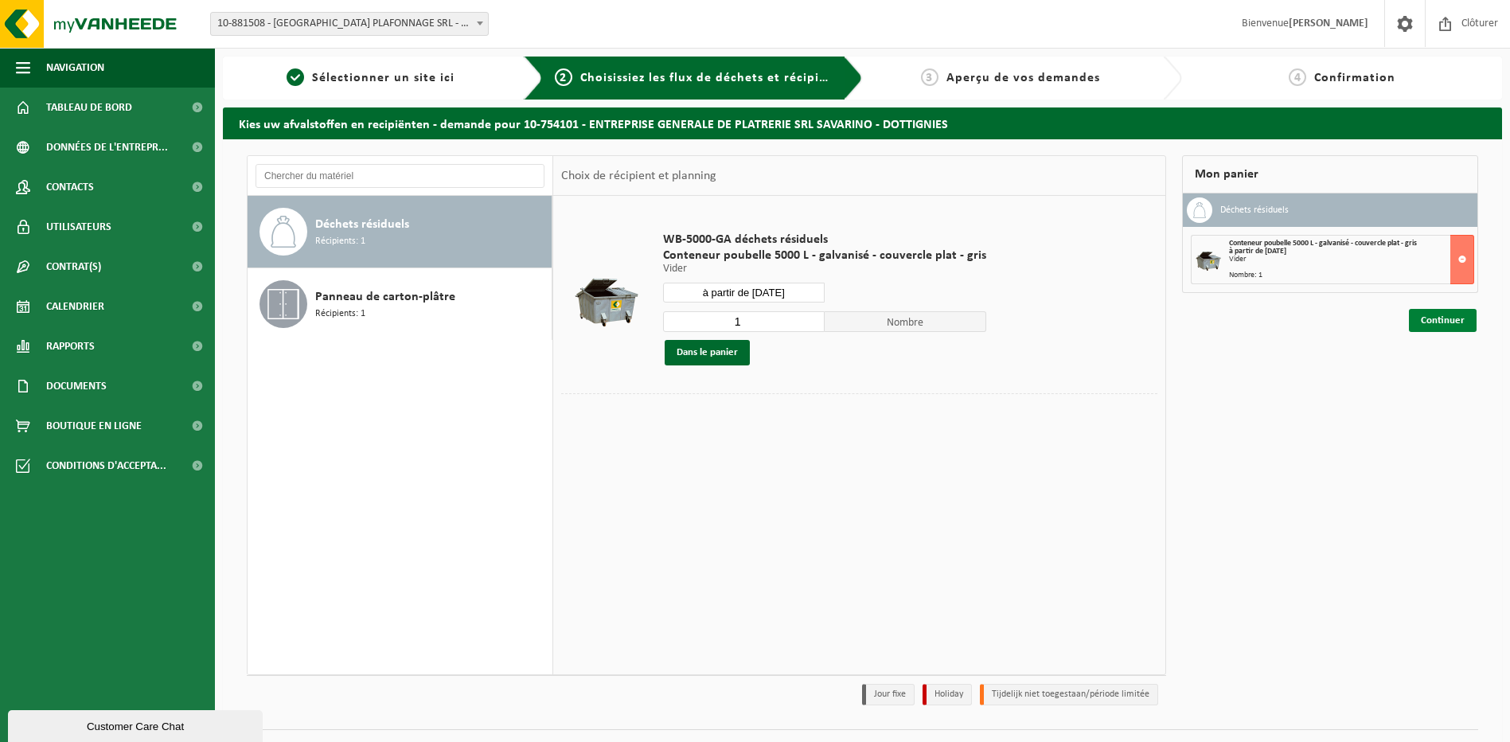
click at [1456, 322] on link "Continuer" at bounding box center [1443, 320] width 68 height 23
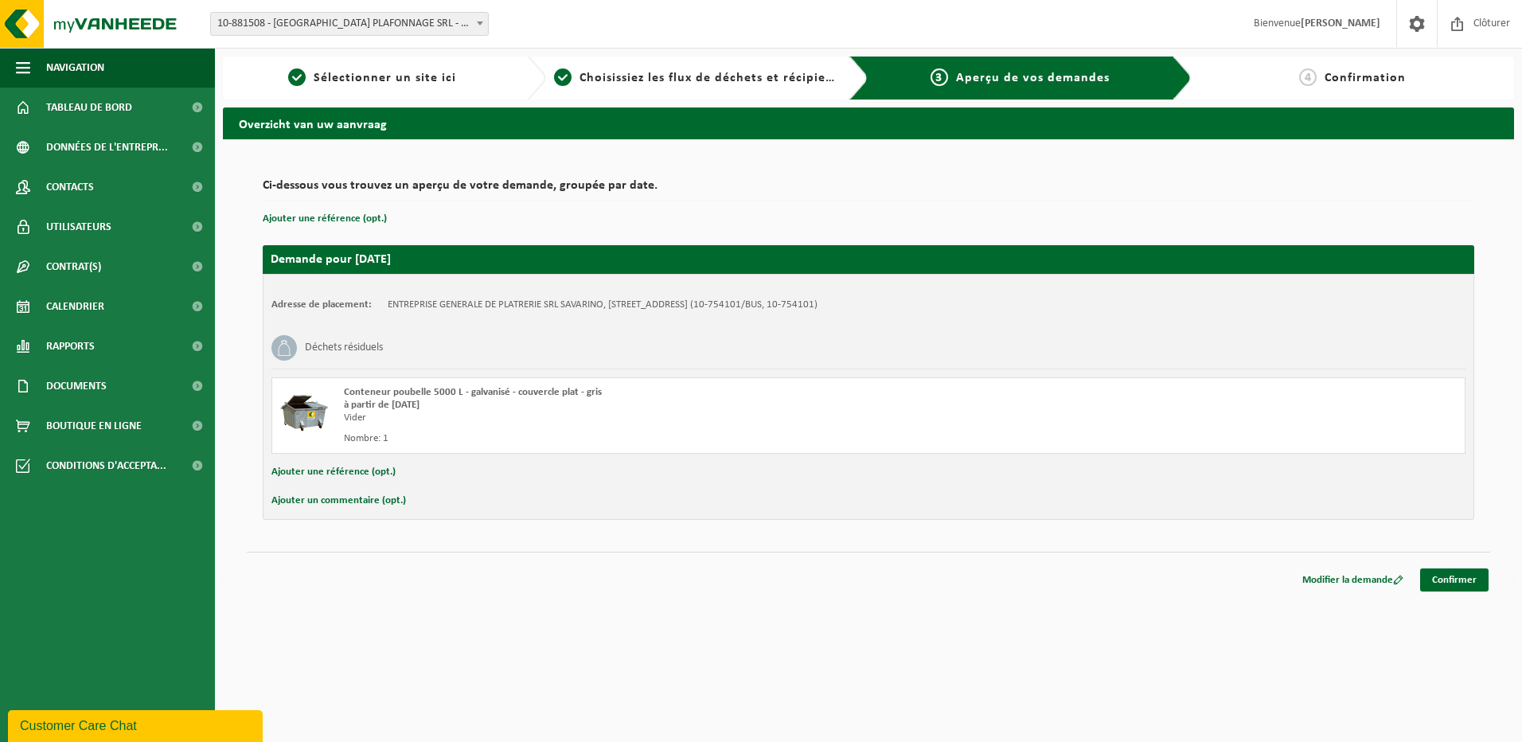
click at [380, 503] on button "Ajouter un commentaire (opt.)" at bounding box center [338, 500] width 135 height 21
click at [396, 504] on input "text" at bounding box center [893, 502] width 1111 height 24
paste input "Rue en travaux, accès par le bas de le [GEOGRAPHIC_DATA], prévenir [PERSON_NAME…"
type input "Rue en travaux, accès par le bas de le [GEOGRAPHIC_DATA], prévenir [PERSON_NAME…"
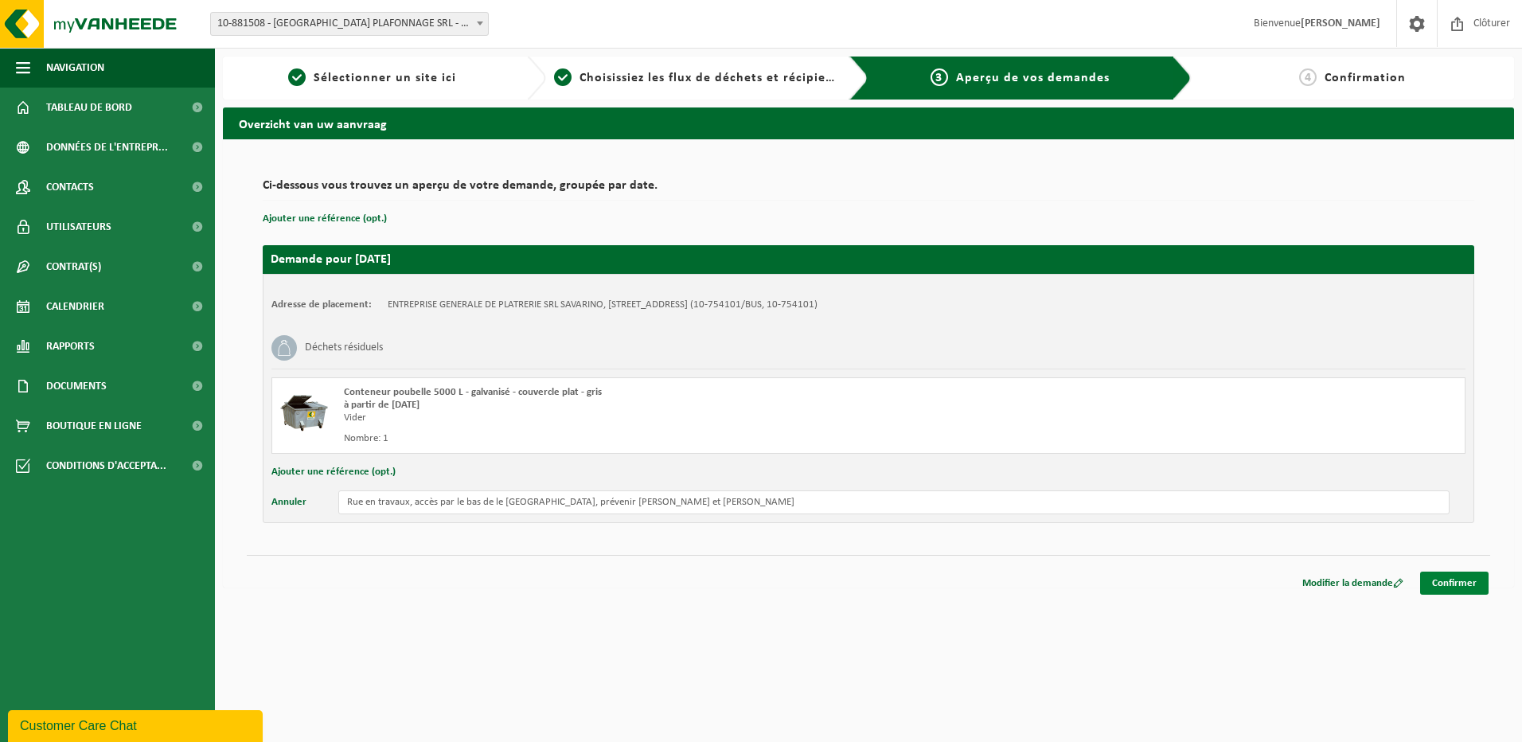
click at [1455, 587] on link "Confirmer" at bounding box center [1454, 582] width 68 height 23
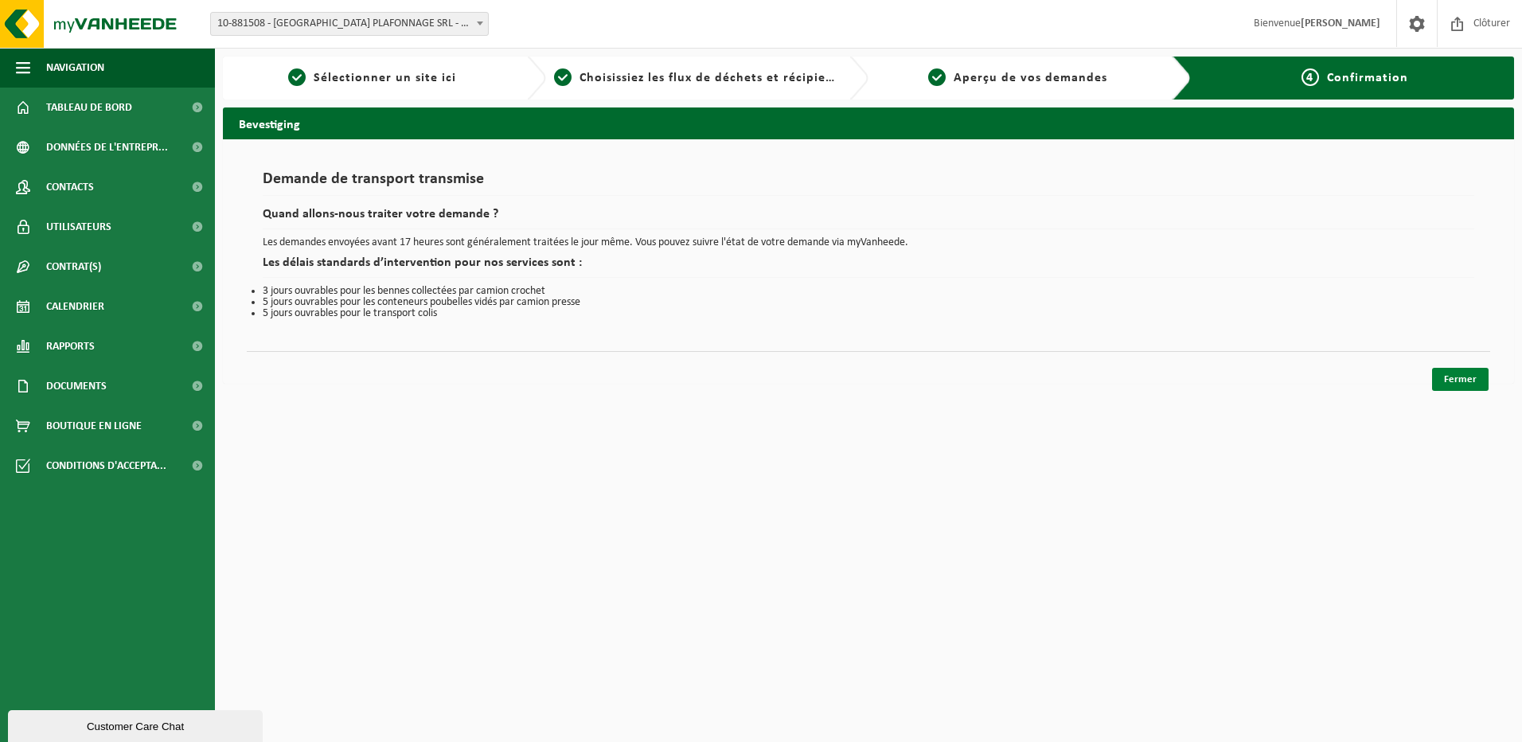
click at [1463, 378] on link "Fermer" at bounding box center [1460, 379] width 57 height 23
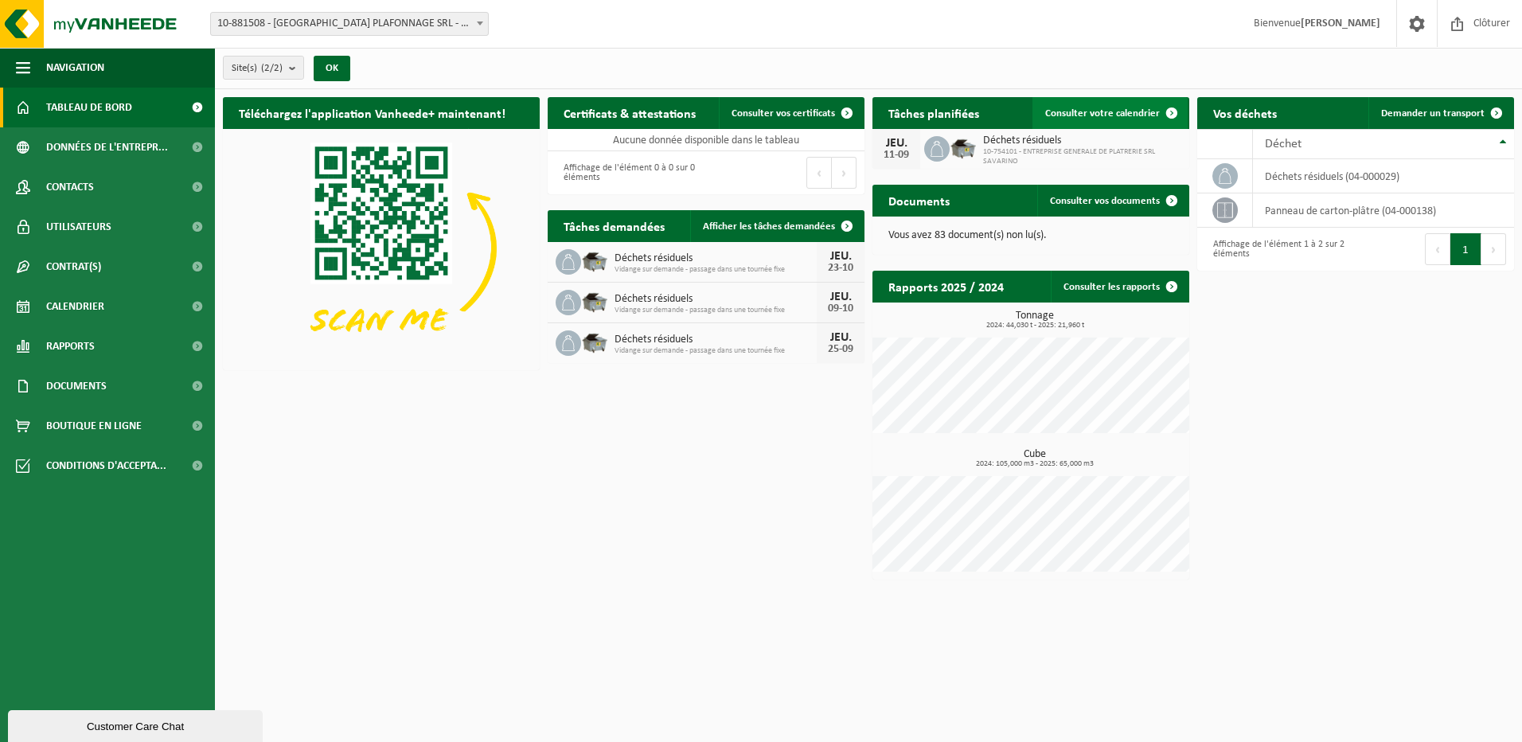
click at [1101, 104] on link "Consulter votre calendrier" at bounding box center [1109, 113] width 155 height 32
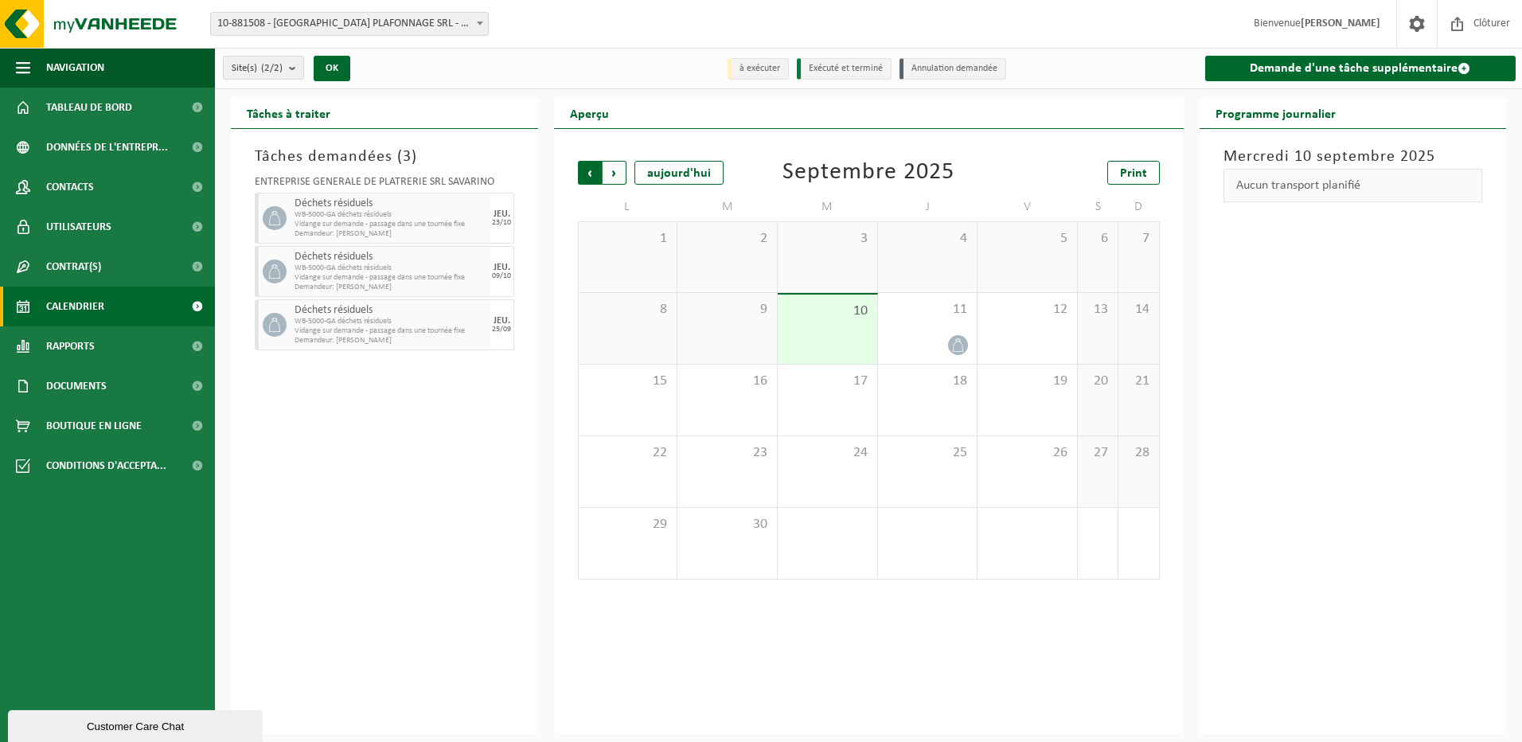
click at [617, 172] on span "Suivant" at bounding box center [614, 173] width 24 height 24
click at [622, 166] on span "Suivant" at bounding box center [614, 173] width 24 height 24
click at [587, 173] on span "Précédent" at bounding box center [590, 173] width 24 height 24
click at [614, 171] on span "Suivant" at bounding box center [614, 173] width 24 height 24
click at [935, 304] on span "6" at bounding box center [928, 310] width 84 height 18
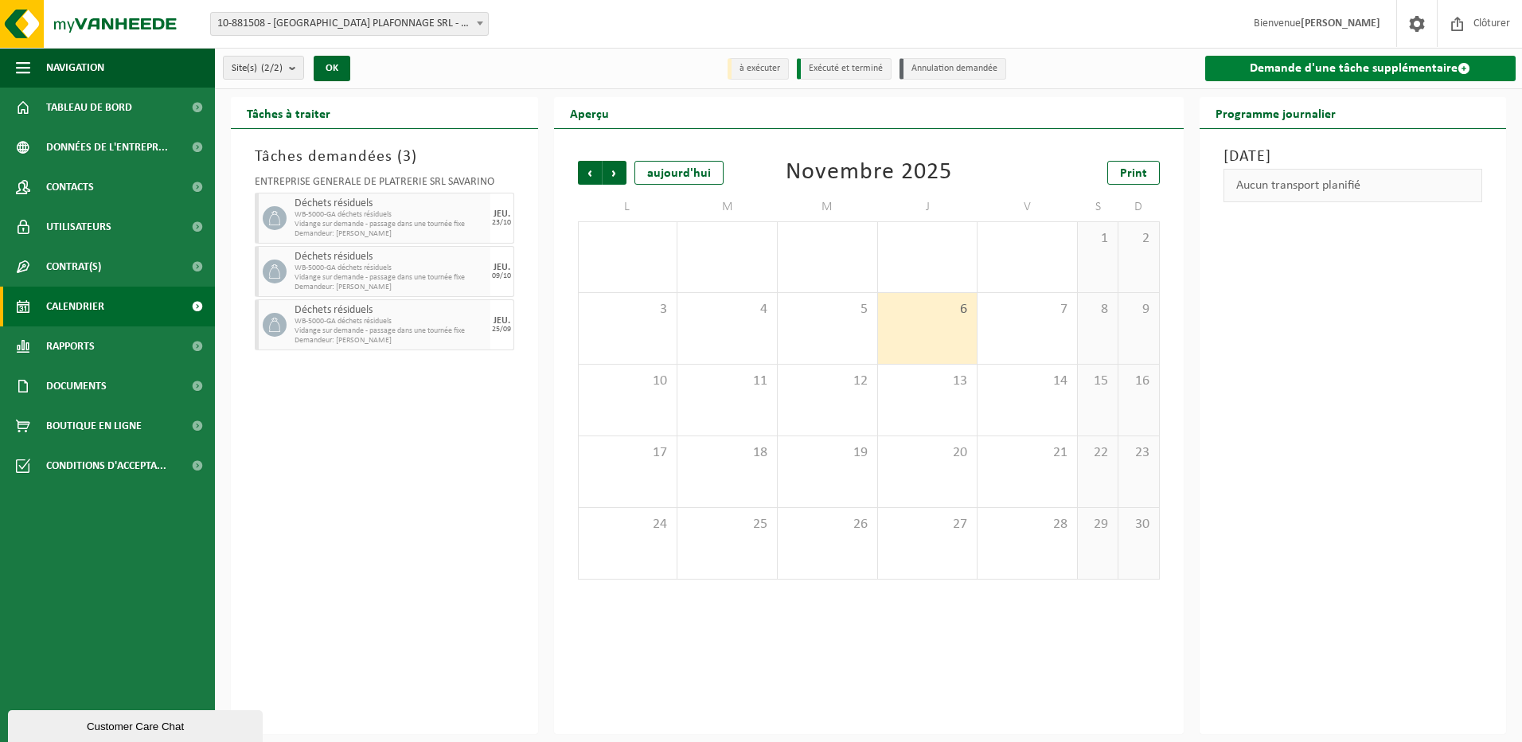
click at [1312, 64] on link "Demande d'une tâche supplémentaire" at bounding box center [1360, 68] width 311 height 25
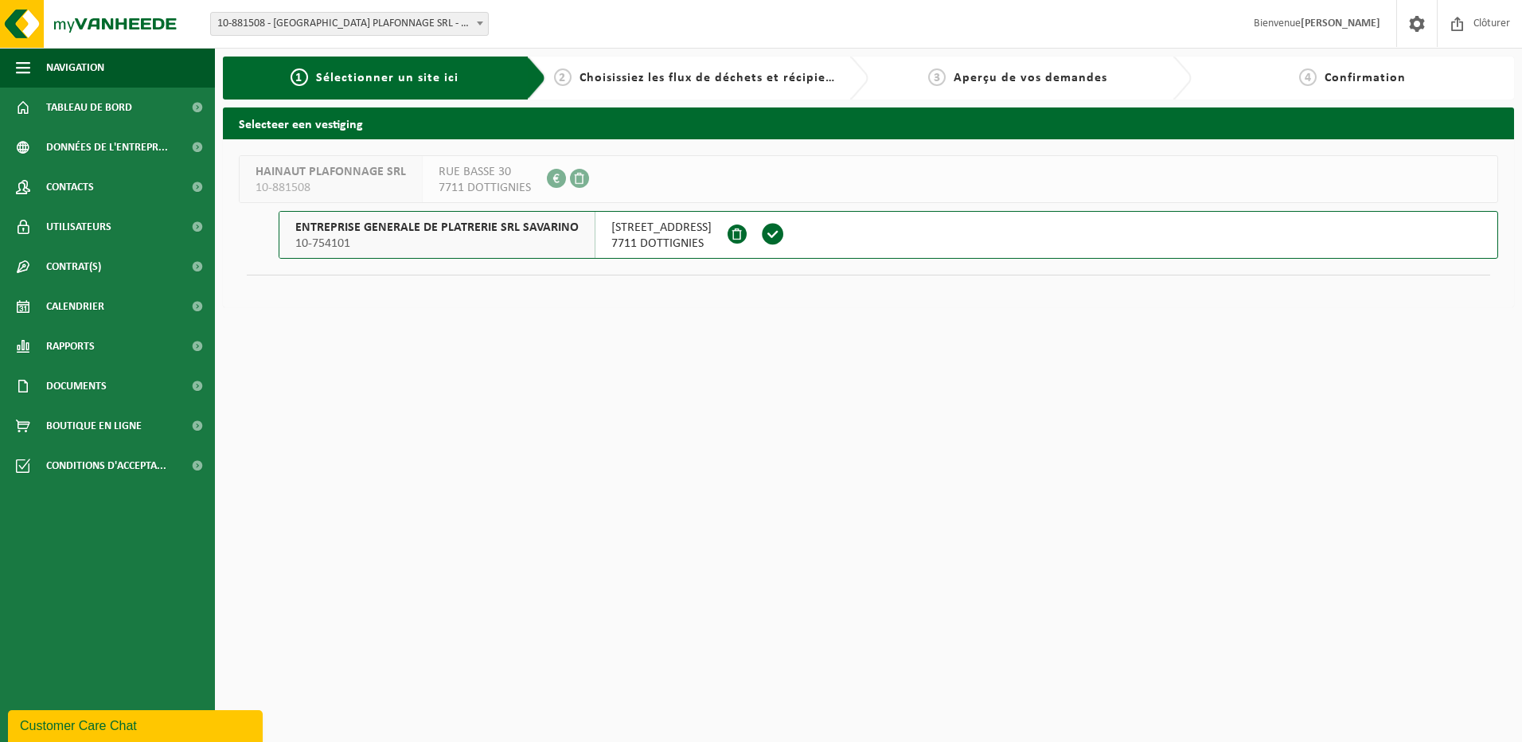
click at [652, 232] on span "RUE DU PONT BLEU 10" at bounding box center [661, 228] width 100 height 16
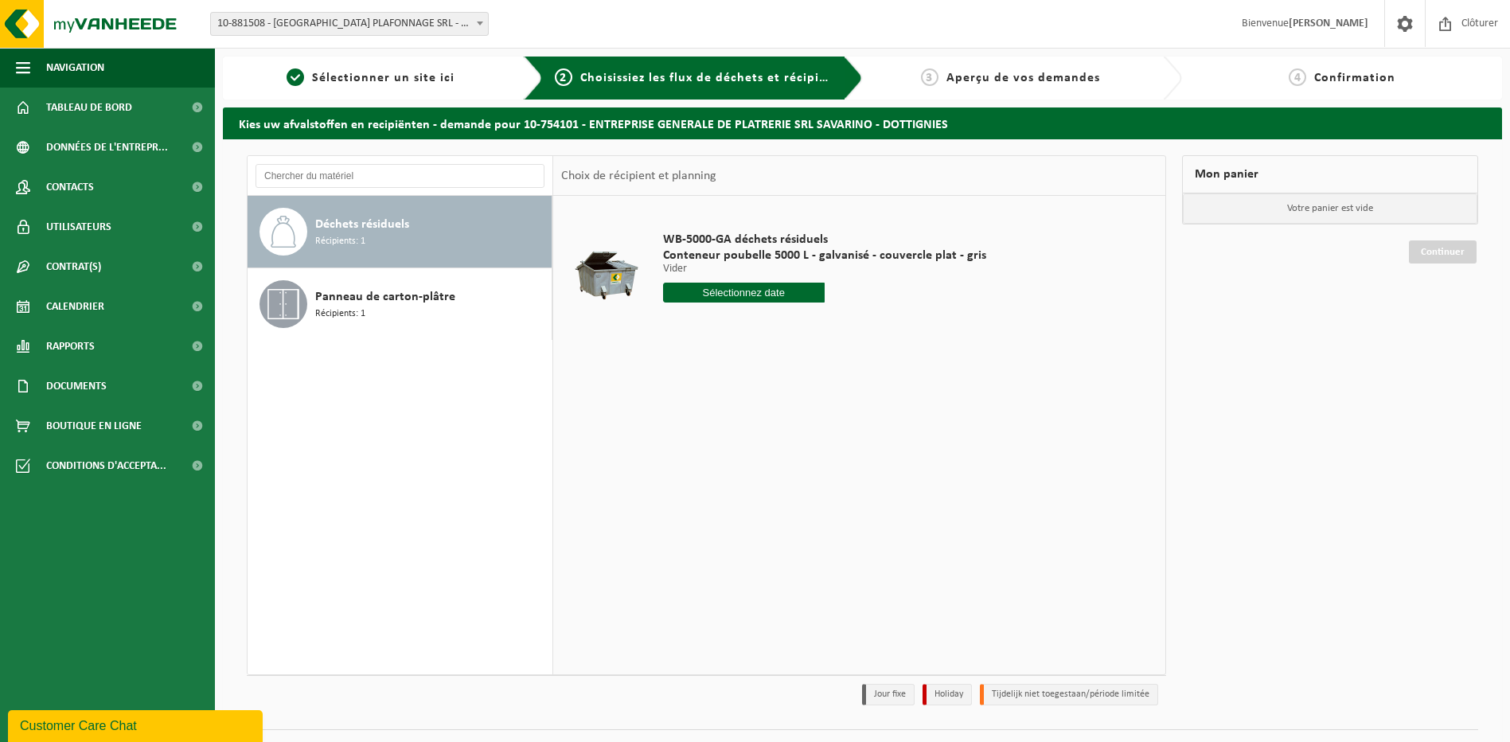
click at [723, 293] on input "text" at bounding box center [744, 293] width 162 height 20
click at [840, 330] on icon at bounding box center [843, 328] width 25 height 25
click at [768, 400] on div "6" at bounding box center [761, 408] width 28 height 25
type input "à partir de [DATE]"
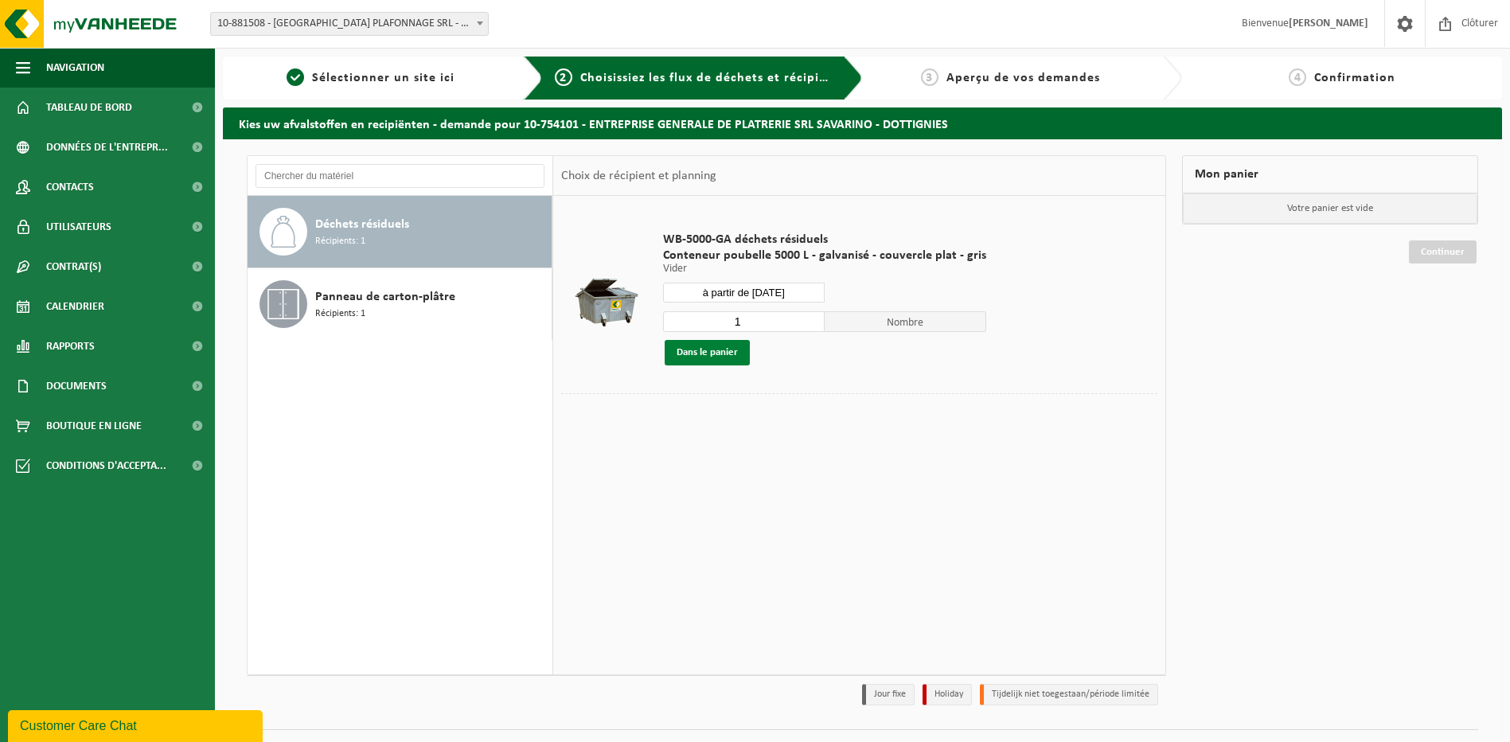
click at [734, 357] on button "Dans le panier" at bounding box center [707, 352] width 85 height 25
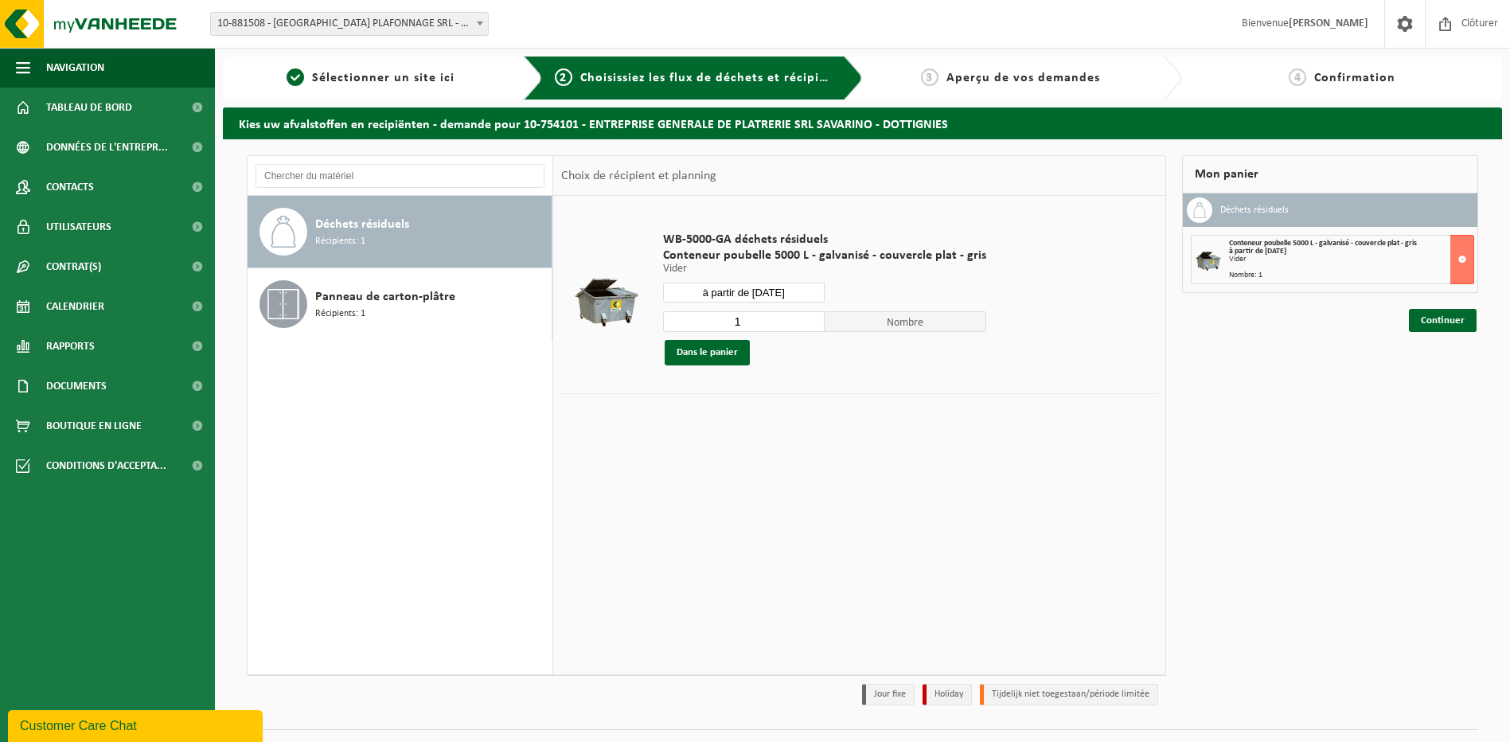
click at [1441, 333] on div "Mon panier Déchets résiduels Conteneur poubelle 5000 L - galvanisé - couvercle …" at bounding box center [1330, 434] width 312 height 558
click at [1433, 331] on link "Continuer" at bounding box center [1443, 320] width 68 height 23
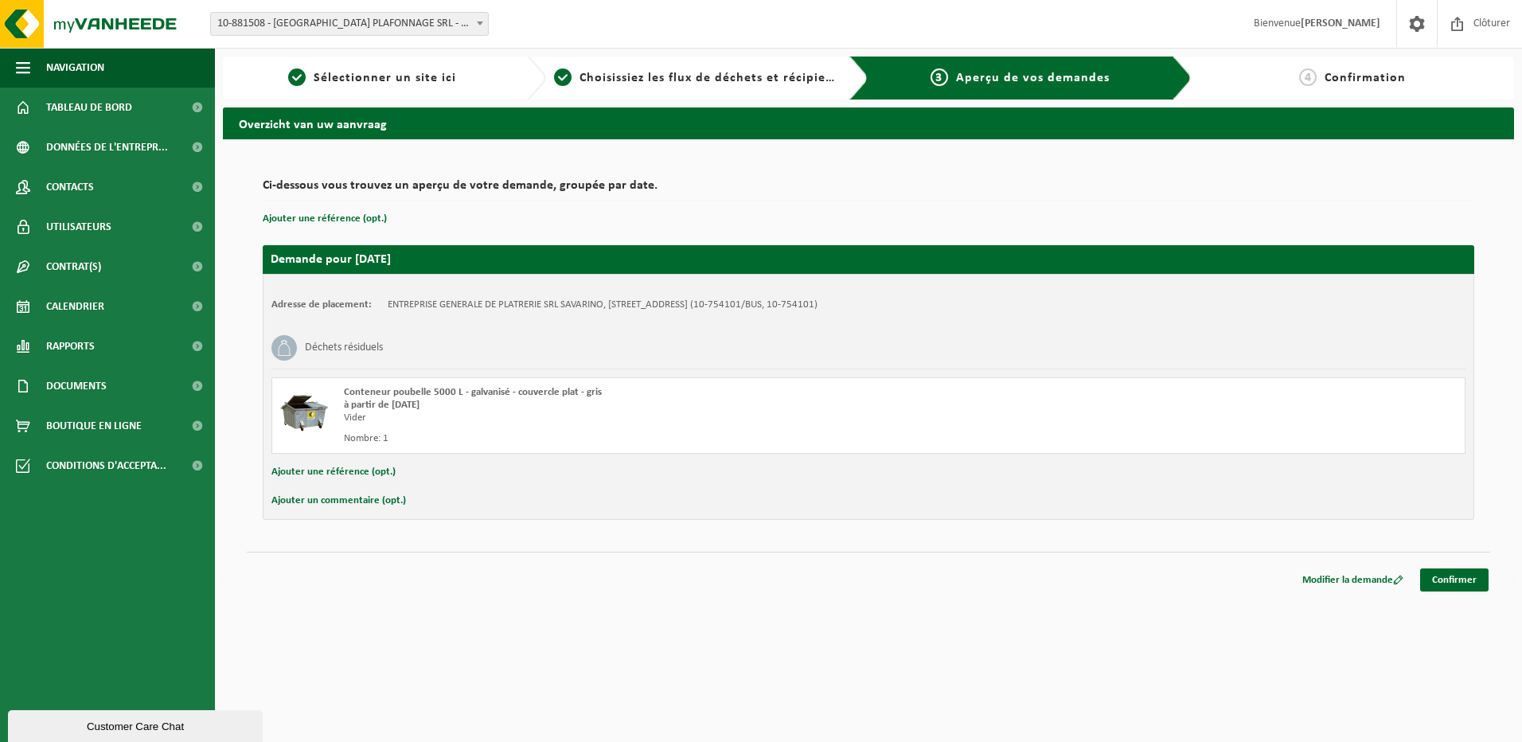
click at [383, 502] on button "Ajouter un commentaire (opt.)" at bounding box center [338, 500] width 135 height 21
click at [386, 497] on input "text" at bounding box center [893, 502] width 1111 height 24
paste input "Rue en travaux, accès par le bas de le [GEOGRAPHIC_DATA], prévenir [PERSON_NAME…"
type input "Rue en travaux, accès par le bas de le [GEOGRAPHIC_DATA], prévenir [PERSON_NAME…"
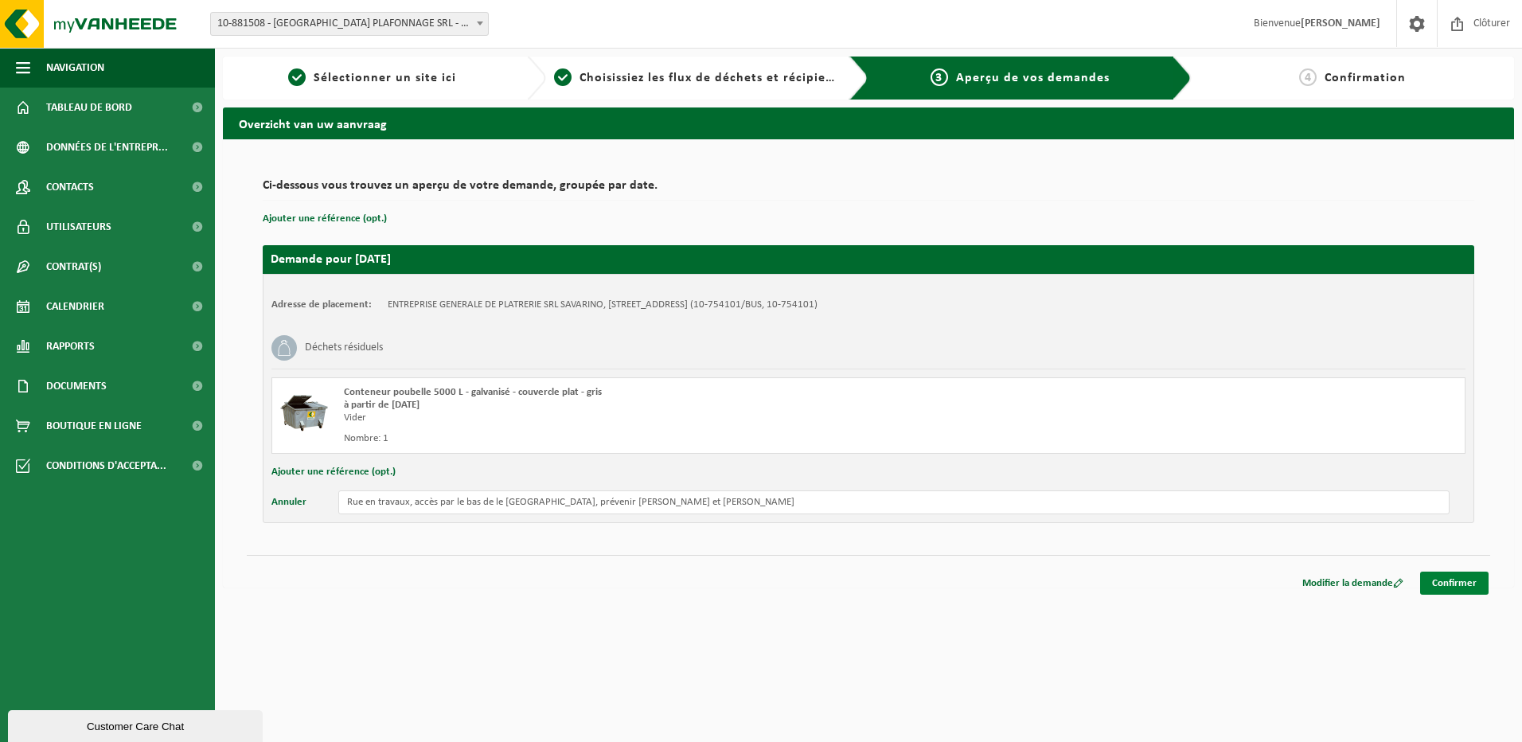
click at [1460, 591] on link "Confirmer" at bounding box center [1454, 582] width 68 height 23
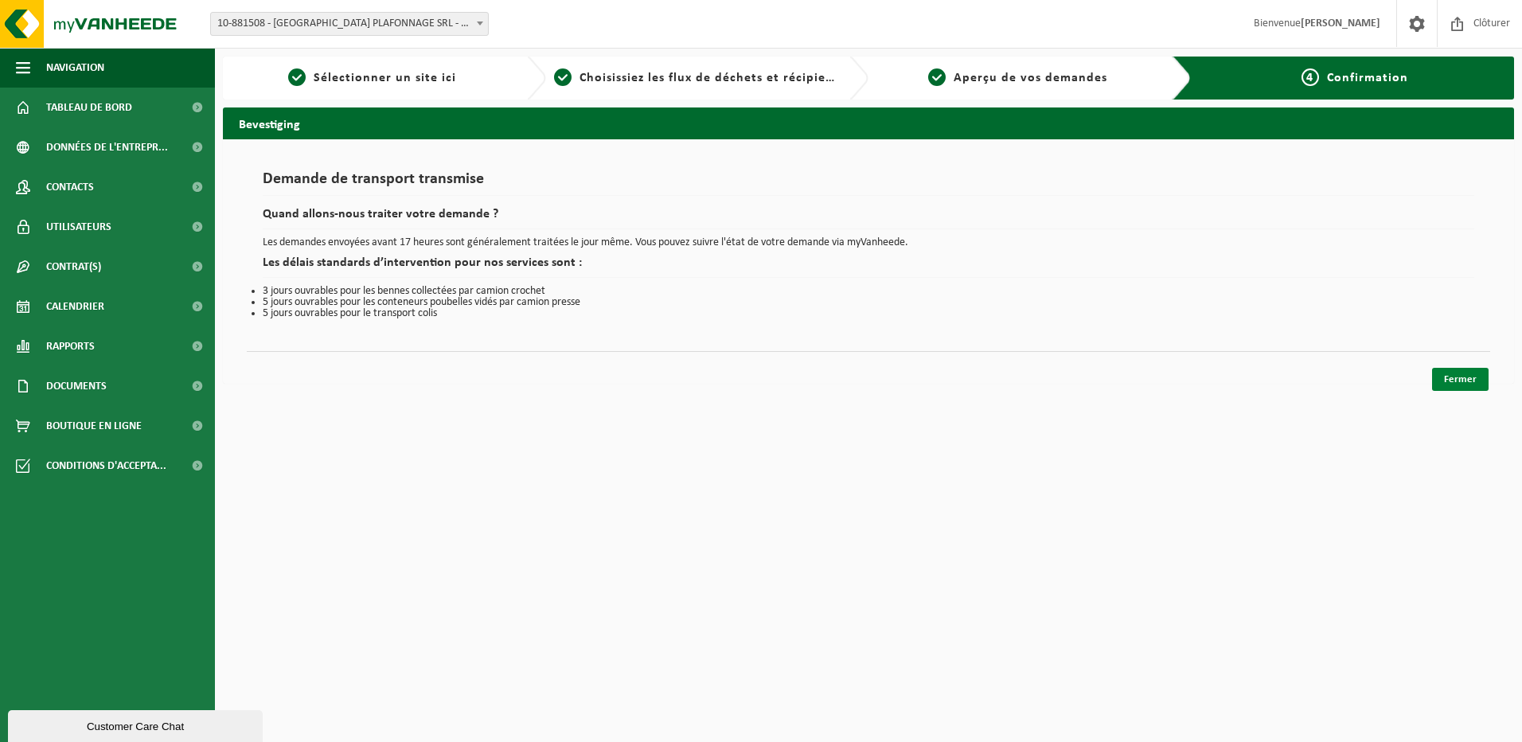
click at [1471, 379] on link "Fermer" at bounding box center [1460, 379] width 57 height 23
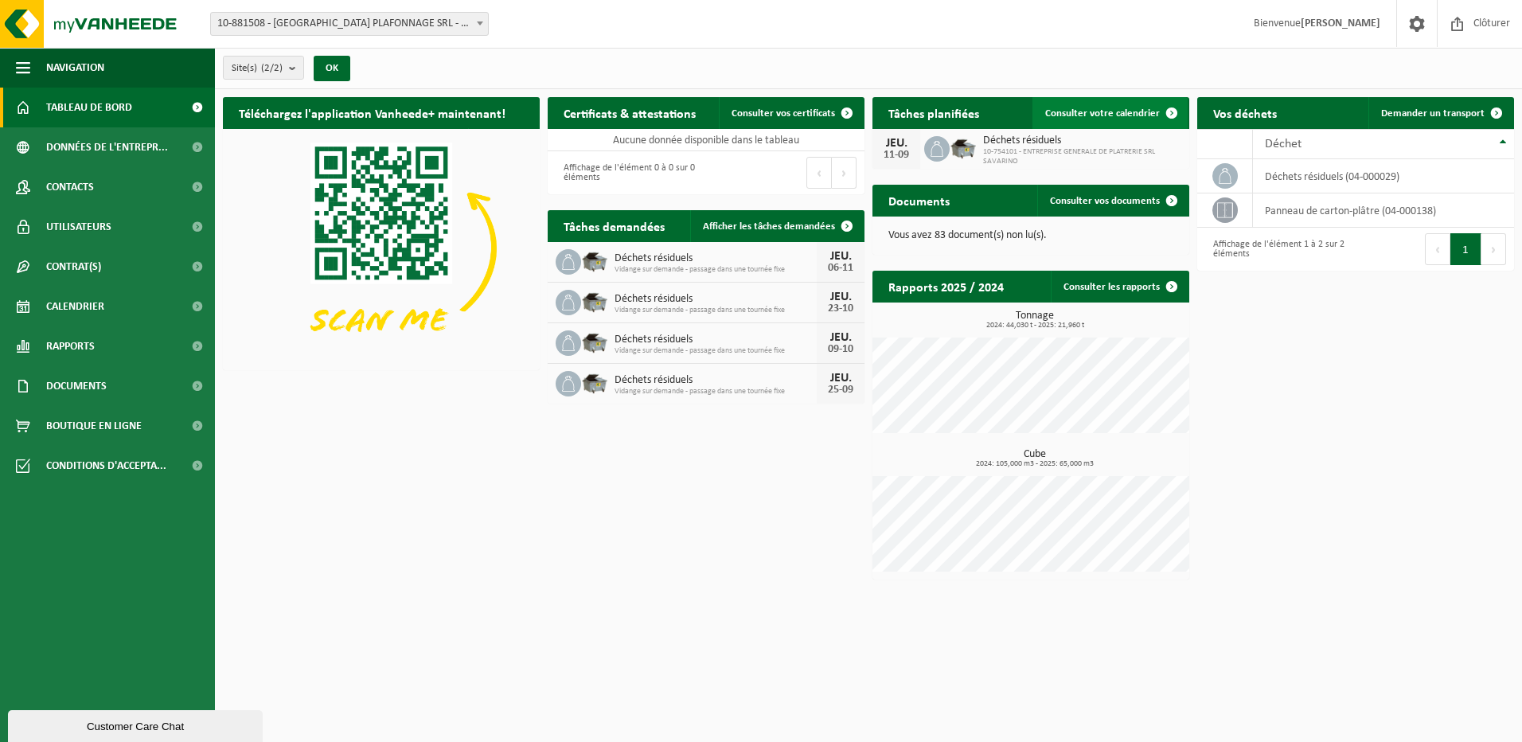
click at [1105, 119] on link "Consulter votre calendrier" at bounding box center [1109, 113] width 155 height 32
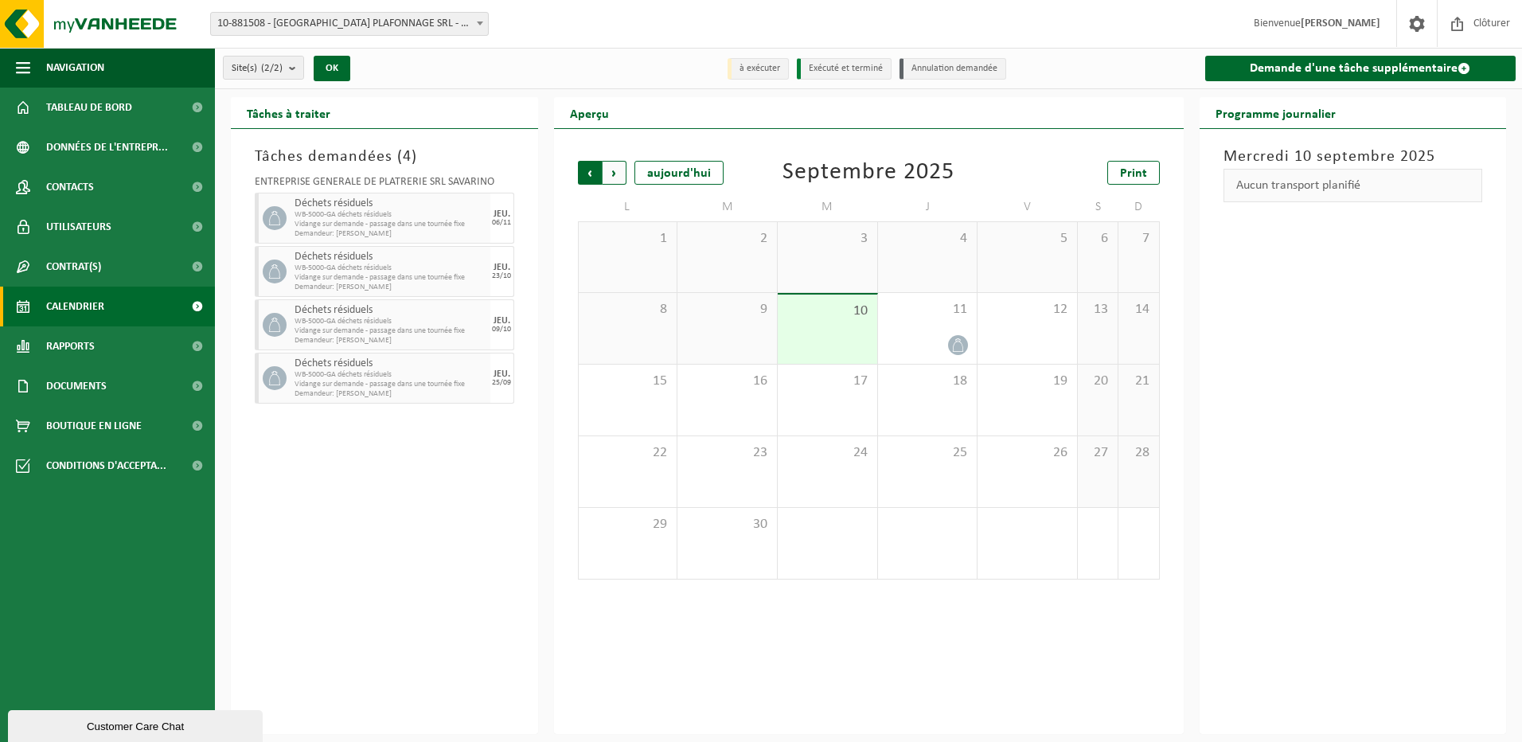
click at [616, 173] on span "Suivant" at bounding box center [614, 173] width 24 height 24
click at [592, 171] on span "Précédent" at bounding box center [590, 173] width 24 height 24
click at [614, 173] on span "Suivant" at bounding box center [614, 173] width 24 height 24
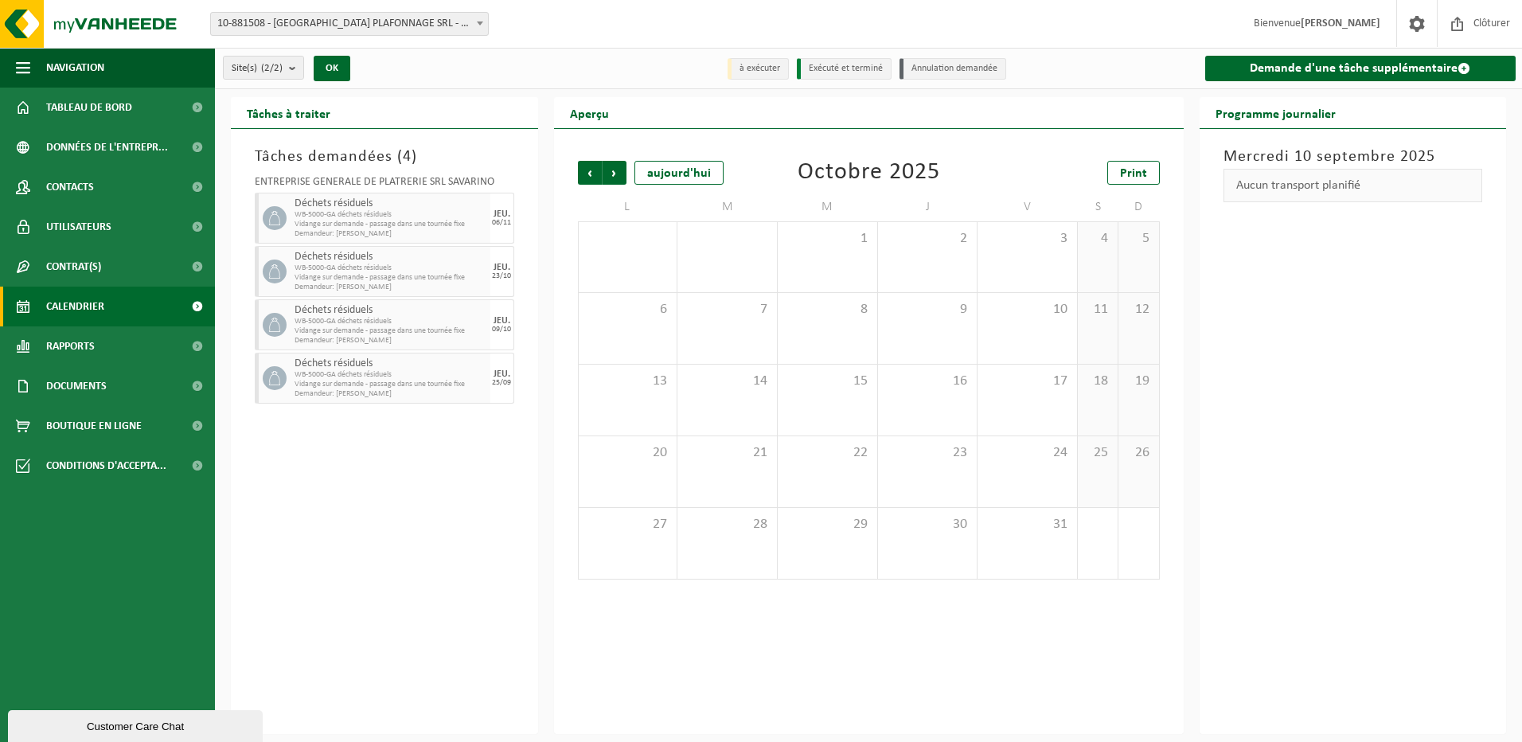
click at [614, 173] on span "Suivant" at bounding box center [614, 173] width 24 height 24
click at [897, 489] on div "20" at bounding box center [927, 471] width 99 height 71
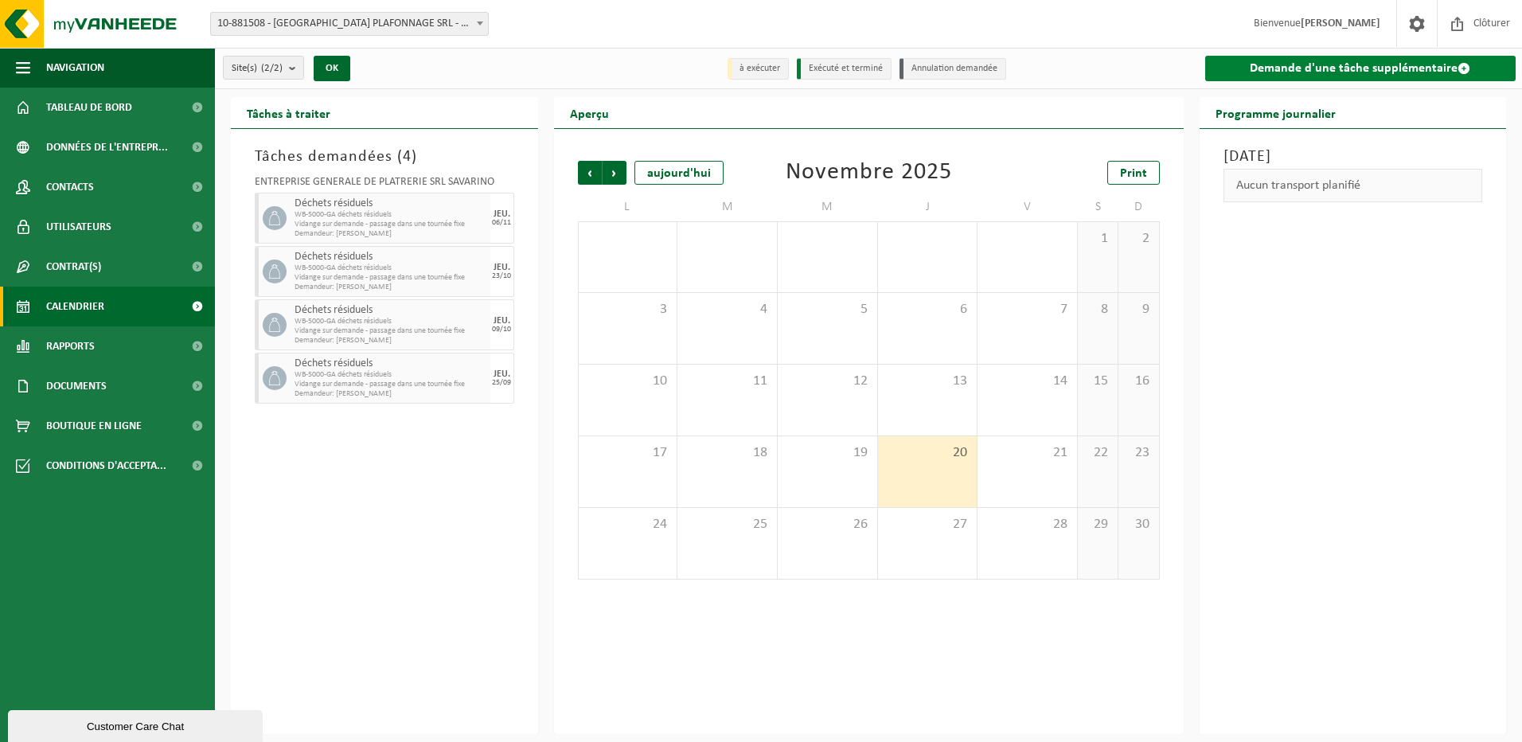
click at [1291, 66] on link "Demande d'une tâche supplémentaire" at bounding box center [1360, 68] width 311 height 25
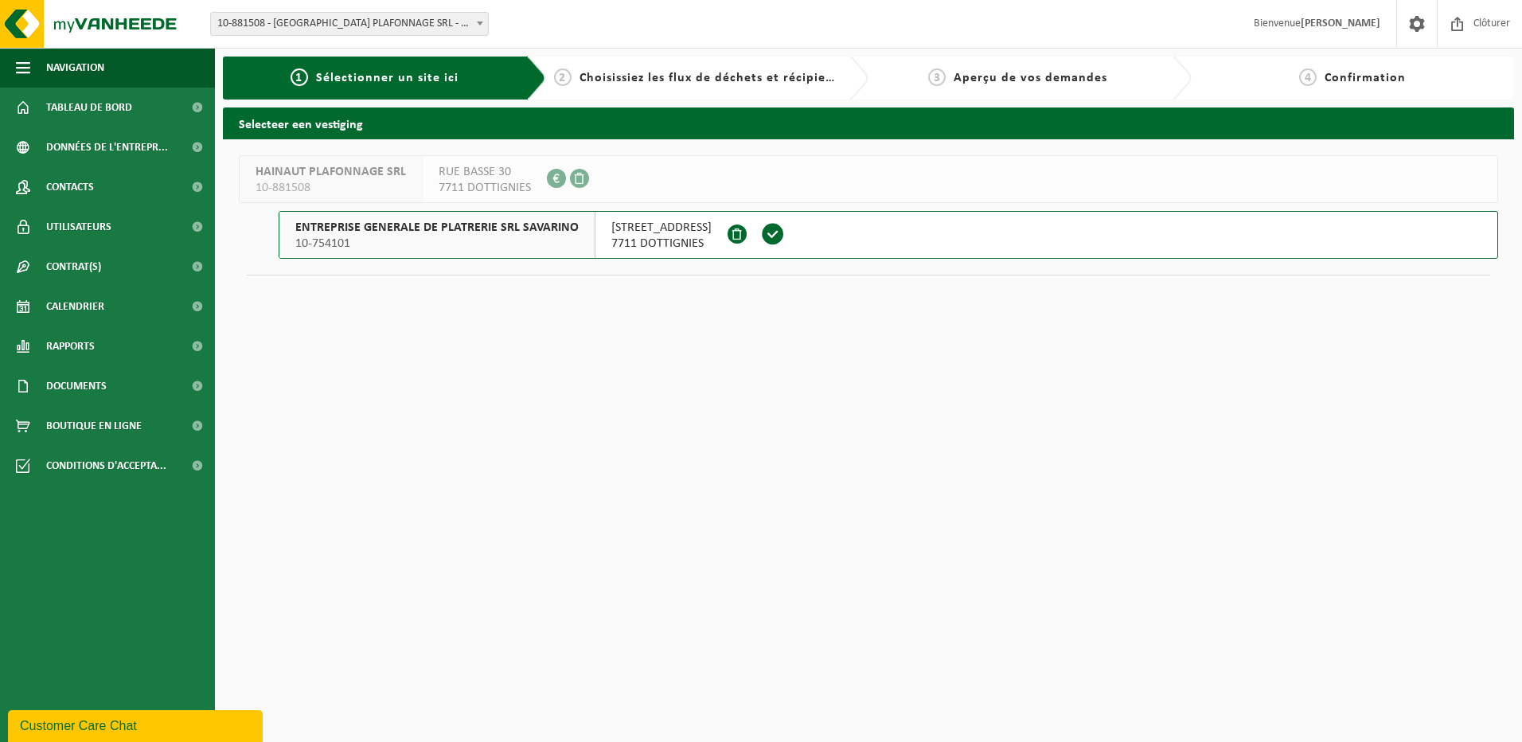
click at [693, 241] on span "7711 DOTTIGNIES" at bounding box center [661, 244] width 100 height 16
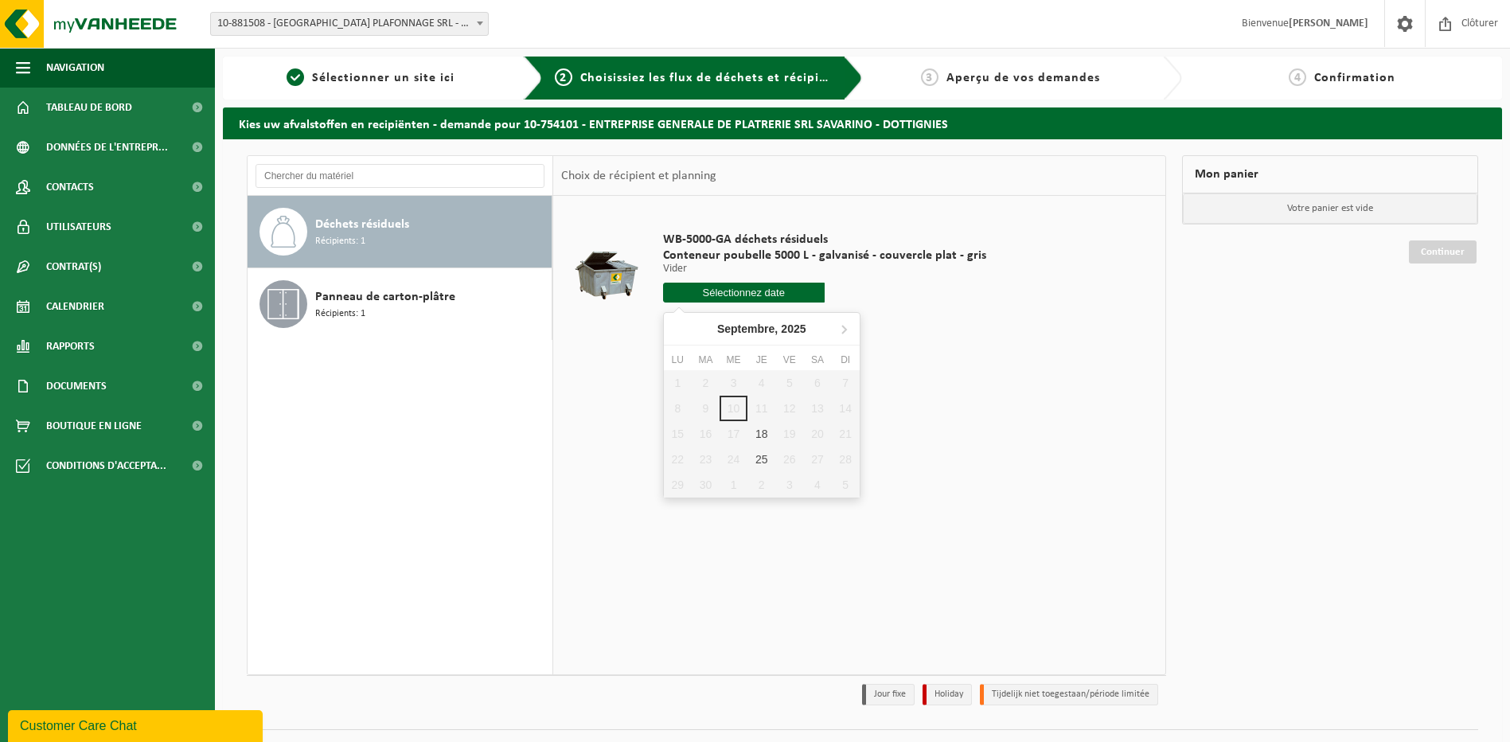
click at [743, 283] on input "text" at bounding box center [744, 293] width 162 height 20
click at [845, 325] on icon at bounding box center [843, 328] width 25 height 25
click at [760, 460] on div "20" at bounding box center [761, 458] width 28 height 25
type input "à partir de 2025-11-20"
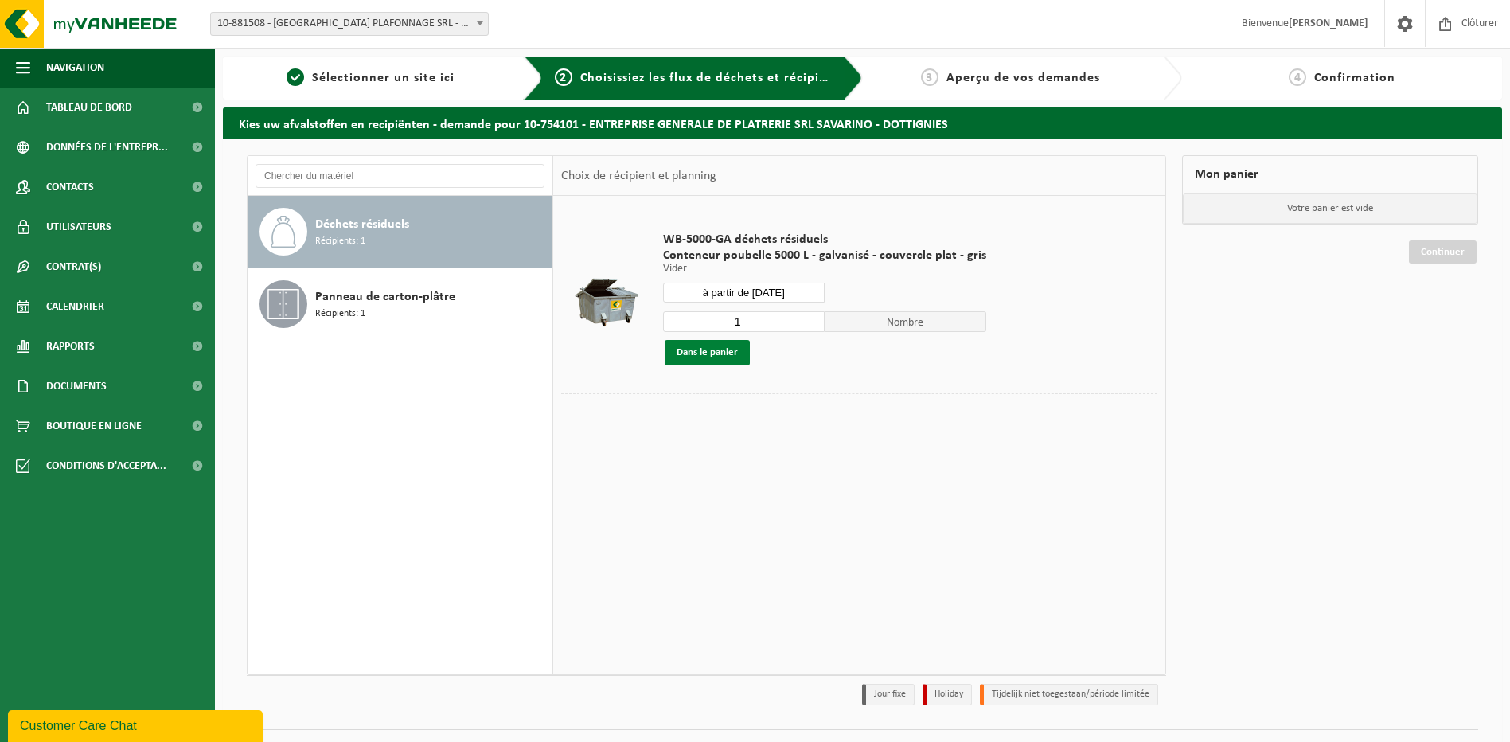
click at [693, 347] on button "Dans le panier" at bounding box center [707, 352] width 85 height 25
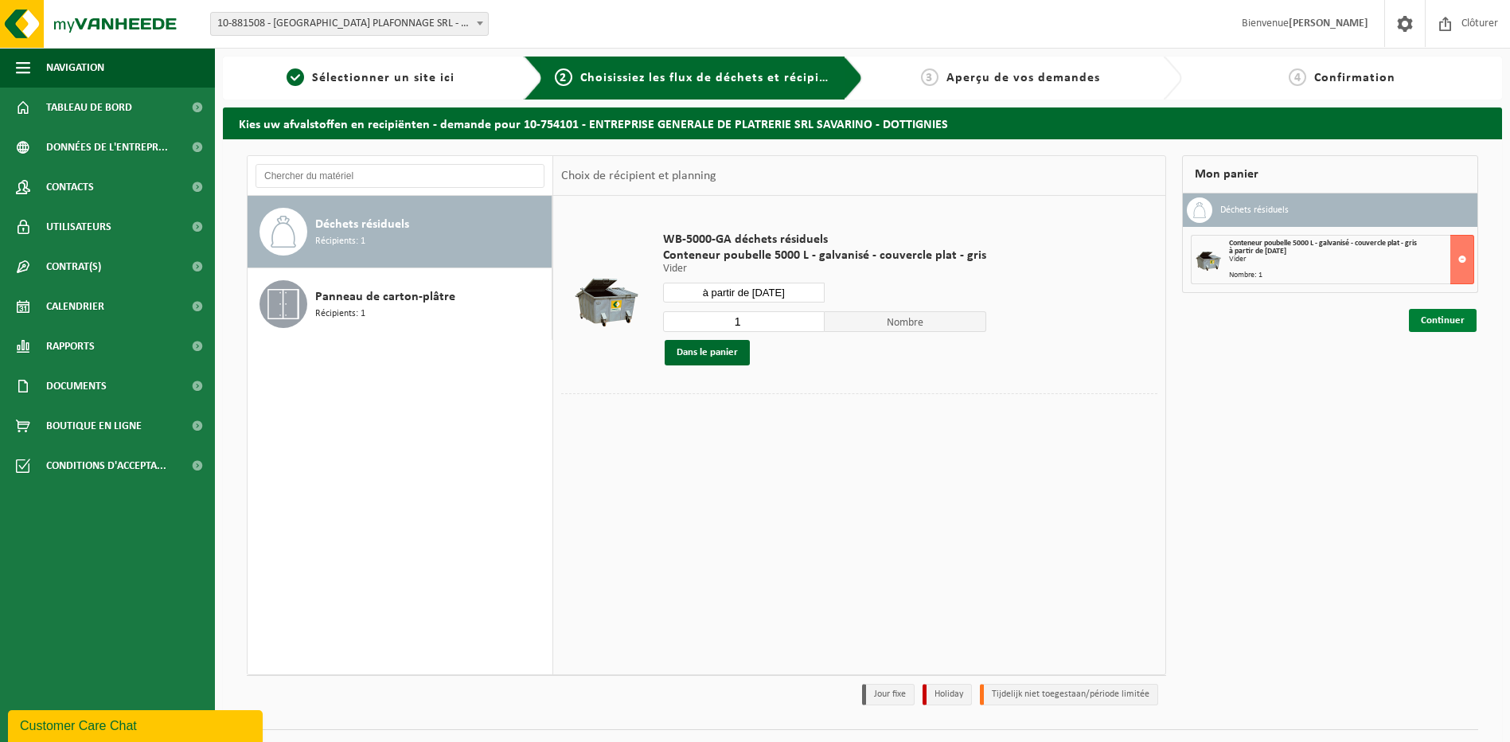
click at [1432, 325] on link "Continuer" at bounding box center [1443, 320] width 68 height 23
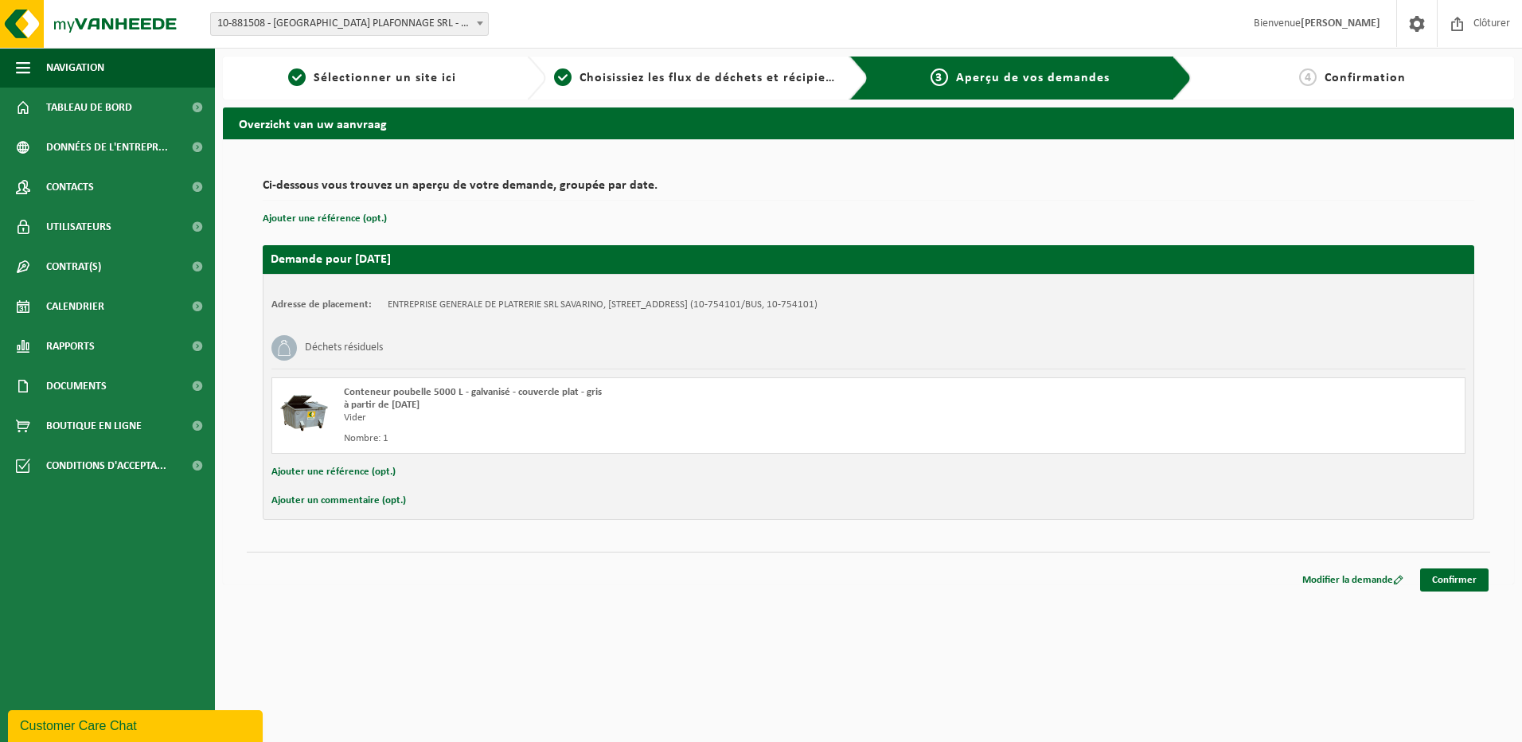
click at [375, 507] on button "Ajouter un commentaire (opt.)" at bounding box center [338, 500] width 135 height 21
click at [403, 500] on input "text" at bounding box center [893, 502] width 1111 height 24
paste input "Rue en travaux, accès par le bas de le [GEOGRAPHIC_DATA], prévenir [PERSON_NAME…"
type input "Rue en travaux, accès par le bas de le [GEOGRAPHIC_DATA], prévenir [PERSON_NAME…"
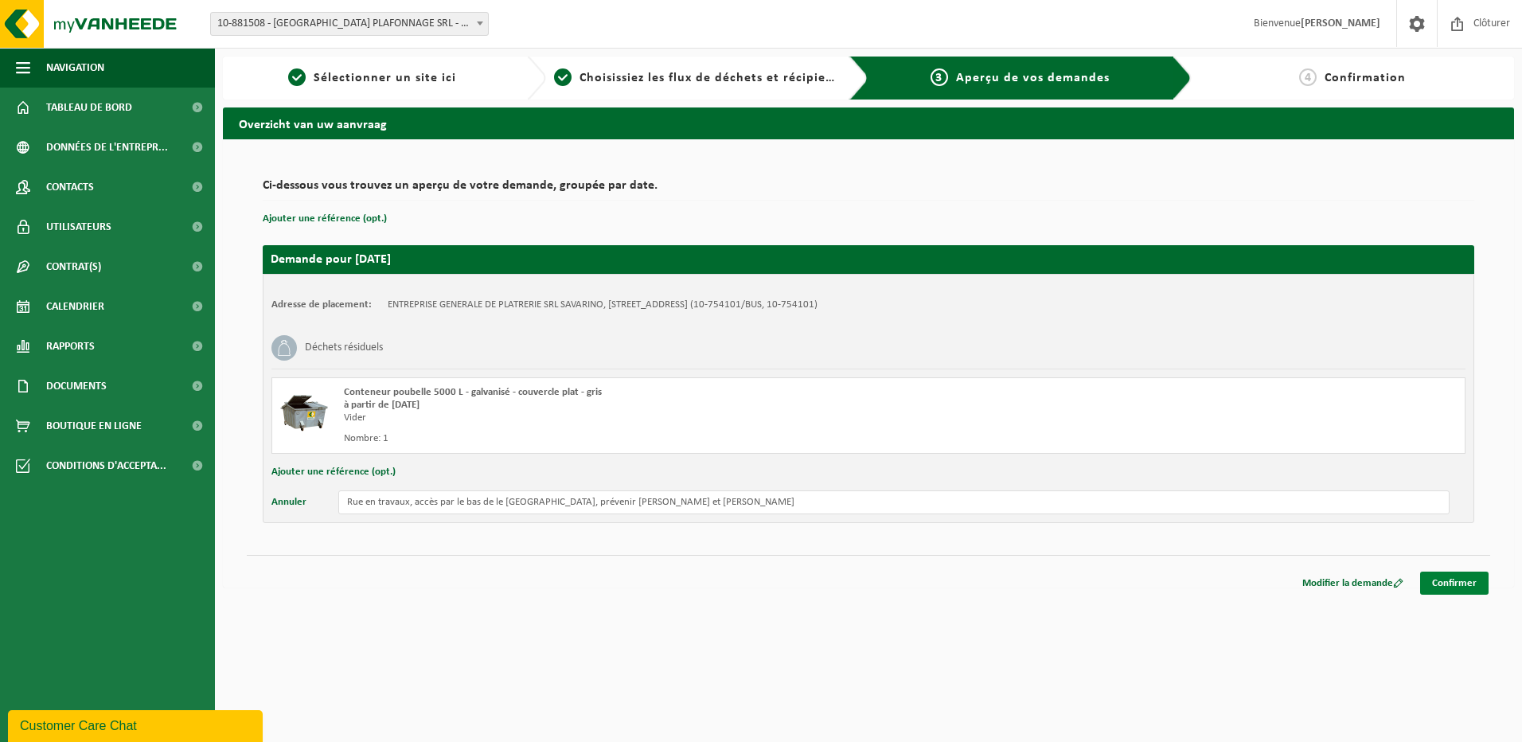
click at [1485, 579] on link "Confirmer" at bounding box center [1454, 582] width 68 height 23
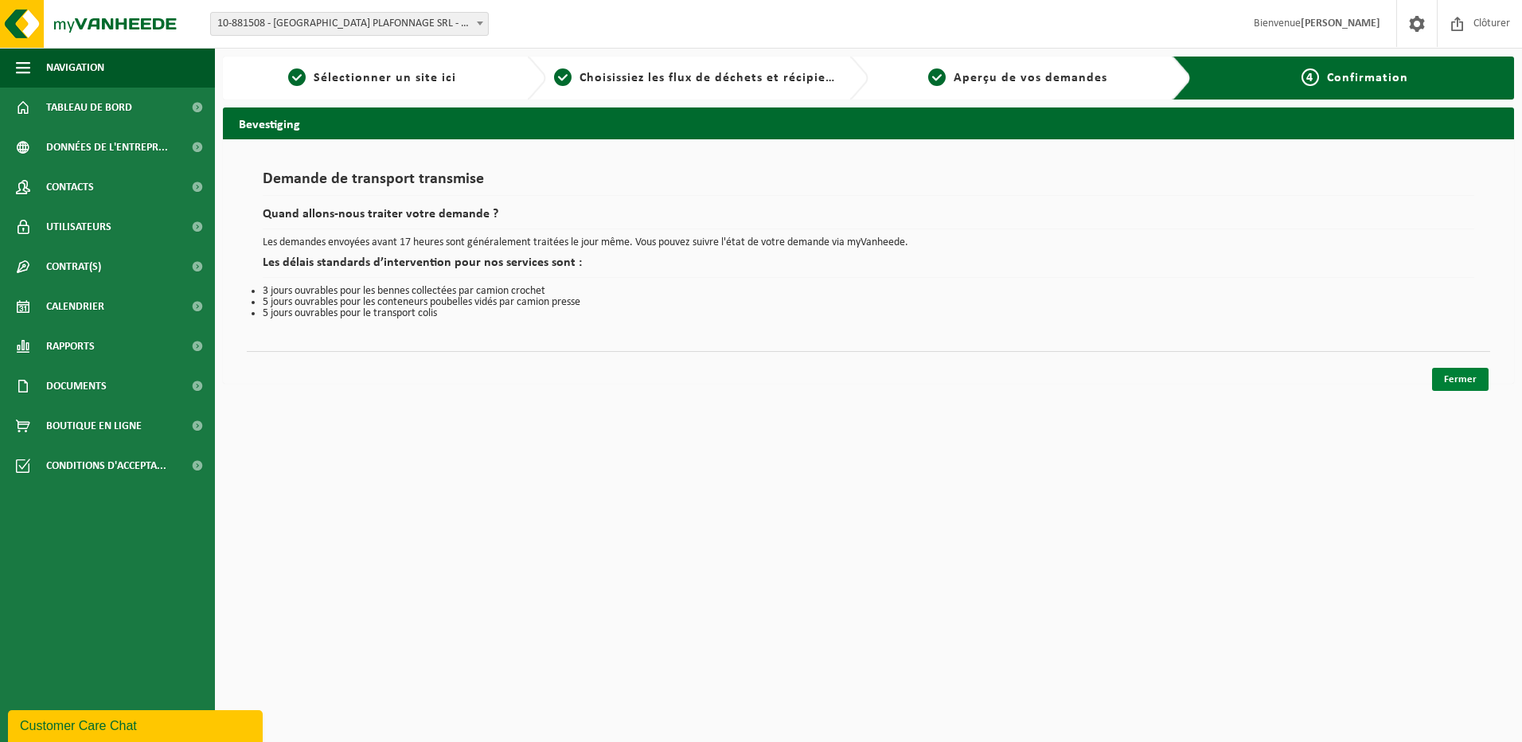
click at [1477, 376] on link "Fermer" at bounding box center [1460, 379] width 57 height 23
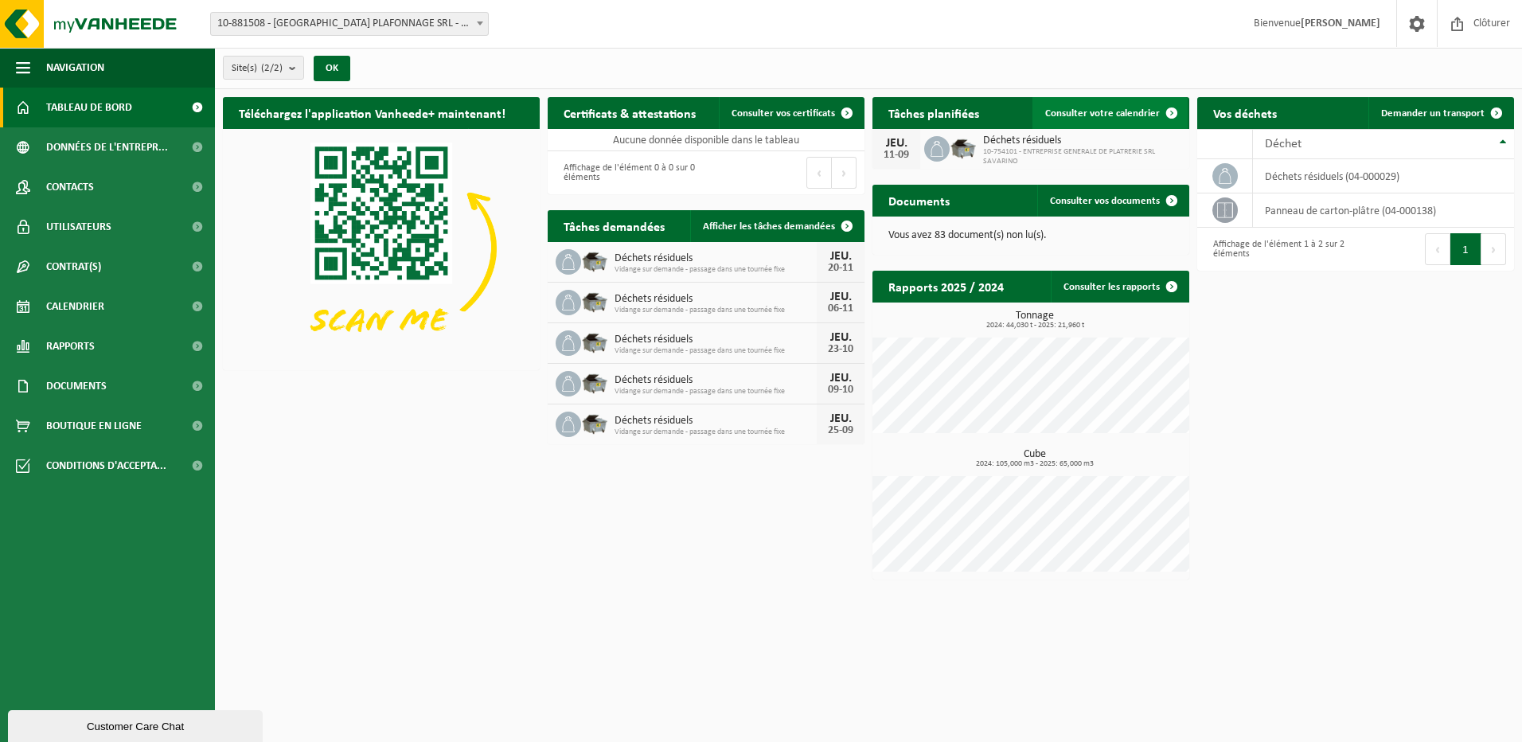
click at [1127, 113] on span "Consulter votre calendrier" at bounding box center [1102, 113] width 115 height 10
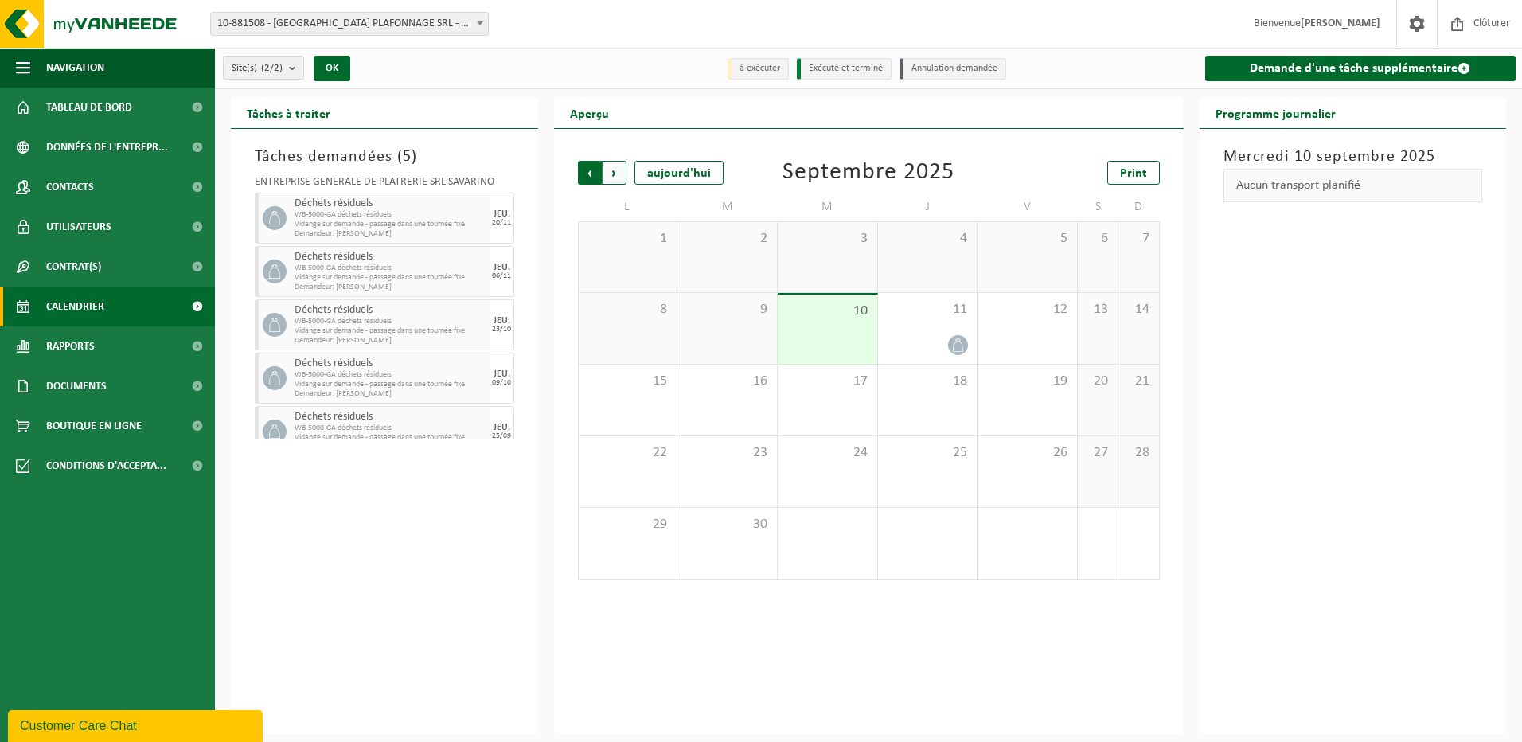
click at [609, 170] on span "Suivant" at bounding box center [614, 173] width 24 height 24
click at [910, 235] on span "4" at bounding box center [928, 239] width 84 height 18
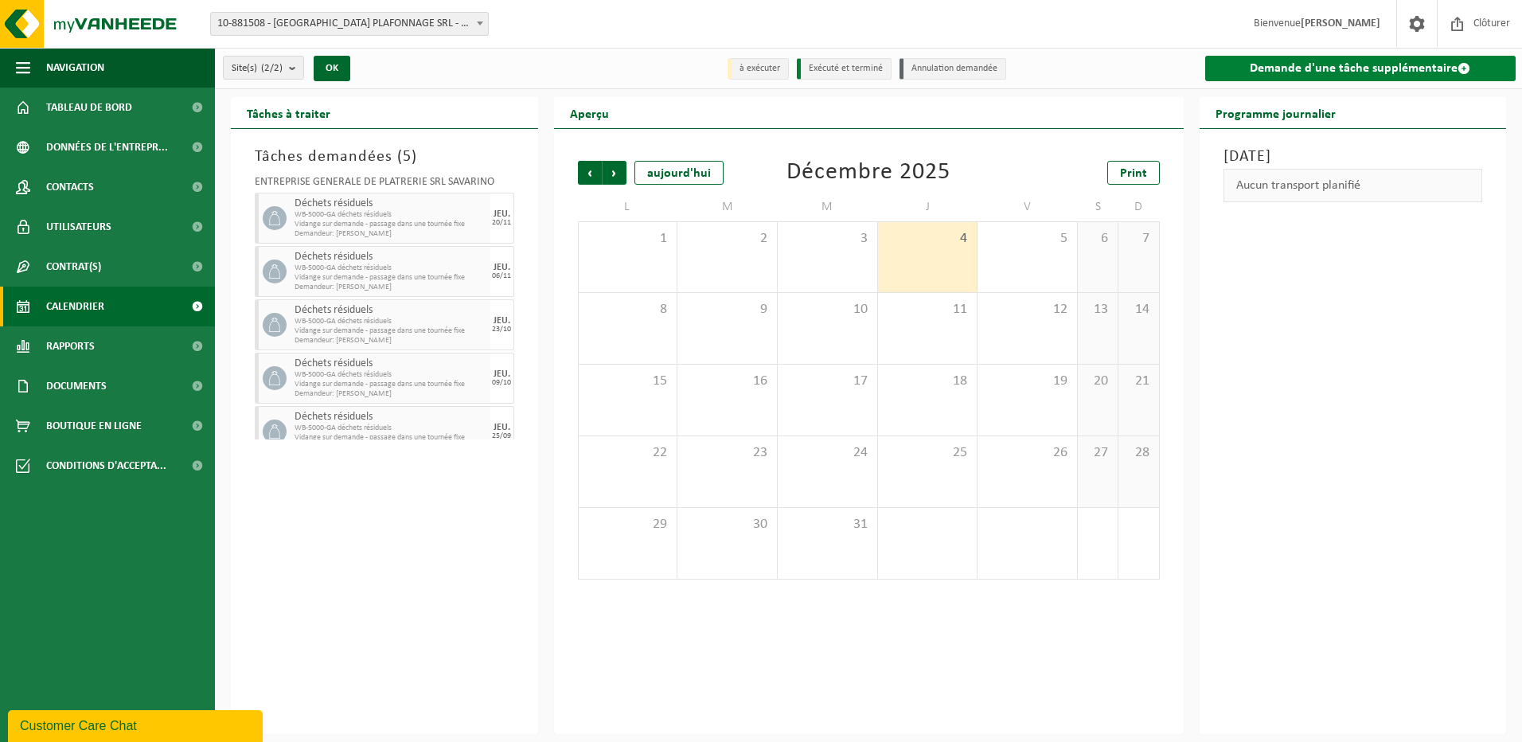
click at [1316, 72] on link "Demande d'une tâche supplémentaire" at bounding box center [1360, 68] width 311 height 25
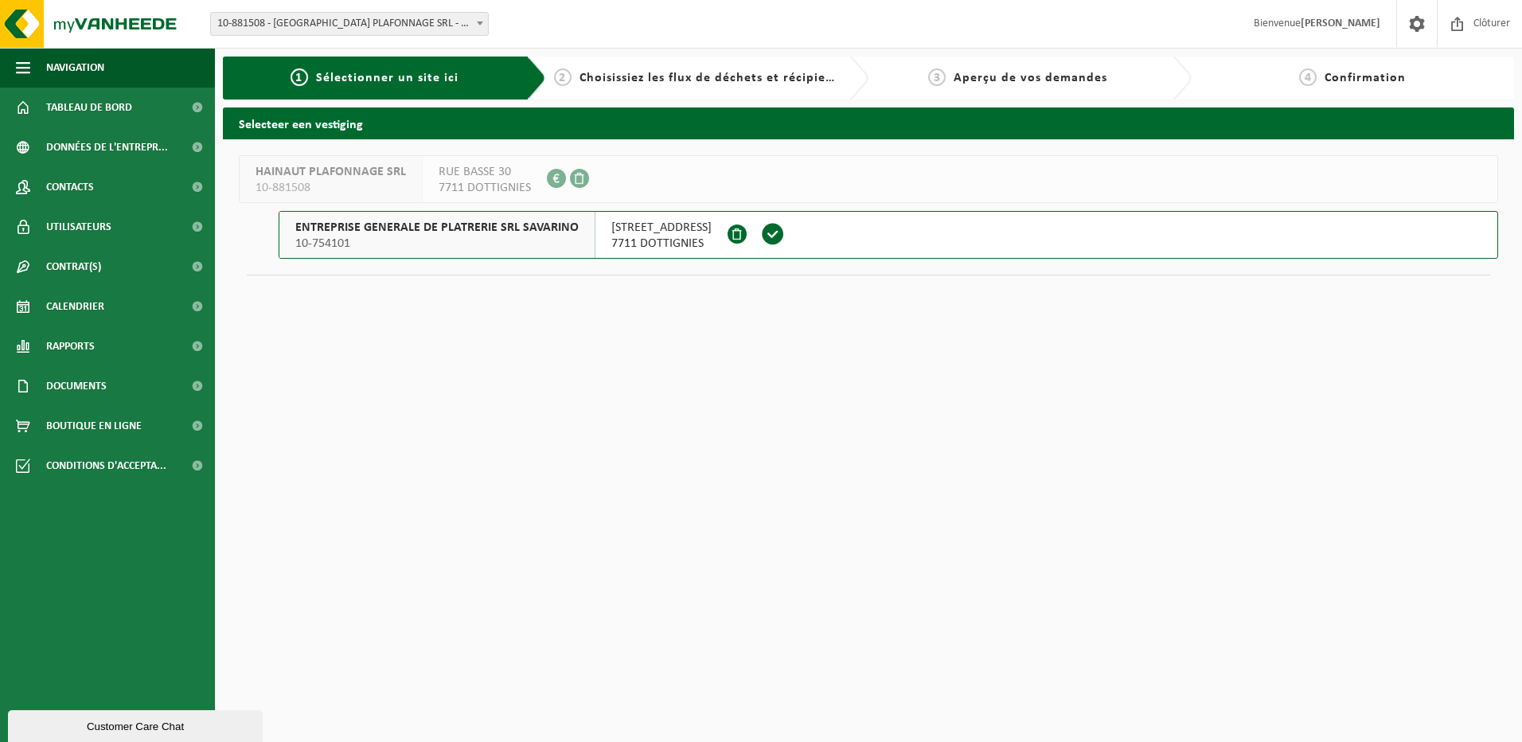
click at [834, 255] on button "ENTREPRISE GENERALE DE PLATRERIE SRL SAVARINO 10-754101 [STREET_ADDRESS]" at bounding box center [888, 235] width 1219 height 48
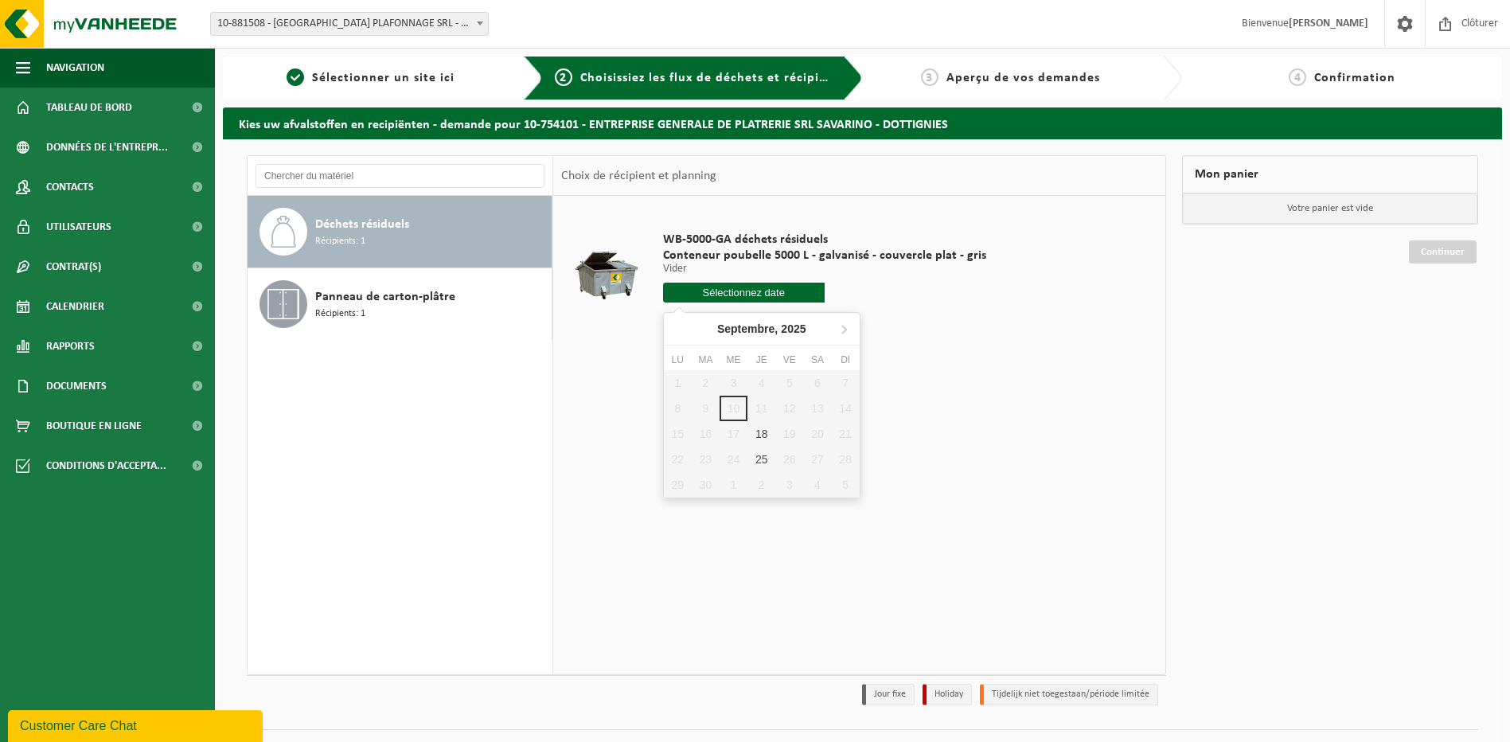
click at [748, 294] on input "text" at bounding box center [744, 293] width 162 height 20
click at [844, 328] on icon at bounding box center [844, 330] width 4 height 8
click at [845, 328] on nav "Novembre, 2025" at bounding box center [762, 329] width 196 height 33
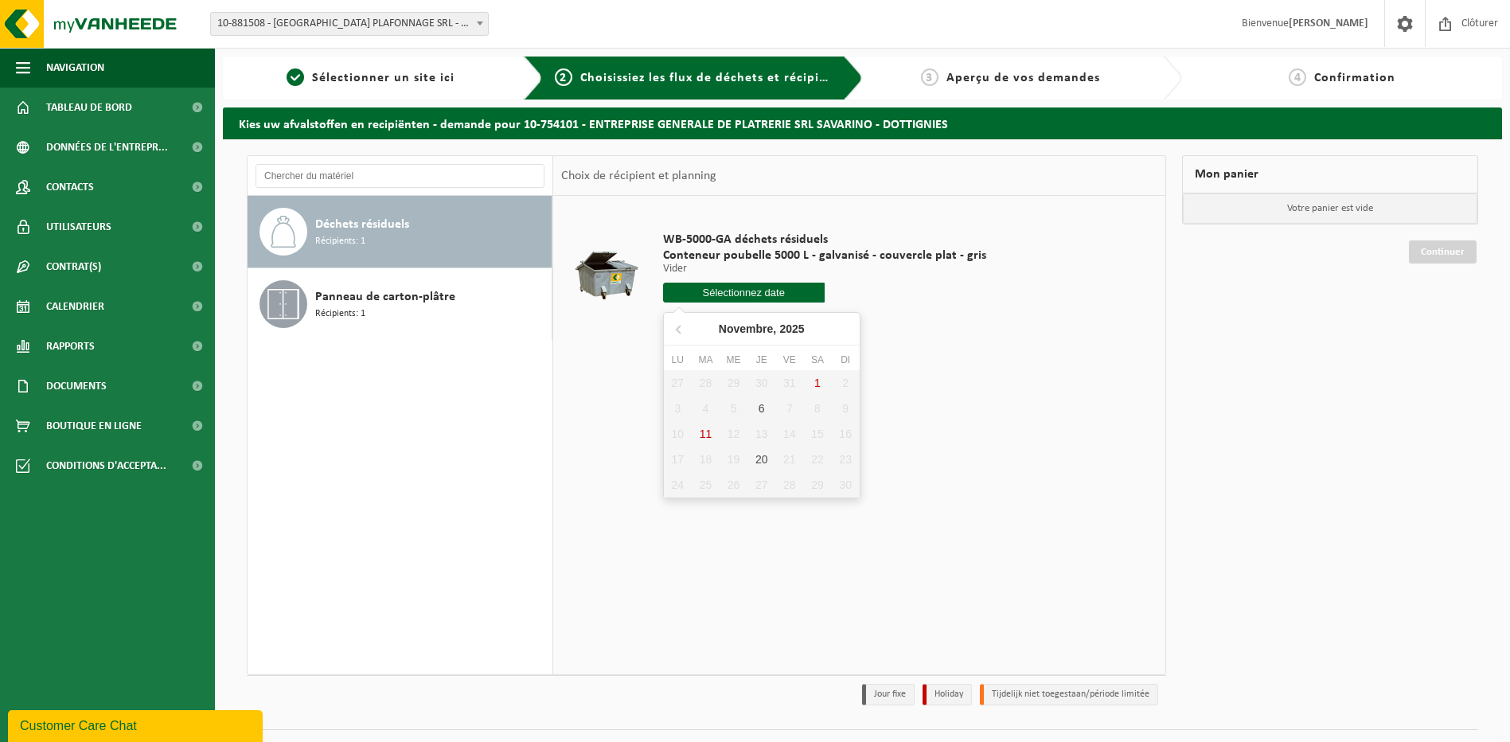
click at [840, 318] on nav "Novembre, 2025" at bounding box center [762, 329] width 196 height 33
click at [782, 290] on input "text" at bounding box center [744, 293] width 162 height 20
click at [922, 315] on div "WB-5000-GA déchets résiduels Conteneur poubelle 5000 L - galvanisé - couvercle …" at bounding box center [824, 271] width 339 height 111
